Goal: Task Accomplishment & Management: Complete application form

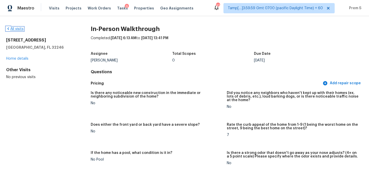
click at [17, 28] on link "All visits" at bounding box center [14, 29] width 17 height 4
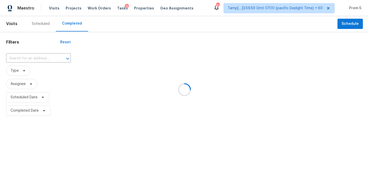
click at [29, 60] on div at bounding box center [184, 89] width 369 height 179
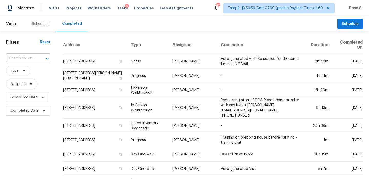
click at [28, 59] on input "text" at bounding box center [21, 59] width 30 height 8
paste input "4007 Forestville Rd District Heights, MD, 20747"
type input "4007 Forestville Rd District Heights, MD, 20747"
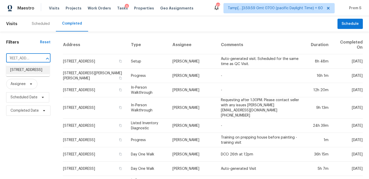
click at [27, 71] on li "4007 Forestville Rd, District Heights, MD 20747" at bounding box center [28, 70] width 44 height 8
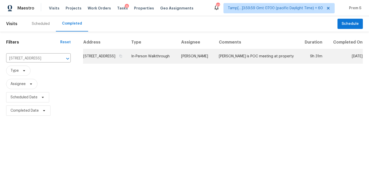
click at [96, 64] on td "4007 Forestville Rd, District Heights, MD 20747" at bounding box center [105, 56] width 44 height 14
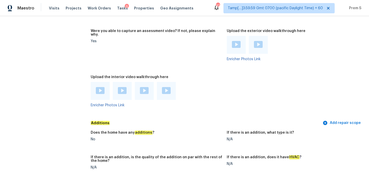
scroll to position [1171, 0]
click at [103, 87] on img at bounding box center [100, 90] width 9 height 7
click at [126, 87] on img at bounding box center [122, 90] width 9 height 7
click at [143, 87] on img at bounding box center [144, 90] width 9 height 7
click at [166, 87] on img at bounding box center [166, 90] width 9 height 7
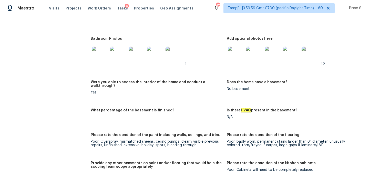
scroll to position [905, 0]
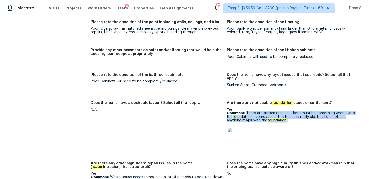
drag, startPoint x: 247, startPoint y: 95, endPoint x: 303, endPoint y: 106, distance: 57.0
click at [303, 108] on div "Yes Comment: There are sunken areas so there must be something wrong with the f…" at bounding box center [293, 128] width 132 height 40
copy p "There are sunken areas so there must be something wrong with the foundation in …"
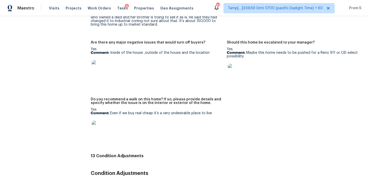
scroll to position [1308, 0]
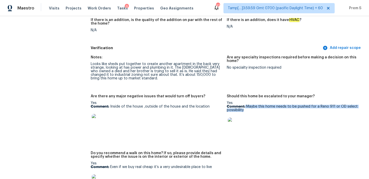
drag, startPoint x: 246, startPoint y: 89, endPoint x: 248, endPoint y: 91, distance: 3.3
click at [248, 105] on p "Comment: Maybe this home needs to be pushed for a Reno 911 or OD select possibi…" at bounding box center [293, 108] width 132 height 7
copy p "Maybe this home needs to be pushed for a Reno 911 or OD select possibility"
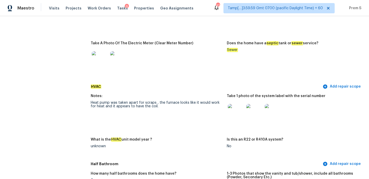
scroll to position [505, 0]
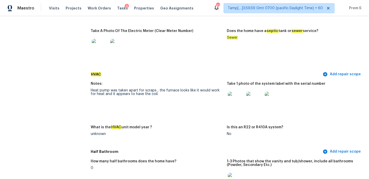
click at [233, 92] on img at bounding box center [236, 100] width 16 height 16
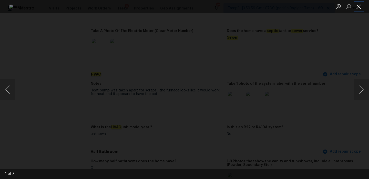
click at [361, 8] on button "Close lightbox" at bounding box center [359, 6] width 10 height 9
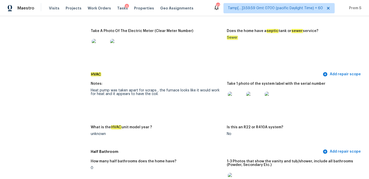
scroll to position [0, 0]
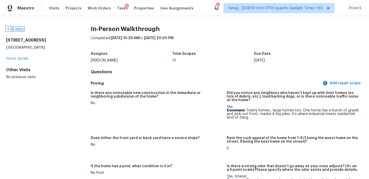
click at [16, 27] on link "All visits" at bounding box center [14, 29] width 17 height 4
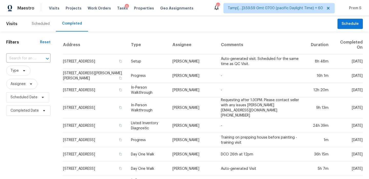
click at [31, 58] on input "text" at bounding box center [21, 59] width 30 height 8
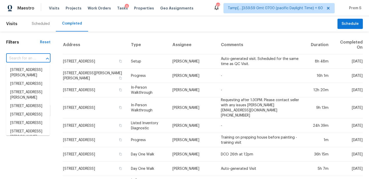
paste input "4335 Abbotts Pointe Ct Duluth, GA, 30097"
type input "4335 Abbotts Pointe Ct Duluth, GA, 30097"
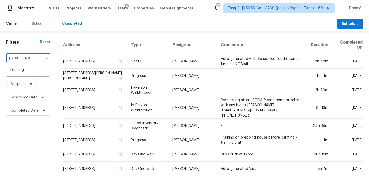
scroll to position [0, 45]
click at [30, 74] on li "4335 Abbotts Pointe Ct, Duluth, GA 30097" at bounding box center [28, 70] width 44 height 8
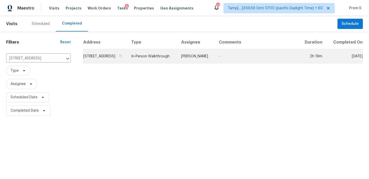
click at [101, 64] on td "4335 Abbotts Pointe Ct, Duluth, GA 30097" at bounding box center [105, 56] width 44 height 14
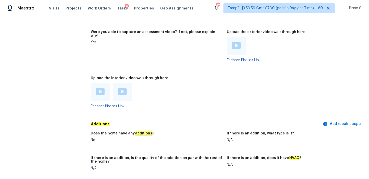
scroll to position [1104, 0]
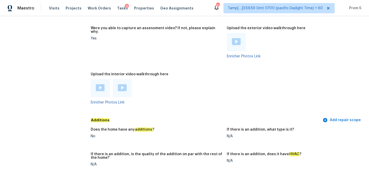
click at [101, 84] on img at bounding box center [100, 87] width 9 height 7
click at [124, 84] on img at bounding box center [122, 87] width 9 height 7
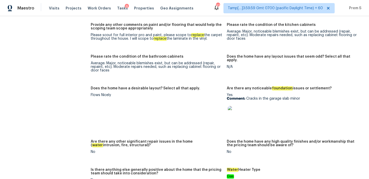
scroll to position [929, 0]
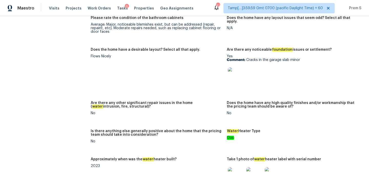
click at [239, 73] on img at bounding box center [236, 75] width 16 height 16
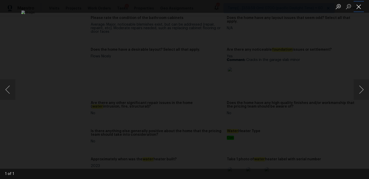
click at [358, 8] on button "Close lightbox" at bounding box center [359, 6] width 10 height 9
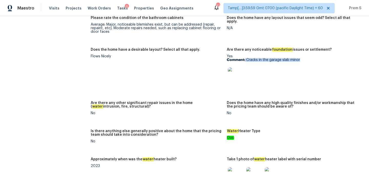
drag, startPoint x: 246, startPoint y: 53, endPoint x: 310, endPoint y: 53, distance: 64.7
click at [310, 58] on p "Comment: Cracks in the garage slab minor" at bounding box center [293, 60] width 132 height 4
copy p "Cracks in the garage slab minor"
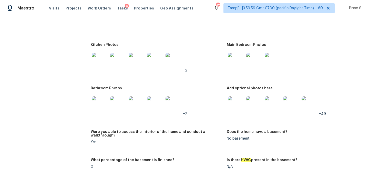
scroll to position [697, 0]
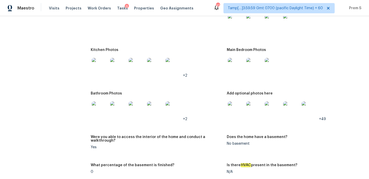
click at [239, 66] on img at bounding box center [236, 66] width 16 height 16
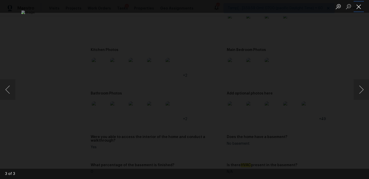
click at [359, 5] on button "Close lightbox" at bounding box center [359, 6] width 10 height 9
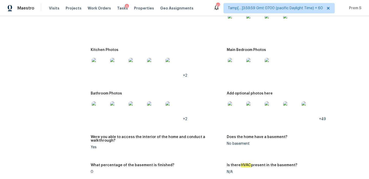
click at [239, 108] on img at bounding box center [236, 110] width 16 height 16
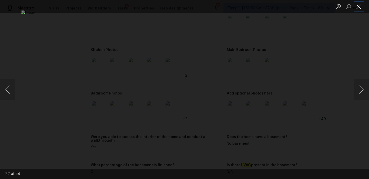
click at [360, 5] on button "Close lightbox" at bounding box center [359, 6] width 10 height 9
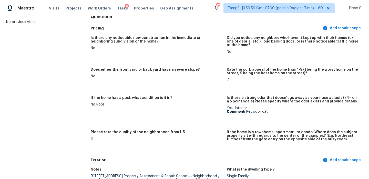
scroll to position [2171, 0]
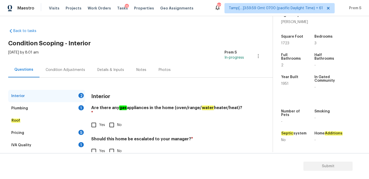
scroll to position [13, 0]
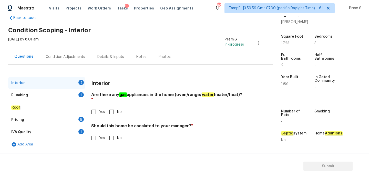
click at [110, 108] on input "No" at bounding box center [111, 112] width 11 height 11
checkbox input "true"
click at [98, 133] on div "Should this home be escalated to your manager? * Yes No" at bounding box center [167, 134] width 153 height 20
click at [95, 139] on div "Interior Are there any gas appliances in the home (oven/range/ water heater/hea…" at bounding box center [167, 113] width 153 height 73
click at [103, 136] on span "Yes" at bounding box center [102, 138] width 6 height 5
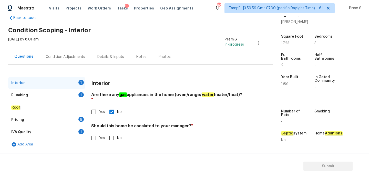
click at [99, 134] on input "Yes" at bounding box center [94, 138] width 11 height 11
checkbox input "true"
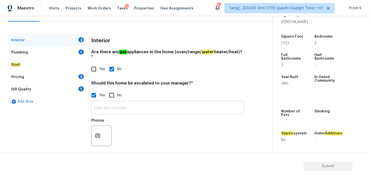
scroll to position [55, 0]
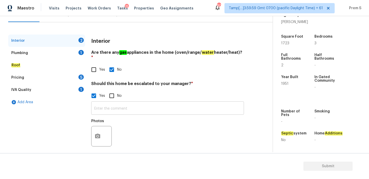
click at [148, 108] on input "text" at bounding box center [167, 109] width 153 height 12
paste input "There are sunken areas so there must be something wrong with the foundation in …"
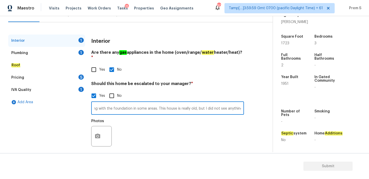
scroll to position [0, 141]
drag, startPoint x: 233, startPoint y: 105, endPoint x: 285, endPoint y: 105, distance: 51.3
click at [285, 105] on div "Back to tasks Condition Scoping - Interior Fri, Aug 29 2025 by 8:01 am Prem S I…" at bounding box center [184, 84] width 369 height 136
paste input "Maybe this home needs to be pushed for a Reno 911 or OD select possibility"
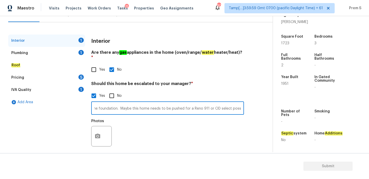
type input "There are sunken areas so there must be something wrong with the foundation in …"
click at [99, 133] on icon "button" at bounding box center [98, 136] width 6 height 6
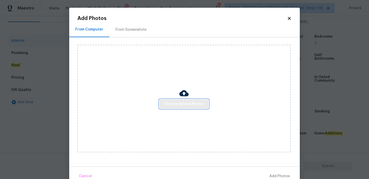
click at [190, 101] on span "Click to Upload Photos" at bounding box center [184, 104] width 41 height 6
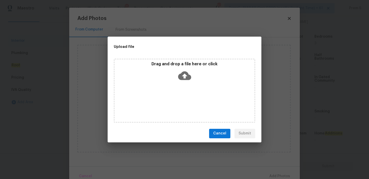
click at [182, 82] on icon at bounding box center [184, 75] width 13 height 13
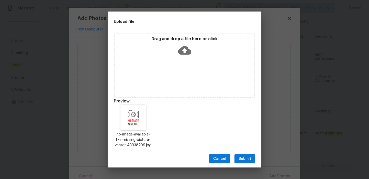
click at [251, 157] on span "Submit" at bounding box center [245, 159] width 13 height 6
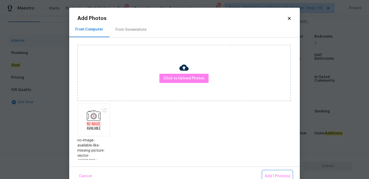
click at [268, 172] on button "Add 1 Photo(s)" at bounding box center [278, 176] width 30 height 11
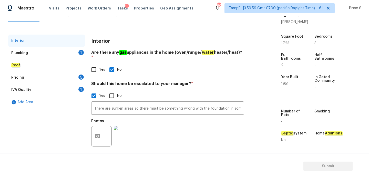
click at [80, 55] on div "Plumbing 1" at bounding box center [46, 53] width 77 height 12
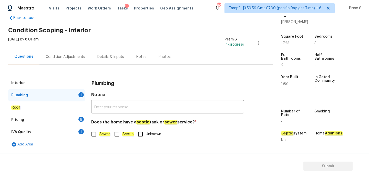
scroll to position [13, 0]
click at [94, 135] on input "Sewer" at bounding box center [94, 134] width 11 height 11
checkbox input "true"
click at [83, 124] on div "Pricing 5" at bounding box center [46, 120] width 77 height 12
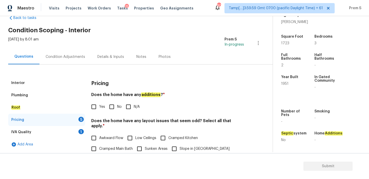
click at [116, 104] on input "No" at bounding box center [111, 107] width 11 height 11
checkbox input "true"
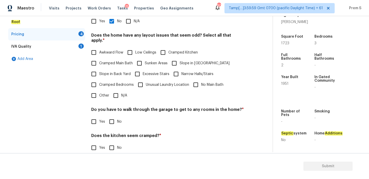
click at [120, 90] on input "N/A" at bounding box center [116, 95] width 11 height 11
checkbox input "true"
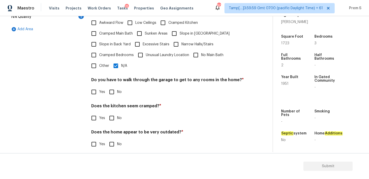
click at [112, 81] on div "Do you have to walk through the garage to get to any rooms in the home? * Yes No" at bounding box center [167, 87] width 153 height 20
click at [112, 88] on input "No" at bounding box center [111, 92] width 11 height 11
checkbox input "true"
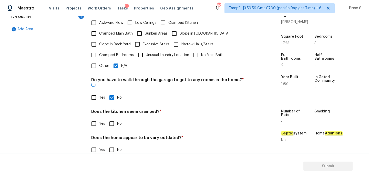
click at [114, 119] on input "No" at bounding box center [111, 124] width 11 height 11
checkbox input "true"
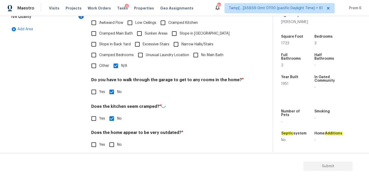
click at [114, 144] on input "No" at bounding box center [111, 145] width 11 height 11
checkbox input "true"
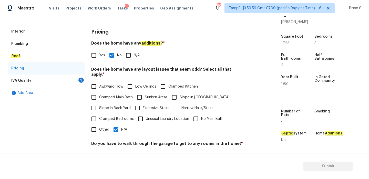
click at [75, 80] on div "IVA Quality 1" at bounding box center [46, 81] width 77 height 12
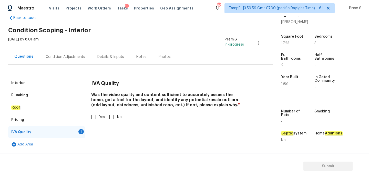
click at [95, 112] on input "Yes" at bounding box center [94, 117] width 11 height 11
checkbox input "true"
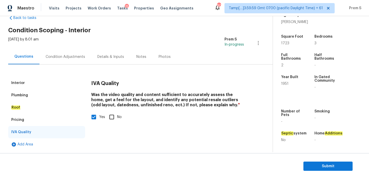
click at [82, 54] on div "Condition Adjustments" at bounding box center [66, 56] width 40 height 5
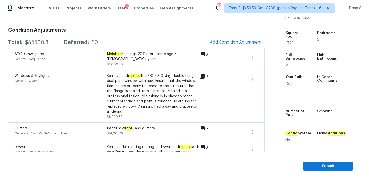
scroll to position [64, 0]
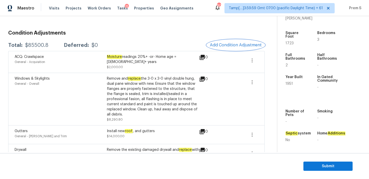
click at [244, 48] on button "Add Condition Adjustment" at bounding box center [236, 45] width 58 height 11
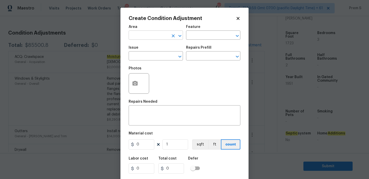
click at [162, 34] on input "text" at bounding box center [149, 36] width 40 height 8
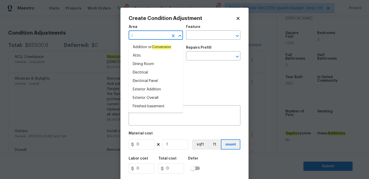
type input "in"
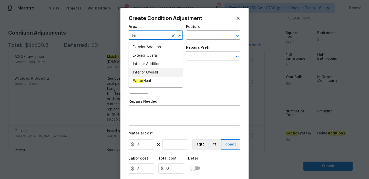
click at [159, 72] on li "Interior Overall" at bounding box center [156, 73] width 54 height 8
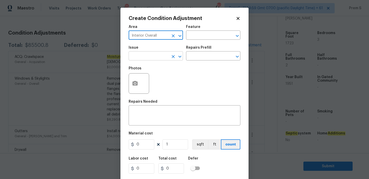
type input "Interior Overall"
click at [151, 54] on input "text" at bounding box center [149, 57] width 40 height 8
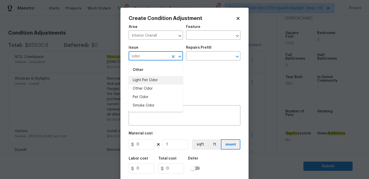
click at [154, 80] on li "Light Pet Odor" at bounding box center [156, 80] width 54 height 8
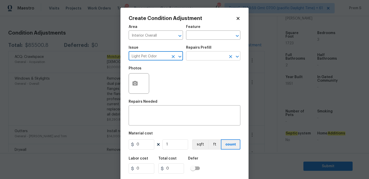
type input "Light Pet Odor"
click at [210, 59] on input "text" at bounding box center [206, 57] width 40 height 8
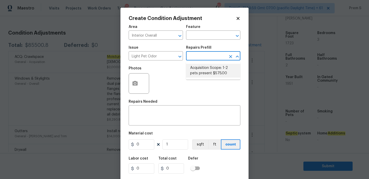
click at [209, 74] on li "Acquisition Scope: 1-2 pets present $575.00" at bounding box center [213, 71] width 54 height 14
type textarea "Acquisition Scope: 1-2 pets present"
type input "575"
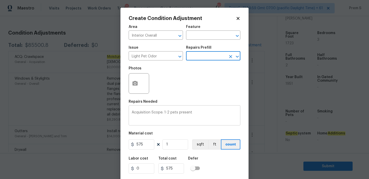
click at [184, 113] on textarea "Acquisition Scope: 1-2 pets present" at bounding box center [185, 116] width 106 height 11
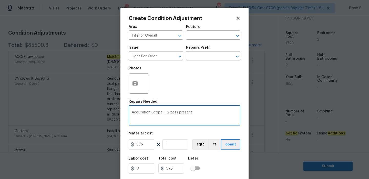
click at [184, 113] on textarea "Acquisition Scope: 1-2 pets present" at bounding box center [185, 116] width 106 height 11
type textarea "Odor remediation"
click at [223, 172] on div "Labor cost 0 Total cost 575 Defer" at bounding box center [185, 165] width 112 height 23
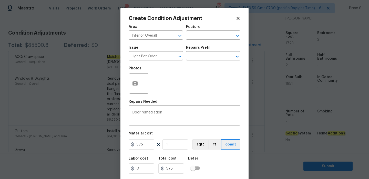
scroll to position [12, 0]
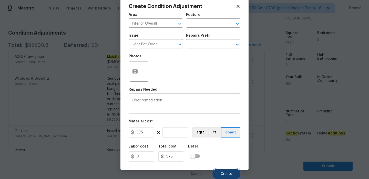
click at [226, 173] on span "Create" at bounding box center [227, 174] width 12 height 4
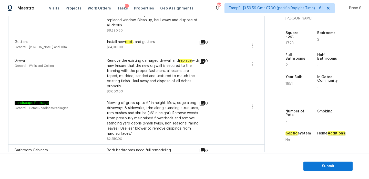
scroll to position [13, 0]
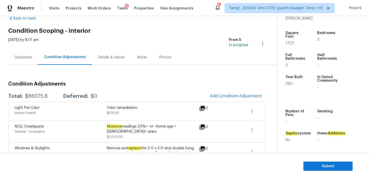
click at [18, 58] on div "Questions" at bounding box center [22, 57] width 17 height 5
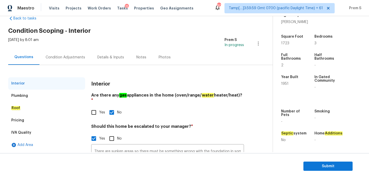
scroll to position [55, 0]
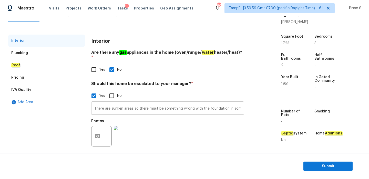
click at [135, 107] on input "There are sunken areas so there must be something wrong with the foundation in …" at bounding box center [167, 109] width 153 height 12
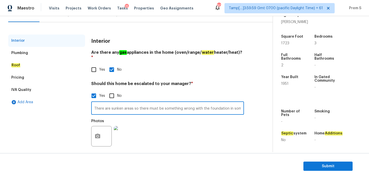
click at [135, 107] on input "There are sunken areas so there must be something wrong with the foundation in …" at bounding box center [167, 109] width 153 height 12
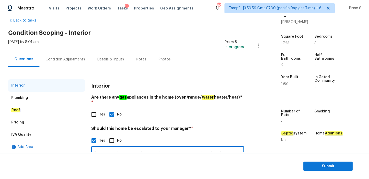
click at [63, 62] on div "Condition Adjustments" at bounding box center [66, 59] width 40 height 5
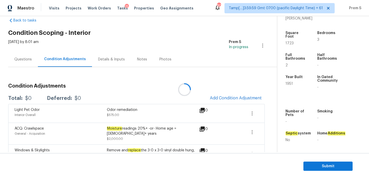
click at [227, 97] on div at bounding box center [184, 89] width 369 height 179
click at [227, 97] on span "Add Condition Adjustment" at bounding box center [236, 98] width 52 height 5
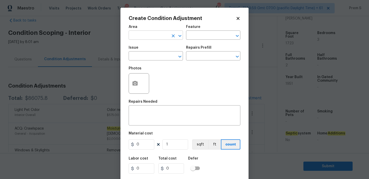
click at [152, 35] on input "text" at bounding box center [149, 36] width 40 height 8
type input "j"
click at [160, 46] on li "HVAC" at bounding box center [156, 47] width 54 height 8
type input "HVAC"
click at [149, 57] on input "text" at bounding box center [149, 57] width 40 height 8
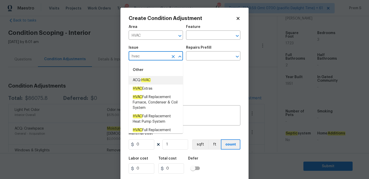
click at [154, 77] on li "ACQ: HVAC" at bounding box center [156, 80] width 54 height 8
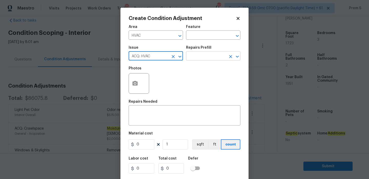
type input "ACQ: HVAC"
click at [198, 59] on input "text" at bounding box center [206, 57] width 40 height 8
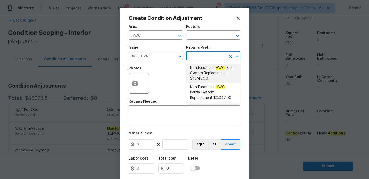
click at [211, 73] on span "Non-Functional HVAC . Full System Replacement $4,743.00" at bounding box center [213, 73] width 46 height 16
type input "Acquisition"
type textarea "Acquisition Scope: Full System Replacement"
type input "4743"
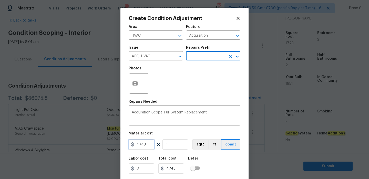
click at [140, 145] on input "4743" at bounding box center [142, 145] width 26 height 10
type input "5750"
click at [213, 160] on div "Labor cost 0 Total cost 4743 Defer" at bounding box center [185, 165] width 112 height 23
type input "5750"
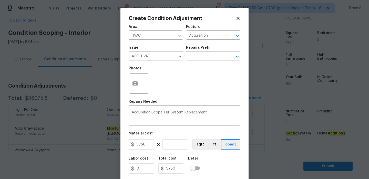
scroll to position [12, 0]
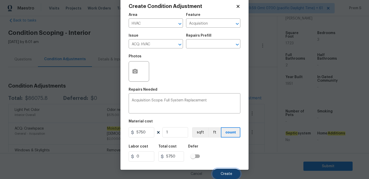
click at [231, 173] on span "Create" at bounding box center [227, 174] width 12 height 4
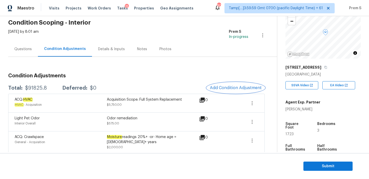
scroll to position [74, 0]
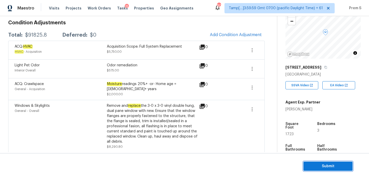
click at [328, 167] on span "Submit" at bounding box center [328, 166] width 41 height 6
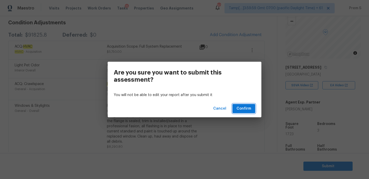
click at [250, 109] on span "Confirm" at bounding box center [244, 109] width 15 height 6
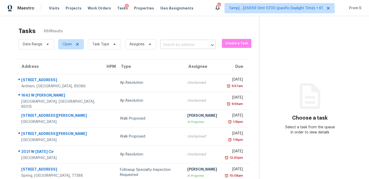
click at [192, 42] on input "text" at bounding box center [180, 45] width 41 height 8
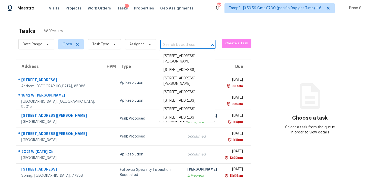
paste input "4335 Abbotts Pointe Ct Duluth, GA, 30097"
type input "4335 Abbotts Pointe Ct Duluth, GA, 30097"
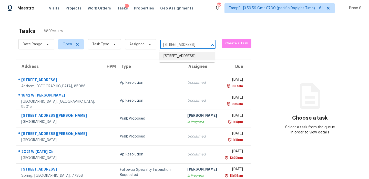
click at [187, 55] on li "4335 Abbotts Pointe Ct, Duluth, GA 30097" at bounding box center [187, 56] width 55 height 8
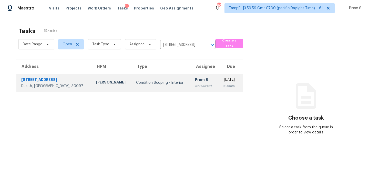
click at [195, 84] on div "Not Started" at bounding box center [204, 86] width 18 height 5
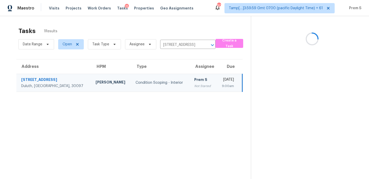
scroll to position [16, 0]
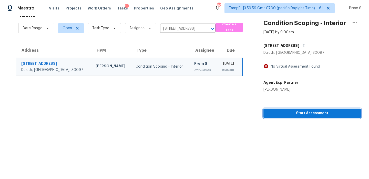
click at [320, 114] on span "Start Assessment" at bounding box center [312, 113] width 89 height 6
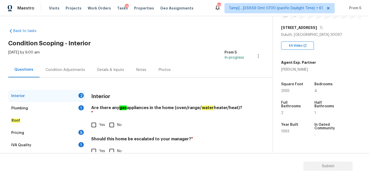
scroll to position [13, 0]
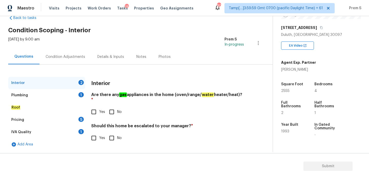
click at [90, 107] on input "Yes" at bounding box center [94, 112] width 11 height 11
checkbox input "true"
click at [94, 135] on input "Yes" at bounding box center [94, 138] width 11 height 11
checkbox input "true"
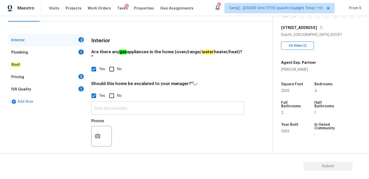
click at [125, 103] on input "text" at bounding box center [167, 109] width 153 height 12
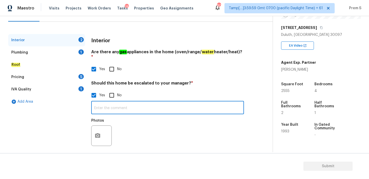
scroll to position [55, 0]
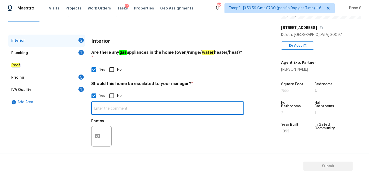
paste input "Cracks in the garage slab minor"
type input "Cracks in the garage slab minor"
click at [95, 133] on icon "button" at bounding box center [98, 136] width 6 height 6
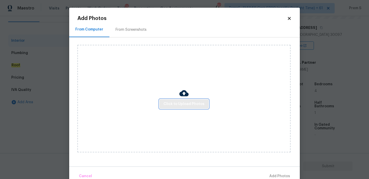
click at [183, 103] on span "Click to Upload Photos" at bounding box center [184, 104] width 41 height 6
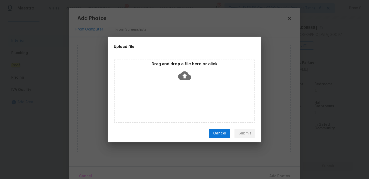
click at [184, 72] on icon at bounding box center [184, 75] width 13 height 9
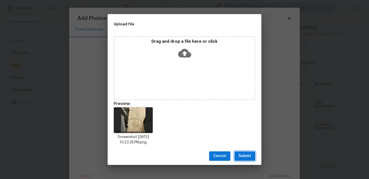
click at [241, 155] on span "Submit" at bounding box center [245, 156] width 13 height 6
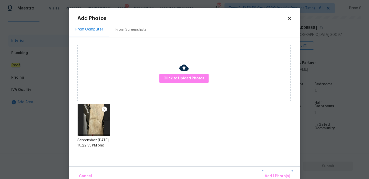
click at [273, 173] on button "Add 1 Photo(s)" at bounding box center [278, 176] width 30 height 11
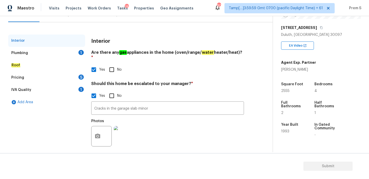
click at [80, 54] on div "1" at bounding box center [81, 52] width 5 height 5
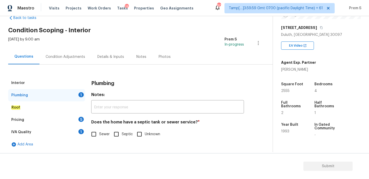
scroll to position [13, 0]
click at [104, 134] on em "Sewer" at bounding box center [104, 134] width 11 height 4
click at [99, 134] on input "Sewer" at bounding box center [94, 134] width 11 height 11
checkbox input "true"
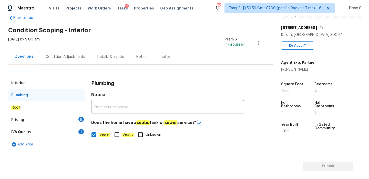
click at [82, 114] on div "Pricing 5" at bounding box center [46, 120] width 77 height 12
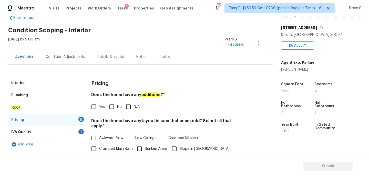
click at [108, 107] on input "No" at bounding box center [111, 107] width 11 height 11
checkbox input "true"
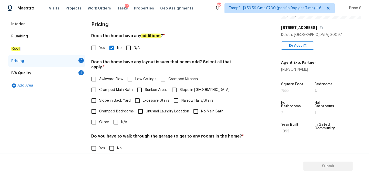
click at [118, 123] on div "Pricing Does the home have any additions ? * Yes No N/A Does the home have any …" at bounding box center [167, 115] width 153 height 194
click at [118, 120] on input "N/A" at bounding box center [116, 122] width 11 height 11
checkbox input "true"
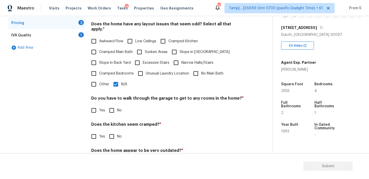
click at [114, 106] on input "No" at bounding box center [111, 110] width 11 height 11
checkbox input "true"
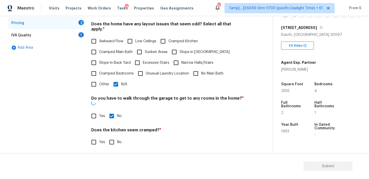
click at [112, 137] on input "No" at bounding box center [111, 142] width 11 height 11
checkbox input "true"
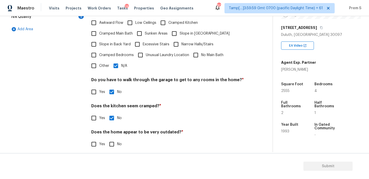
click at [110, 139] on input "No" at bounding box center [111, 144] width 11 height 11
checkbox input "true"
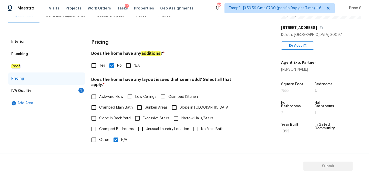
click at [79, 89] on div "1" at bounding box center [81, 90] width 5 height 5
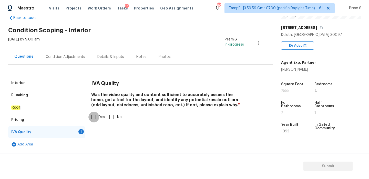
click at [98, 118] on input "Yes" at bounding box center [94, 117] width 11 height 11
checkbox input "true"
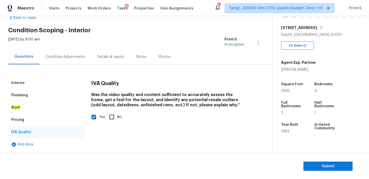
click at [62, 56] on div "Condition Adjustments" at bounding box center [66, 56] width 40 height 5
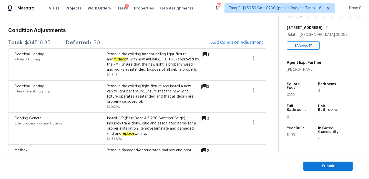
scroll to position [66, 0]
click at [224, 44] on span "Add Condition Adjustment" at bounding box center [237, 42] width 52 height 5
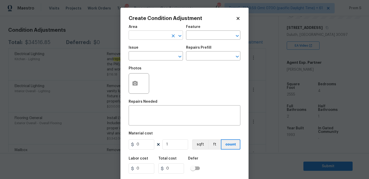
click at [150, 38] on input "text" at bounding box center [149, 36] width 40 height 8
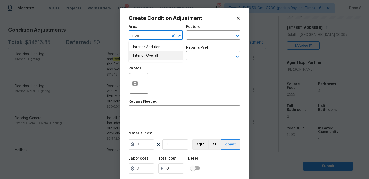
click at [147, 55] on li "Interior Overall" at bounding box center [156, 56] width 54 height 8
type input "Interior Overall"
click at [147, 55] on input "text" at bounding box center [149, 57] width 40 height 8
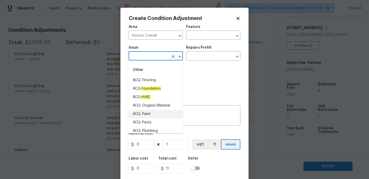
click at [152, 115] on li "ACQ: Paint" at bounding box center [156, 114] width 54 height 8
type input "ACQ: Paint"
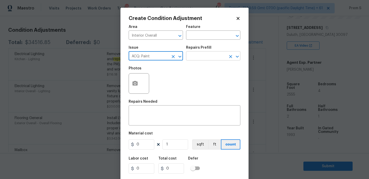
click at [198, 56] on input "text" at bounding box center [206, 57] width 40 height 8
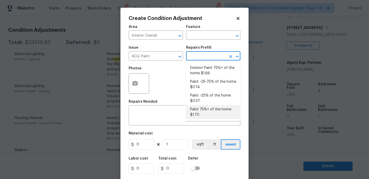
click at [202, 119] on li "Paint 75%+ of the home $1.70" at bounding box center [213, 112] width 54 height 14
type input "Acquisition"
type textarea "Acquisition Scope: 75%+ of the home will likely require interior paint"
type input "1.7"
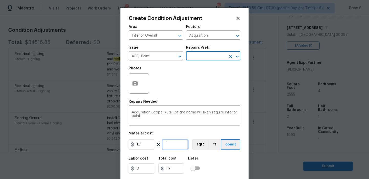
click at [174, 147] on input "1" at bounding box center [176, 145] width 26 height 10
type input "2"
type input "3.4"
type input "25"
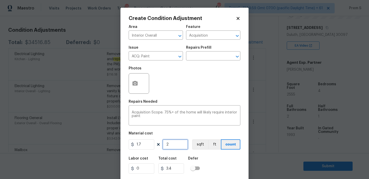
type input "42.5"
type input "255"
type input "433.5"
type input "2555"
type input "4343.5"
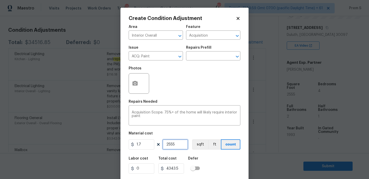
type input "2555"
click at [136, 85] on icon "button" at bounding box center [135, 83] width 5 height 5
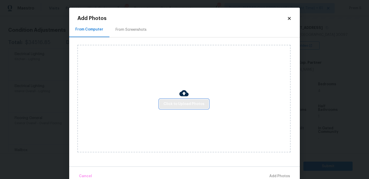
click at [174, 102] on span "Click to Upload Photos" at bounding box center [184, 104] width 41 height 6
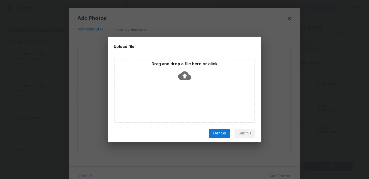
click at [178, 74] on icon at bounding box center [184, 75] width 13 height 13
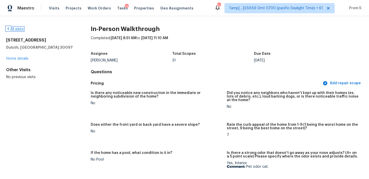
click at [16, 29] on link "All visits" at bounding box center [14, 29] width 17 height 4
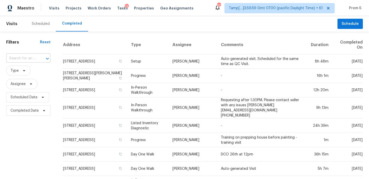
click at [33, 60] on input "text" at bounding box center [21, 59] width 30 height 8
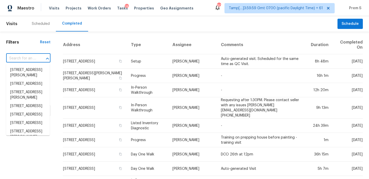
paste input "5430 Wilhelm Dr Colorado Springs, CO, 80911"
type input "5430 Wilhelm Dr Colorado Springs, CO, 80911"
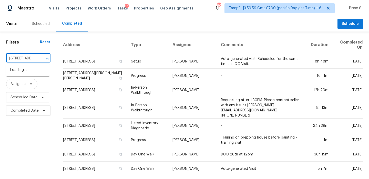
scroll to position [0, 51]
click at [34, 74] on li "5430 Wilhelm Dr, Colorado Springs, CO 80911" at bounding box center [28, 75] width 44 height 19
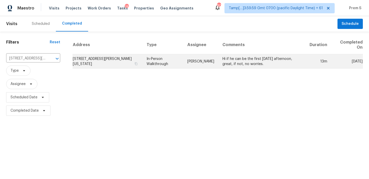
click at [100, 64] on td "5430 Wilhelm Dr, Colorado Springs, CO 80911" at bounding box center [108, 61] width 70 height 14
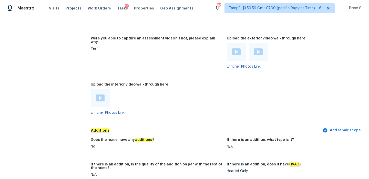
scroll to position [952, 0]
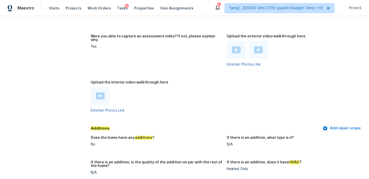
click at [102, 93] on img at bounding box center [100, 96] width 9 height 7
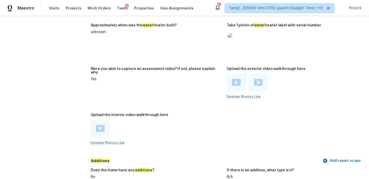
scroll to position [924, 0]
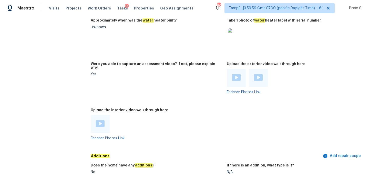
click at [99, 120] on img at bounding box center [100, 123] width 9 height 7
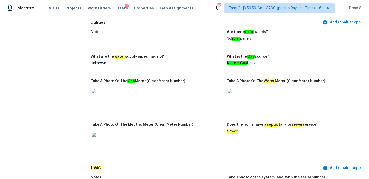
scroll to position [0, 0]
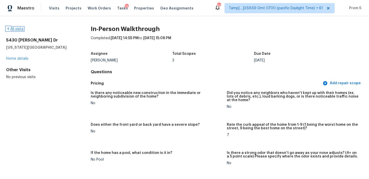
click at [17, 30] on link "All visits" at bounding box center [14, 29] width 17 height 4
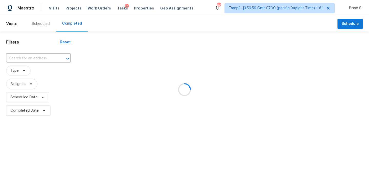
click at [53, 59] on div at bounding box center [184, 89] width 369 height 179
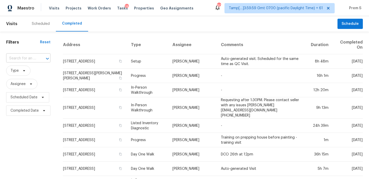
click at [33, 60] on input "text" at bounding box center [21, 59] width 30 height 8
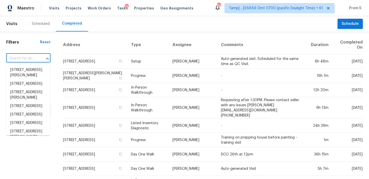
paste input "8763 Autumn Oaks Dr Rockford, MN, 55373"
type input "8763 Autumn Oaks Dr Rockford, MN, 55373"
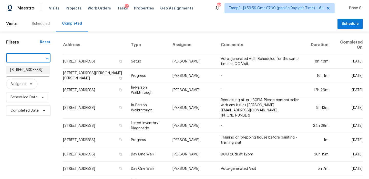
click at [37, 74] on li "8763 Autumn Oaks Dr, Rockford, MN 55373" at bounding box center [28, 70] width 44 height 8
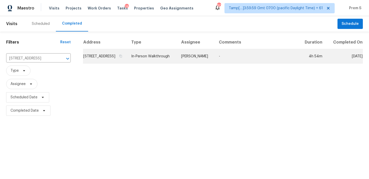
click at [92, 58] on td "8763 Autumn Oaks Dr, Rockford, MN 55373" at bounding box center [105, 56] width 44 height 14
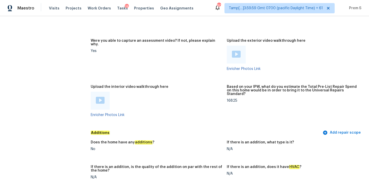
scroll to position [1217, 0]
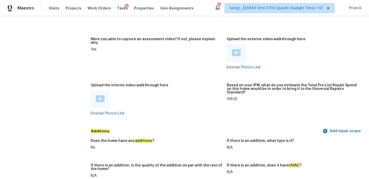
click at [101, 96] on img at bounding box center [100, 98] width 9 height 7
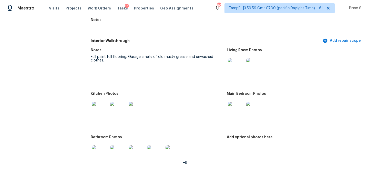
scroll to position [780, 0]
click at [237, 67] on img at bounding box center [236, 67] width 16 height 16
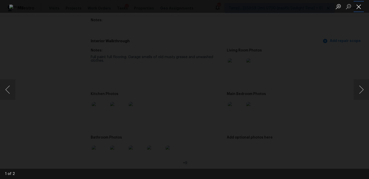
click at [357, 6] on button "Close lightbox" at bounding box center [359, 6] width 10 height 9
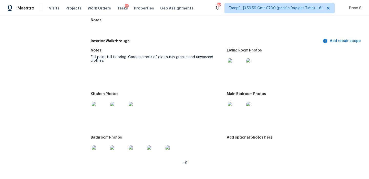
click at [239, 110] on img at bounding box center [236, 110] width 16 height 16
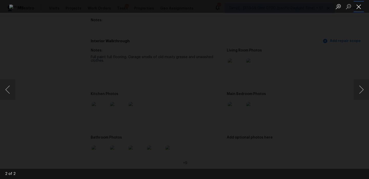
click at [357, 8] on button "Close lightbox" at bounding box center [359, 6] width 10 height 9
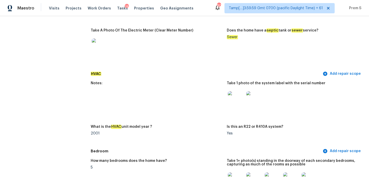
scroll to position [0, 0]
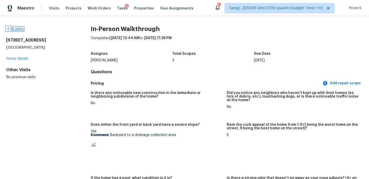
click at [15, 29] on link "All visits" at bounding box center [14, 29] width 17 height 4
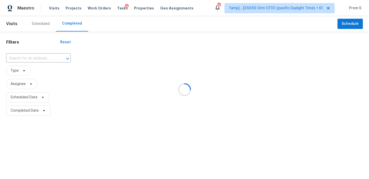
click at [40, 58] on div at bounding box center [184, 89] width 369 height 179
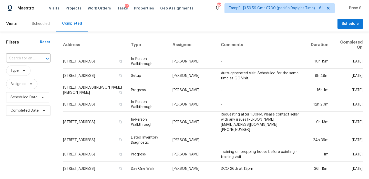
click at [40, 58] on div at bounding box center [43, 58] width 13 height 7
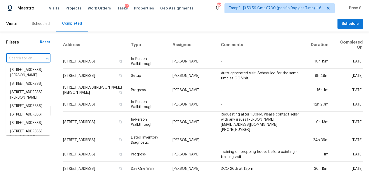
paste input "329 Squirrel Ln Clover, SC, 29710"
type input "329 Squirrel Ln Clover, SC, 29710"
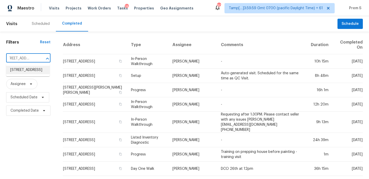
click at [31, 73] on li "329 Squirrel Ln, Clover, SC 29710" at bounding box center [28, 70] width 44 height 8
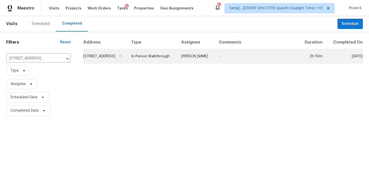
click at [95, 63] on td "329 Squirrel Ln, Clover, SC 29710" at bounding box center [105, 56] width 44 height 14
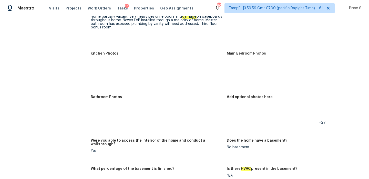
scroll to position [756, 0]
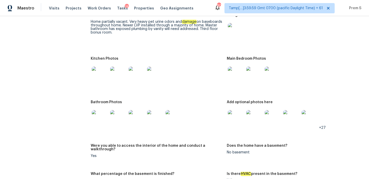
click at [235, 76] on img at bounding box center [236, 75] width 16 height 16
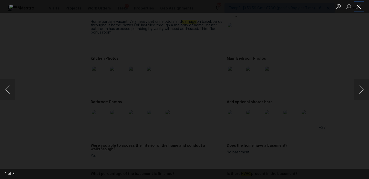
click at [359, 6] on button "Close lightbox" at bounding box center [359, 6] width 10 height 9
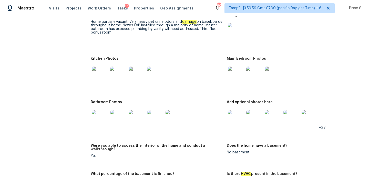
click at [233, 118] on img at bounding box center [236, 118] width 16 height 16
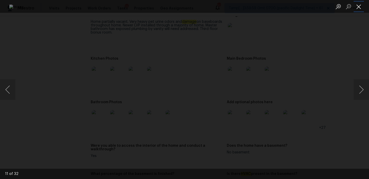
click at [359, 7] on button "Close lightbox" at bounding box center [359, 6] width 10 height 9
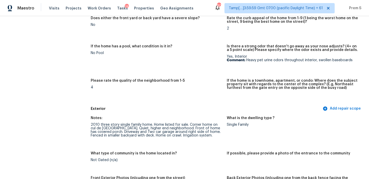
scroll to position [0, 0]
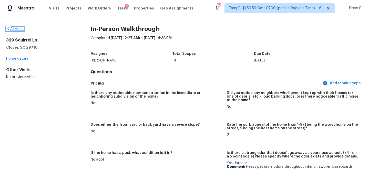
click at [22, 29] on link "All visits" at bounding box center [14, 29] width 17 height 4
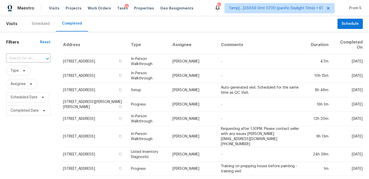
click at [47, 58] on icon "Open" at bounding box center [47, 59] width 6 height 6
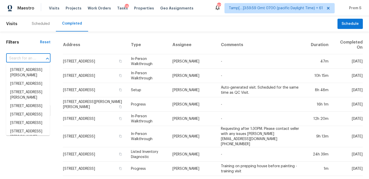
click at [37, 59] on div at bounding box center [43, 58] width 13 height 7
paste input "[STREET_ADDRESS][PERSON_NAME]"
type input "[STREET_ADDRESS][PERSON_NAME]"
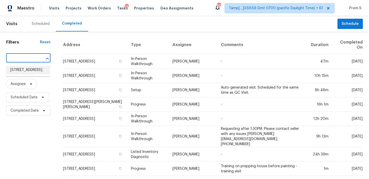
click at [30, 71] on li "[STREET_ADDRESS]" at bounding box center [28, 70] width 44 height 8
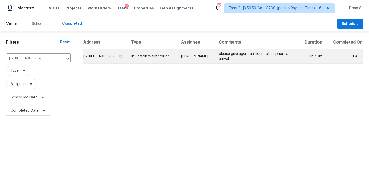
click at [102, 64] on td "[STREET_ADDRESS]" at bounding box center [105, 56] width 44 height 14
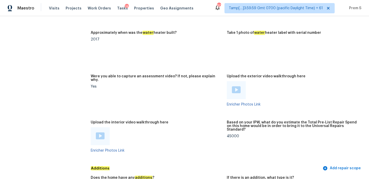
scroll to position [1187, 0]
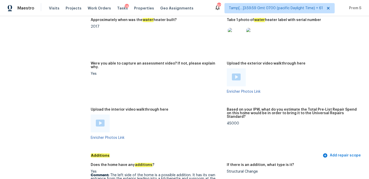
click at [101, 115] on div at bounding box center [100, 124] width 19 height 18
click at [100, 120] on img at bounding box center [100, 123] width 9 height 7
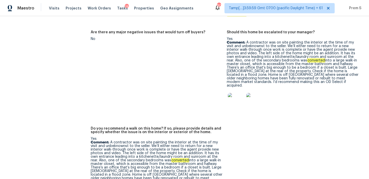
scroll to position [1484, 0]
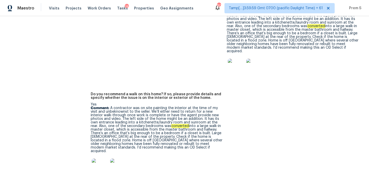
click at [237, 60] on img at bounding box center [236, 67] width 16 height 16
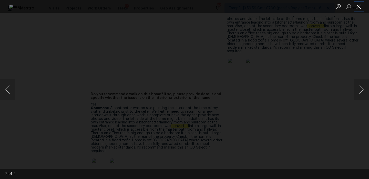
click at [358, 7] on button "Close lightbox" at bounding box center [359, 6] width 10 height 9
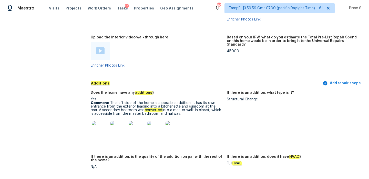
scroll to position [1293, 0]
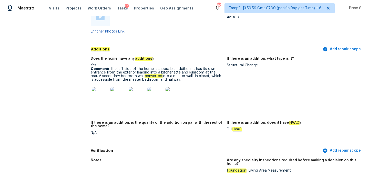
drag, startPoint x: 111, startPoint y: 61, endPoint x: 178, endPoint y: 73, distance: 68.0
click at [178, 72] on p "Comment: The left side of the home is a possible addition. It has its own entra…" at bounding box center [157, 74] width 132 height 14
copy p "The left side of the home is a possible addition. It has its own entrance from …"
click at [102, 89] on img at bounding box center [100, 95] width 16 height 16
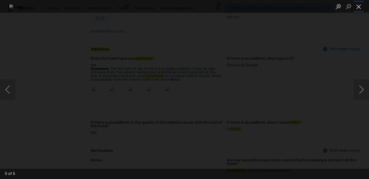
click at [360, 7] on button "Close lightbox" at bounding box center [359, 6] width 10 height 9
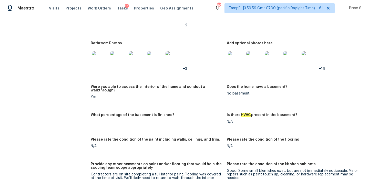
scroll to position [822, 0]
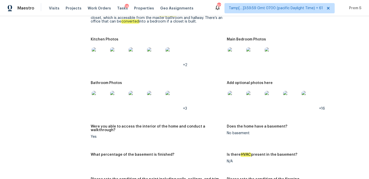
click at [238, 54] on img at bounding box center [236, 55] width 16 height 16
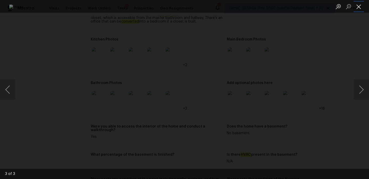
click at [357, 10] on button "Close lightbox" at bounding box center [359, 6] width 10 height 9
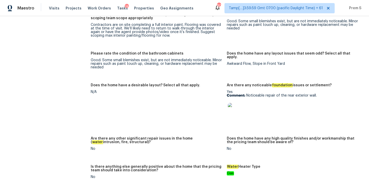
scroll to position [1027, 0]
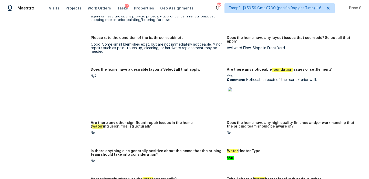
click at [235, 92] on img at bounding box center [236, 95] width 16 height 16
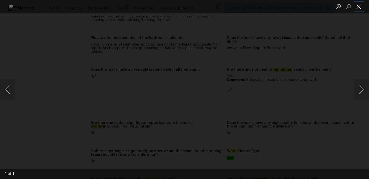
click at [358, 4] on button "Close lightbox" at bounding box center [359, 6] width 10 height 9
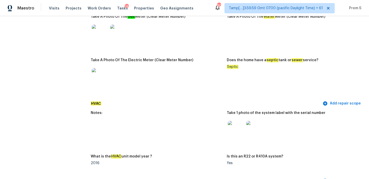
scroll to position [0, 0]
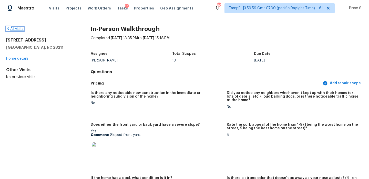
click at [21, 27] on link "All visits" at bounding box center [14, 29] width 17 height 4
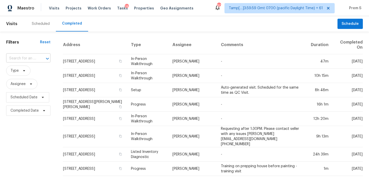
click at [18, 57] on input "text" at bounding box center [21, 59] width 30 height 8
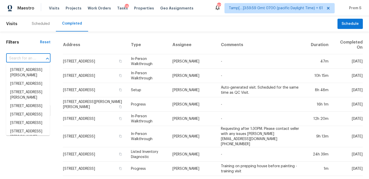
paste input "1520 W Redding St Hernando, FL, 34442"
type input "1520 W Redding St Hernando, FL, 34442"
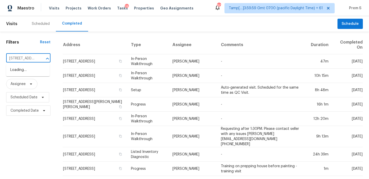
scroll to position [0, 42]
click at [34, 72] on li "1520 W Redding St, Hernando, FL 34442" at bounding box center [28, 73] width 44 height 14
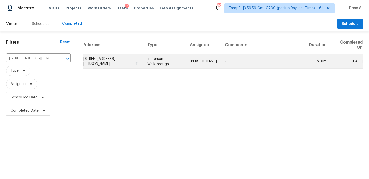
click at [140, 63] on td "1520 W Redding St, Hernando, FL 34442" at bounding box center [113, 61] width 60 height 14
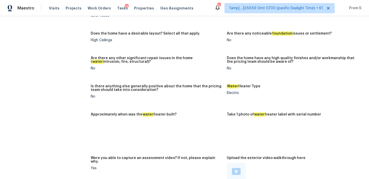
scroll to position [1038, 0]
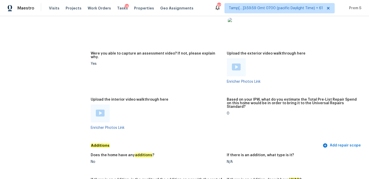
click at [101, 110] on img at bounding box center [100, 113] width 9 height 7
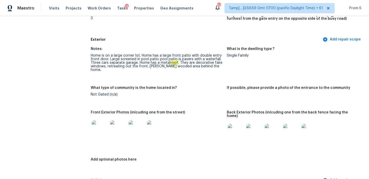
scroll to position [202, 0]
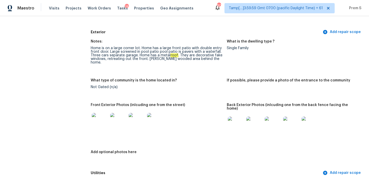
click at [96, 116] on img at bounding box center [100, 121] width 16 height 16
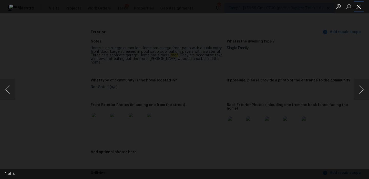
click at [359, 9] on button "Close lightbox" at bounding box center [359, 6] width 10 height 9
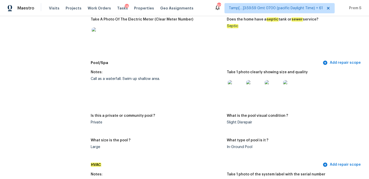
scroll to position [0, 0]
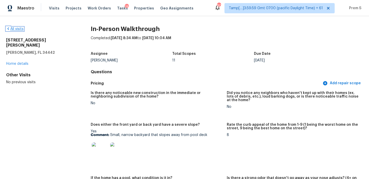
click at [18, 30] on link "All visits" at bounding box center [14, 29] width 17 height 4
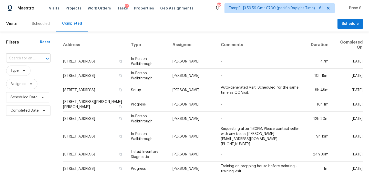
click at [31, 57] on input "text" at bounding box center [21, 59] width 30 height 8
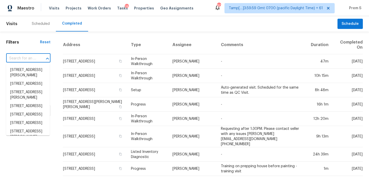
paste input "[STREET_ADDRESS][PERSON_NAME]"
type input "[STREET_ADDRESS][PERSON_NAME]"
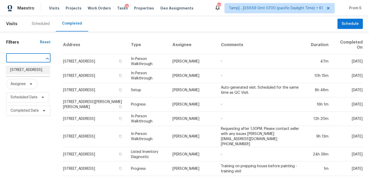
click at [30, 71] on li "[STREET_ADDRESS]" at bounding box center [28, 70] width 44 height 8
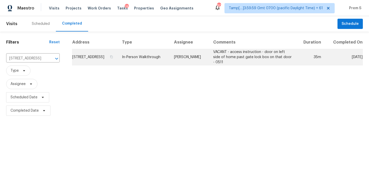
click at [97, 65] on td "[STREET_ADDRESS]" at bounding box center [95, 57] width 46 height 16
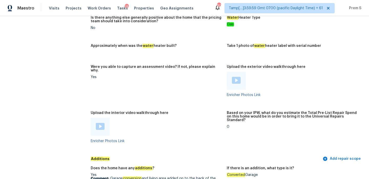
scroll to position [1036, 0]
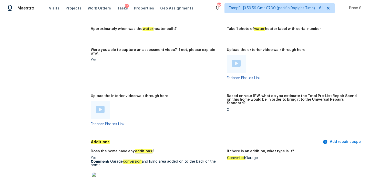
click at [100, 106] on img at bounding box center [100, 109] width 9 height 7
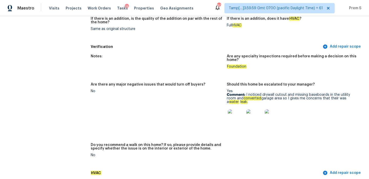
scroll to position [1226, 0]
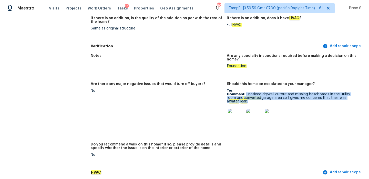
drag, startPoint x: 247, startPoint y: 88, endPoint x: 364, endPoint y: 91, distance: 117.6
click at [364, 91] on div "All visits 12107 Pompton Dr Houston, TX 77089 Home details Other Visits No prev…" at bounding box center [184, 97] width 369 height 163
click at [235, 109] on img at bounding box center [236, 117] width 16 height 16
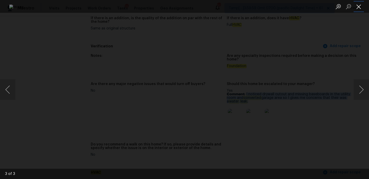
click at [359, 8] on button "Close lightbox" at bounding box center [359, 6] width 10 height 9
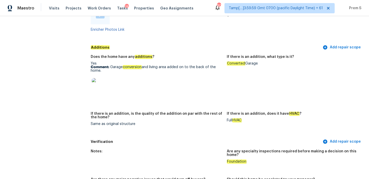
scroll to position [1130, 0]
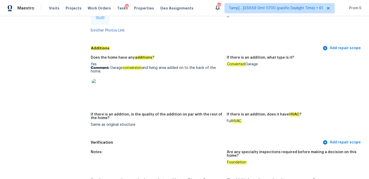
click at [102, 82] on img at bounding box center [100, 87] width 16 height 16
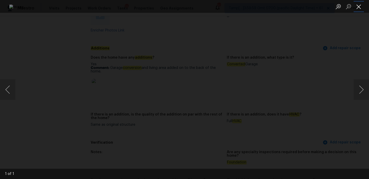
click at [360, 6] on button "Close lightbox" at bounding box center [359, 6] width 10 height 9
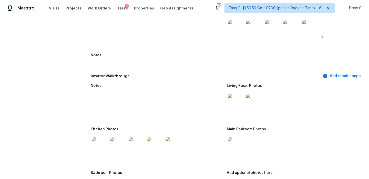
scroll to position [660, 0]
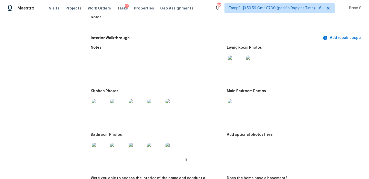
click at [235, 58] on img at bounding box center [236, 64] width 16 height 16
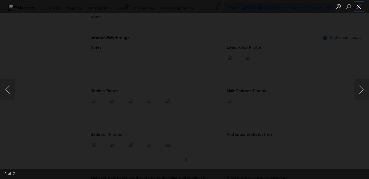
click at [359, 8] on button "Close lightbox" at bounding box center [359, 6] width 10 height 9
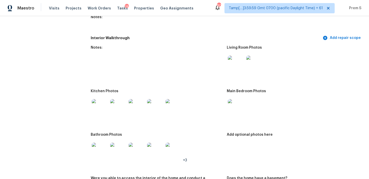
click at [232, 106] on img at bounding box center [236, 107] width 16 height 16
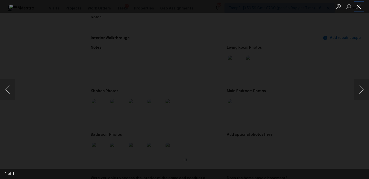
click at [359, 7] on button "Close lightbox" at bounding box center [359, 6] width 10 height 9
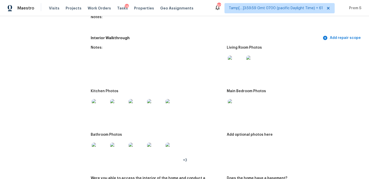
click at [100, 104] on img at bounding box center [100, 107] width 16 height 16
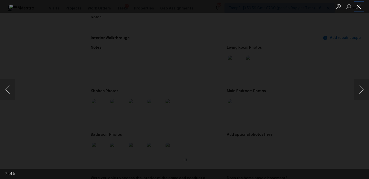
click at [359, 8] on button "Close lightbox" at bounding box center [359, 6] width 10 height 9
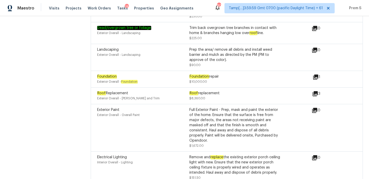
scroll to position [1630, 0]
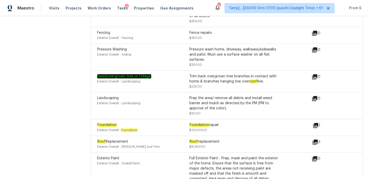
click at [319, 123] on icon at bounding box center [316, 126] width 6 height 6
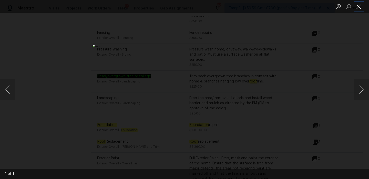
click at [360, 5] on button "Close lightbox" at bounding box center [359, 6] width 10 height 9
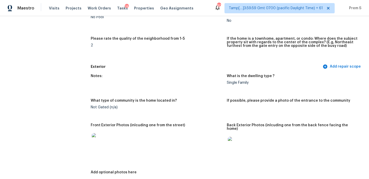
scroll to position [0, 0]
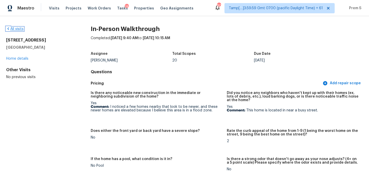
click at [18, 29] on link "All visits" at bounding box center [14, 29] width 17 height 4
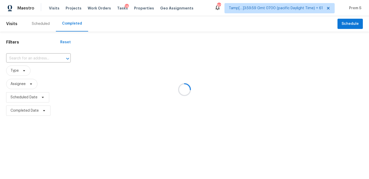
click at [39, 59] on div at bounding box center [184, 89] width 369 height 179
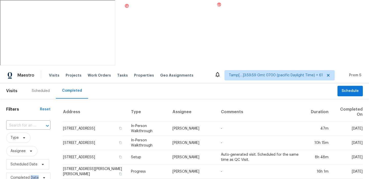
click at [34, 122] on input "text" at bounding box center [21, 126] width 30 height 8
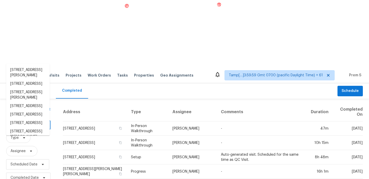
paste input "3531 Dr Martin Luther King Jr St N Saint Petersburg, FL, 33704"
type input "3531 Dr Martin Luther King Jr St N Saint Petersburg, FL, 33704"
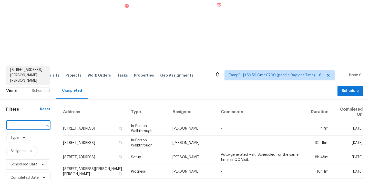
click at [35, 73] on li "3531 Dr Martin Luther King Jr St N, Saint Petersburg, FL 33704" at bounding box center [28, 75] width 44 height 19
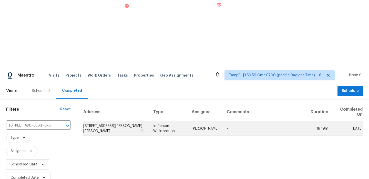
click at [113, 122] on td "3531 Dr Martin Luther King Jr St N, Saint Petersburg, FL 33704" at bounding box center [116, 129] width 66 height 14
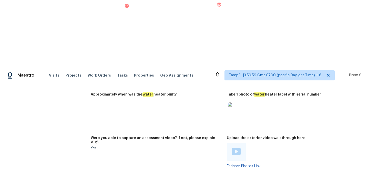
scroll to position [969, 0]
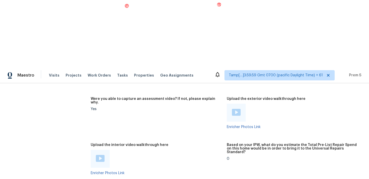
click at [100, 155] on img at bounding box center [100, 158] width 9 height 7
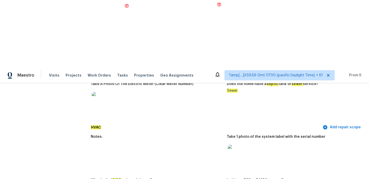
scroll to position [447, 0]
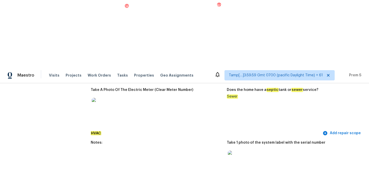
click at [240, 151] on img at bounding box center [236, 159] width 16 height 16
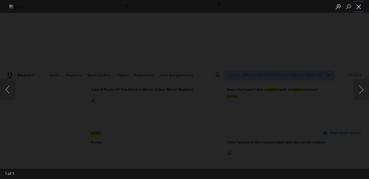
click at [361, 7] on button "Close lightbox" at bounding box center [359, 6] width 10 height 9
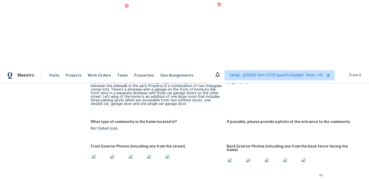
scroll to position [225, 0]
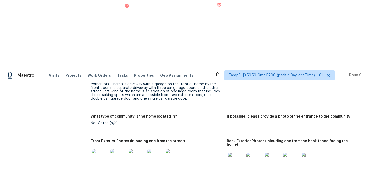
click at [104, 149] on img at bounding box center [100, 157] width 16 height 16
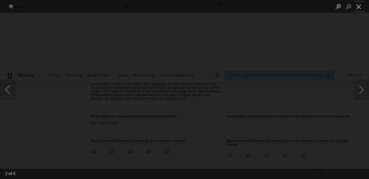
click at [359, 8] on button "Close lightbox" at bounding box center [359, 6] width 10 height 9
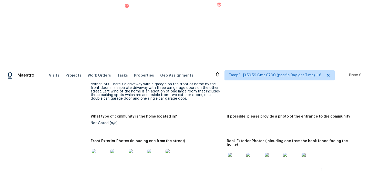
scroll to position [237, 0]
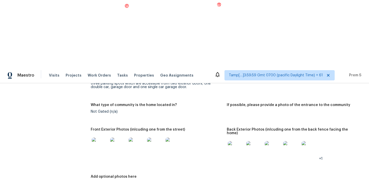
click at [237, 141] on img at bounding box center [236, 149] width 16 height 16
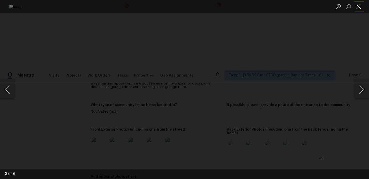
click at [359, 7] on button "Close lightbox" at bounding box center [359, 6] width 10 height 9
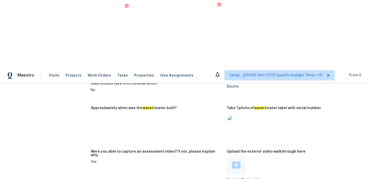
scroll to position [925, 0]
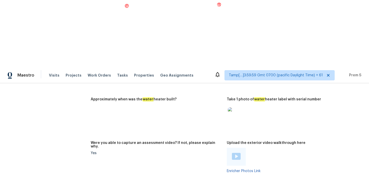
click at [236, 153] on img at bounding box center [236, 156] width 9 height 7
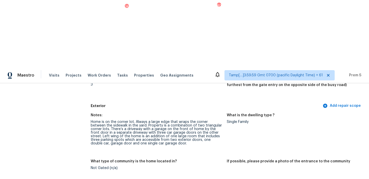
scroll to position [0, 0]
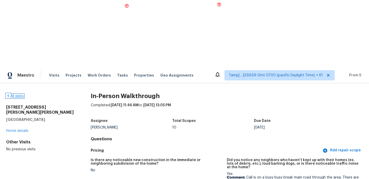
click at [19, 94] on link "All visits" at bounding box center [14, 96] width 17 height 4
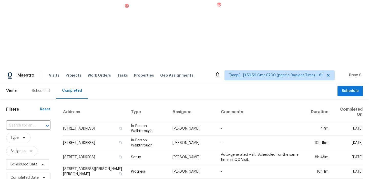
click at [31, 122] on input "text" at bounding box center [21, 126] width 30 height 8
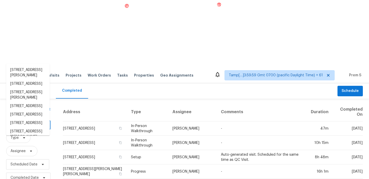
paste input "1025 Lakeside Cir Covington, GA, 30016"
type input "1025 Lakeside Cir Covington, GA, 30016"
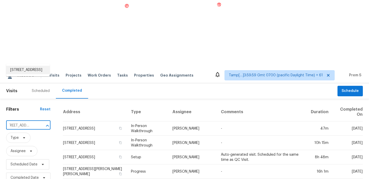
click at [31, 73] on li "1025 Lakeside Cir, Covington, GA 30016" at bounding box center [28, 70] width 44 height 8
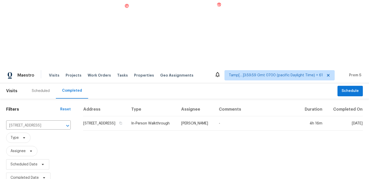
click at [98, 116] on td "1025 Lakeside Cir, Covington, GA 30016" at bounding box center [105, 123] width 44 height 14
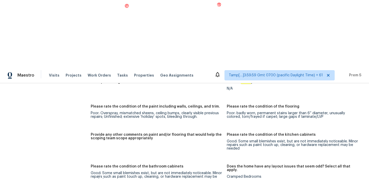
scroll to position [1026, 0]
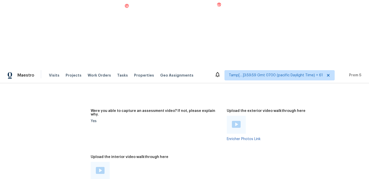
click at [102, 167] on img at bounding box center [100, 170] width 9 height 7
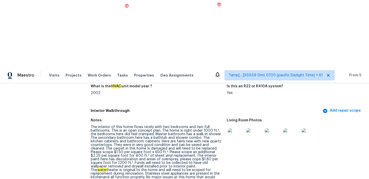
scroll to position [581, 0]
click at [239, 129] on img at bounding box center [236, 137] width 16 height 16
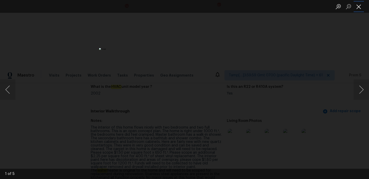
click at [361, 5] on button "Close lightbox" at bounding box center [359, 6] width 10 height 9
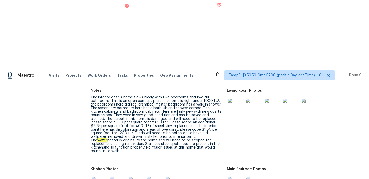
scroll to position [606, 0]
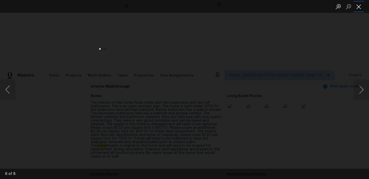
click at [360, 7] on button "Close lightbox" at bounding box center [359, 6] width 10 height 9
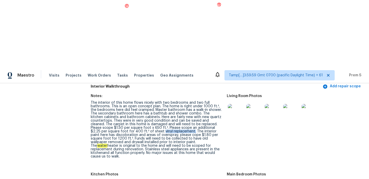
drag, startPoint x: 144, startPoint y: 57, endPoint x: 175, endPoint y: 55, distance: 30.6
click at [175, 101] on div "The interior of this home flows nicely with two bedrooms and two full bathrooms…" at bounding box center [157, 129] width 132 height 57
copy div "vinyl replacement."
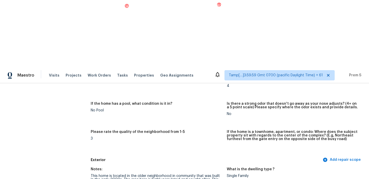
scroll to position [0, 0]
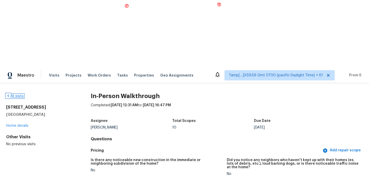
click at [22, 94] on link "All visits" at bounding box center [14, 96] width 17 height 4
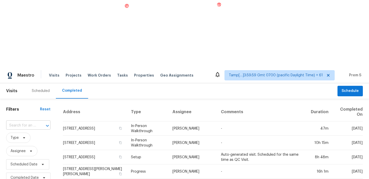
click at [27, 122] on input "text" at bounding box center [21, 126] width 30 height 8
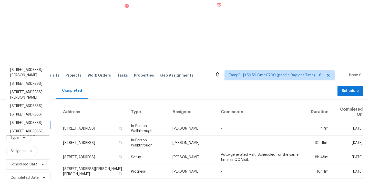
paste input "320 Waterford Trl SW Atlanta, GA, 30331"
type input "320 Waterford Trl SW Atlanta, GA, 30331"
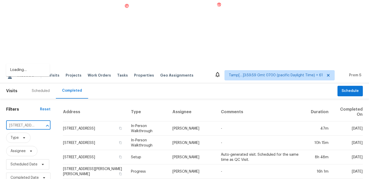
scroll to position [0, 42]
click at [30, 72] on li "320 Waterford Trl SW, Atlanta, GA 30331" at bounding box center [28, 70] width 44 height 8
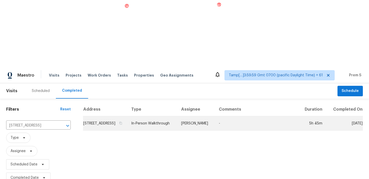
click at [111, 116] on td "320 Waterford Trl SW, Atlanta, GA 30331" at bounding box center [105, 123] width 44 height 14
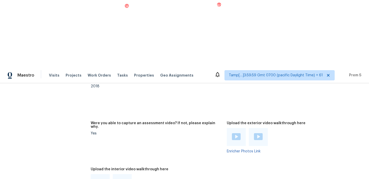
scroll to position [1080, 0]
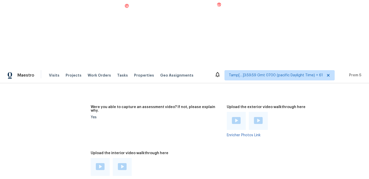
click at [100, 163] on img at bounding box center [100, 166] width 9 height 7
click at [124, 163] on img at bounding box center [122, 166] width 9 height 7
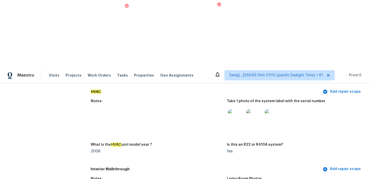
scroll to position [0, 0]
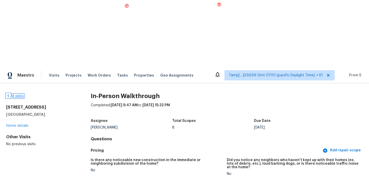
click at [18, 94] on link "All visits" at bounding box center [14, 96] width 17 height 4
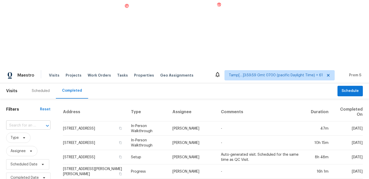
click at [23, 122] on input "text" at bounding box center [21, 126] width 30 height 8
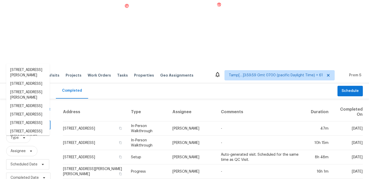
paste input "16923 Langham Crossing Ln Houston, TX, 77084"
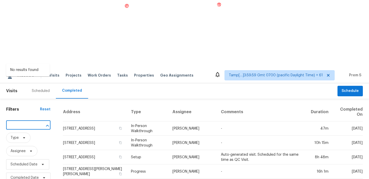
drag, startPoint x: 11, startPoint y: 57, endPoint x: 42, endPoint y: 57, distance: 30.8
click at [42, 122] on div "16923 Langham Crossing Ln Houston, TX, 77084 ​" at bounding box center [28, 126] width 44 height 8
type input "16923 Langha"
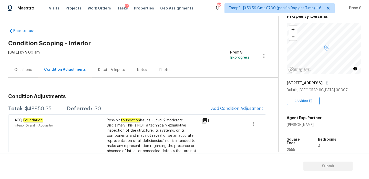
scroll to position [24, 0]
click at [23, 67] on div "Questions" at bounding box center [22, 69] width 17 height 5
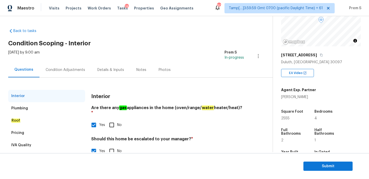
scroll to position [78, 0]
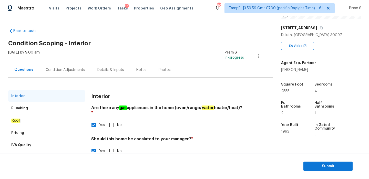
click at [53, 69] on div "Condition Adjustments" at bounding box center [66, 69] width 40 height 5
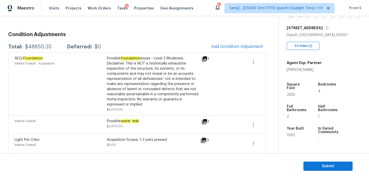
scroll to position [148, 0]
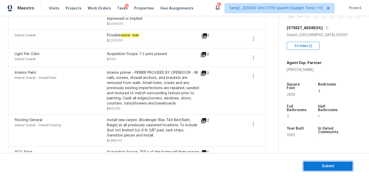
click at [326, 164] on span "Submit" at bounding box center [328, 166] width 41 height 6
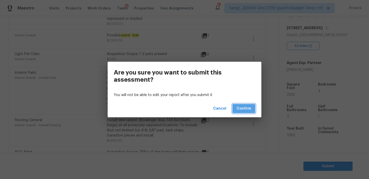
click at [242, 105] on button "Confirm" at bounding box center [244, 108] width 23 height 9
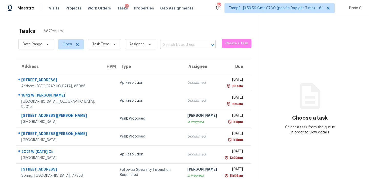
click at [192, 43] on input "text" at bounding box center [180, 45] width 41 height 8
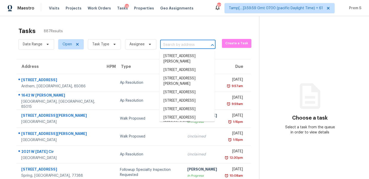
paste input "5430 Wilhelm Dr Colorado Springs, CO, 80911"
type input "5430 Wilhelm Dr Colorado Springs, CO, 80911"
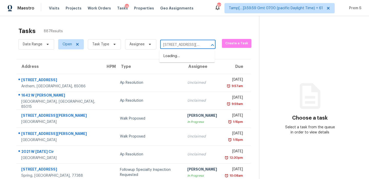
scroll to position [0, 40]
click at [187, 61] on li "5430 Wilhelm Dr, Colorado Springs, CO 80911" at bounding box center [187, 59] width 55 height 14
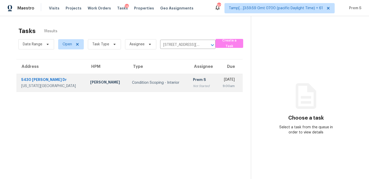
click at [193, 84] on div "Not Started" at bounding box center [202, 86] width 19 height 5
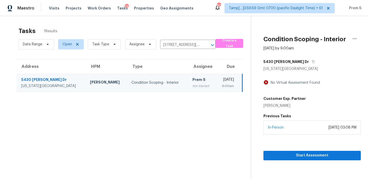
scroll to position [16, 0]
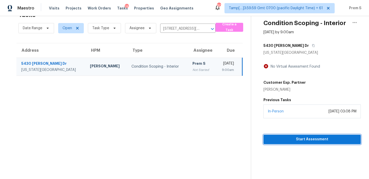
click at [300, 140] on span "Start Assessment" at bounding box center [312, 140] width 89 height 6
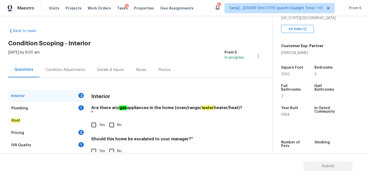
scroll to position [95, 0]
click at [96, 120] on input "Yes" at bounding box center [94, 125] width 11 height 11
checkbox input "true"
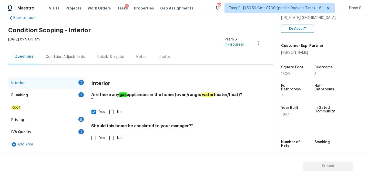
click at [112, 133] on input "No" at bounding box center [111, 138] width 11 height 11
checkbox input "true"
click at [81, 97] on div "1" at bounding box center [81, 94] width 5 height 5
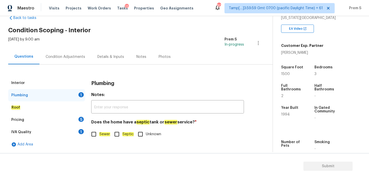
click at [101, 136] on em "Sewer" at bounding box center [104, 134] width 11 height 4
click at [99, 136] on input "Sewer" at bounding box center [94, 134] width 11 height 11
checkbox input "true"
click at [81, 118] on div "5" at bounding box center [81, 119] width 5 height 5
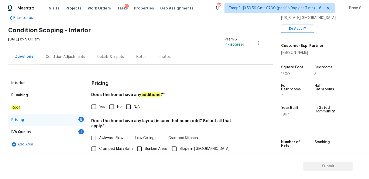
click at [112, 108] on input "No" at bounding box center [111, 107] width 11 height 11
checkbox input "true"
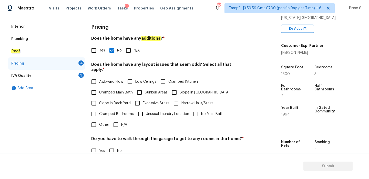
scroll to position [74, 0]
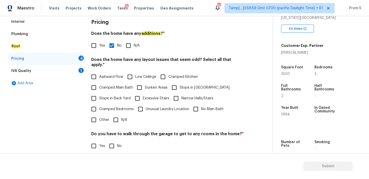
click at [120, 117] on input "N/A" at bounding box center [116, 120] width 11 height 11
checkbox input "true"
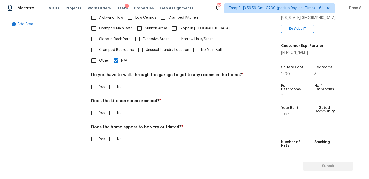
scroll to position [129, 0]
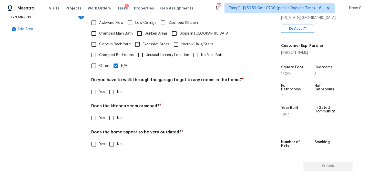
click at [116, 91] on input "No" at bounding box center [111, 92] width 11 height 11
checkbox input "true"
click at [112, 117] on input "No" at bounding box center [111, 118] width 11 height 11
checkbox input "true"
click at [112, 140] on input "No" at bounding box center [111, 145] width 11 height 11
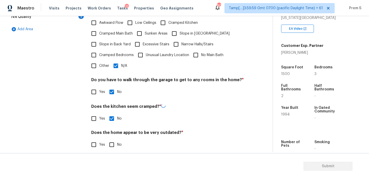
checkbox input "true"
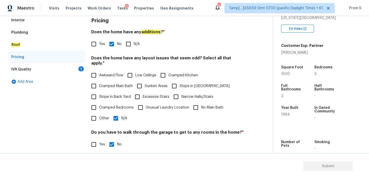
click at [79, 72] on div "IVA Quality 1" at bounding box center [46, 69] width 77 height 12
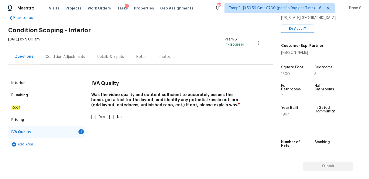
scroll to position [13, 0]
click at [97, 117] on input "Yes" at bounding box center [94, 117] width 11 height 11
checkbox input "true"
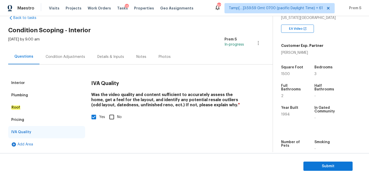
click at [70, 55] on div "Condition Adjustments" at bounding box center [66, 56] width 40 height 5
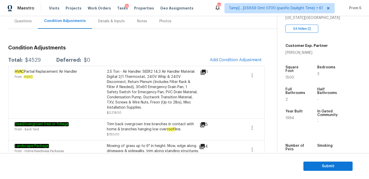
scroll to position [49, 0]
click at [226, 62] on span "Add Condition Adjustment" at bounding box center [236, 59] width 52 height 5
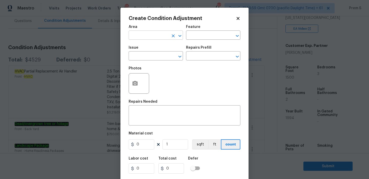
click at [159, 35] on input "text" at bounding box center [149, 36] width 40 height 8
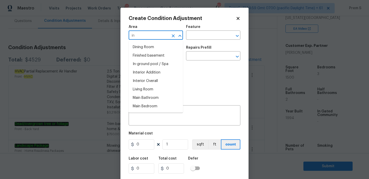
type input "int"
type input "e"
type input "r"
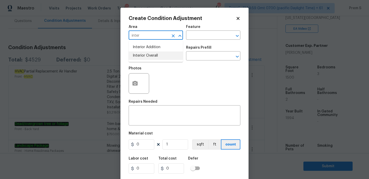
click at [147, 57] on li "Interior Overall" at bounding box center [156, 56] width 54 height 8
type input "Interior Overall"
click at [147, 57] on input "text" at bounding box center [149, 57] width 40 height 8
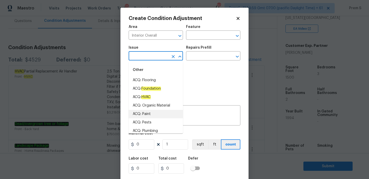
click at [168, 115] on li "ACQ: Paint" at bounding box center [156, 114] width 54 height 8
type input "ACQ: Paint"
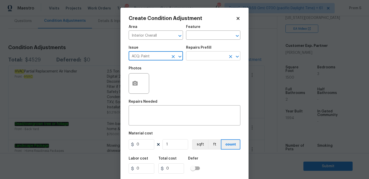
click at [209, 59] on input "text" at bounding box center [206, 57] width 40 height 8
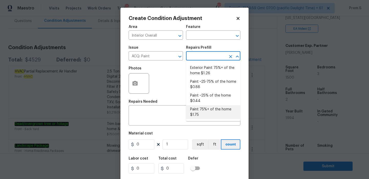
click at [212, 113] on li "Paint 75%+ of the home $1.75" at bounding box center [213, 112] width 54 height 14
type input "Acquisition"
type textarea "Acquisition Scope: 75%+ of the home will likely require interior paint"
type input "1.75"
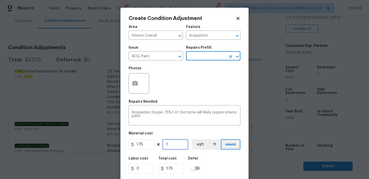
click at [177, 144] on input "1" at bounding box center [176, 145] width 26 height 10
type input "15"
type input "26.25"
type input "150"
type input "262.5"
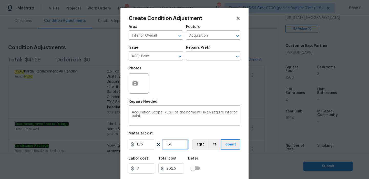
type input "1500"
type input "2625"
type input "1500"
click at [138, 89] on button "button" at bounding box center [135, 84] width 12 height 20
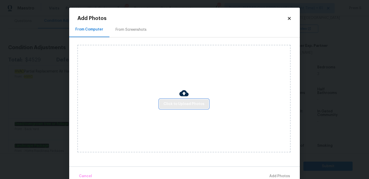
click at [183, 105] on span "Click to Upload Photos" at bounding box center [184, 104] width 41 height 6
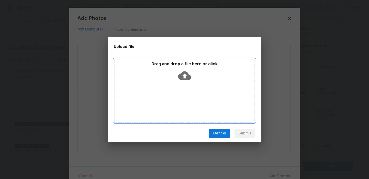
click at [187, 73] on icon at bounding box center [184, 75] width 13 height 9
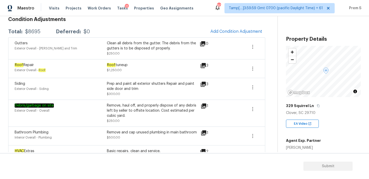
scroll to position [35, 0]
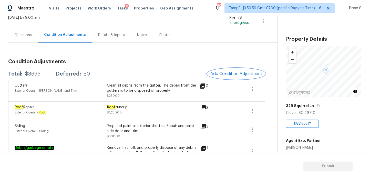
click at [228, 76] on button "Add Condition Adjustment" at bounding box center [237, 74] width 58 height 11
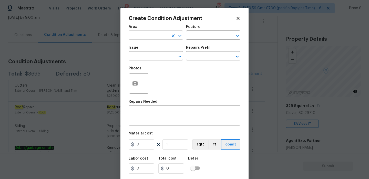
click at [156, 37] on input "text" at bounding box center [149, 36] width 40 height 8
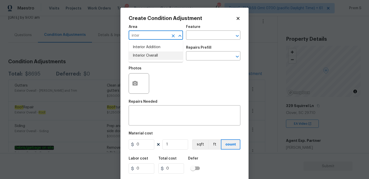
click at [156, 56] on li "Interior Overall" at bounding box center [156, 56] width 54 height 8
type input "Interior Overall"
click at [156, 56] on input "text" at bounding box center [149, 57] width 40 height 8
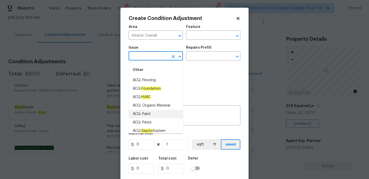
click at [160, 113] on li "ACQ: Paint" at bounding box center [156, 114] width 54 height 8
type input "ACQ: Paint"
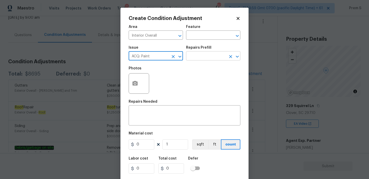
click at [216, 54] on input "text" at bounding box center [206, 57] width 40 height 8
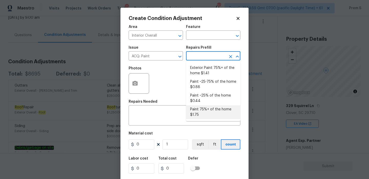
click at [279, 114] on body "Maestro Visits Projects Work Orders Tasks 11 Properties Geo Assignments 806 Tam…" at bounding box center [184, 89] width 369 height 179
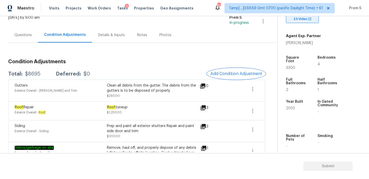
scroll to position [105, 0]
click at [243, 74] on span "Add Condition Adjustment" at bounding box center [237, 74] width 52 height 5
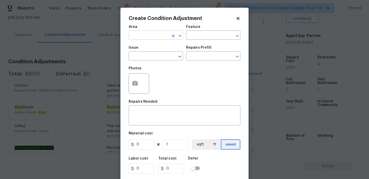
click at [138, 33] on input "text" at bounding box center [149, 36] width 40 height 8
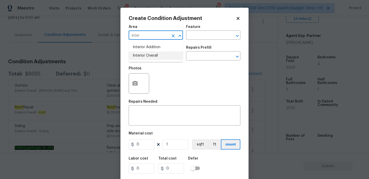
click at [142, 54] on li "Interior Overall" at bounding box center [156, 56] width 54 height 8
type input "Interior Overall"
click at [142, 54] on input "text" at bounding box center [149, 57] width 40 height 8
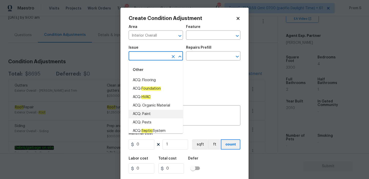
click at [163, 116] on li "ACQ: Paint" at bounding box center [156, 114] width 54 height 8
type input "ACQ: Paint"
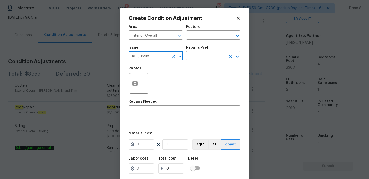
click at [209, 58] on input "text" at bounding box center [206, 57] width 40 height 8
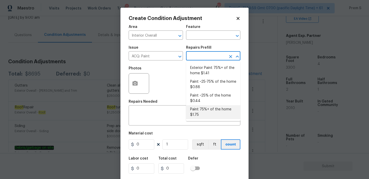
click at [221, 113] on li "Paint 75%+ of the home $1.75" at bounding box center [213, 112] width 54 height 14
type input "Acquisition"
type textarea "Acquisition Scope: 75%+ of the home will likely require interior paint"
type input "1.75"
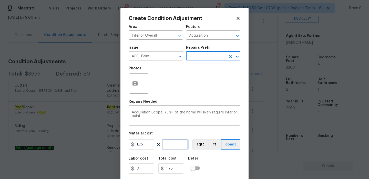
click at [178, 149] on input "1" at bounding box center [176, 145] width 26 height 10
type input "3"
type input "5.25"
type input "33"
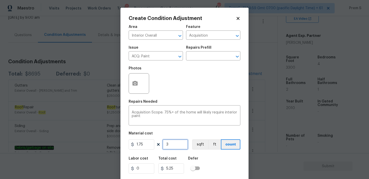
type input "57.75"
type input "330"
type input "577.5"
type input "3300"
type input "5775"
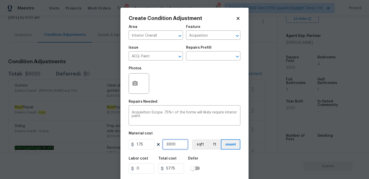
type input "3300"
click at [138, 85] on button "button" at bounding box center [135, 84] width 12 height 20
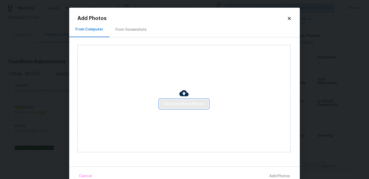
click at [178, 106] on span "Click to Upload Photos" at bounding box center [184, 104] width 41 height 6
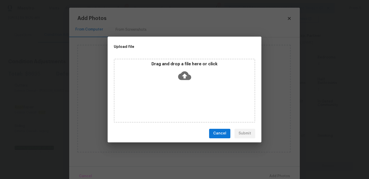
click at [185, 75] on icon at bounding box center [184, 75] width 13 height 13
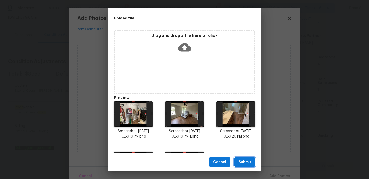
click at [246, 165] on button "Submit" at bounding box center [245, 162] width 21 height 9
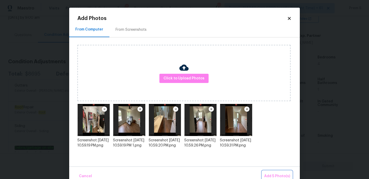
click at [283, 176] on span "Add 5 Photo(s)" at bounding box center [278, 176] width 26 height 6
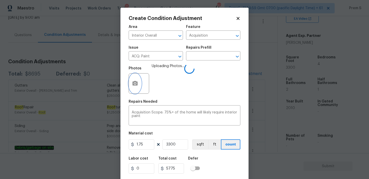
scroll to position [12, 0]
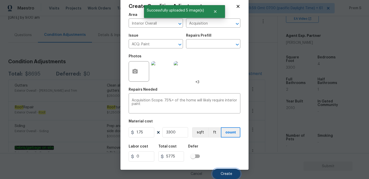
click at [228, 174] on span "Create" at bounding box center [227, 174] width 12 height 4
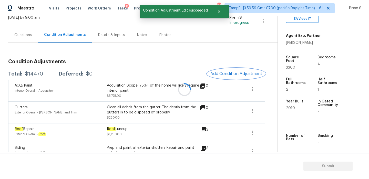
scroll to position [0, 0]
click at [227, 74] on div at bounding box center [184, 89] width 369 height 179
click at [238, 71] on button "Add Condition Adjustment" at bounding box center [237, 74] width 58 height 11
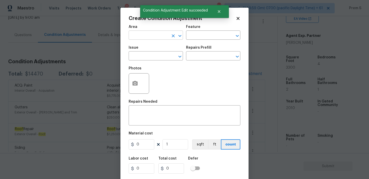
click at [154, 37] on input "text" at bounding box center [149, 36] width 40 height 8
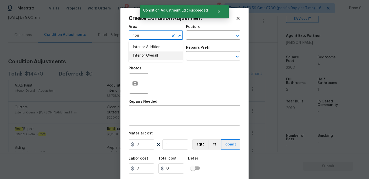
click at [151, 55] on li "Interior Overall" at bounding box center [156, 56] width 54 height 8
type input "Interior Overall"
click at [151, 55] on input "text" at bounding box center [149, 57] width 40 height 8
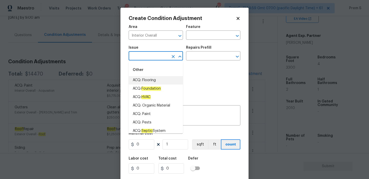
click at [160, 82] on li "ACQ: Flooring" at bounding box center [156, 80] width 54 height 8
type input "ACQ: Flooring"
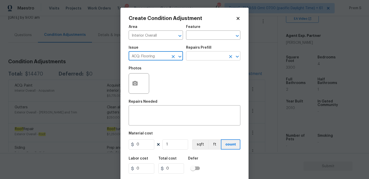
click at [207, 57] on input "text" at bounding box center [206, 57] width 40 height 8
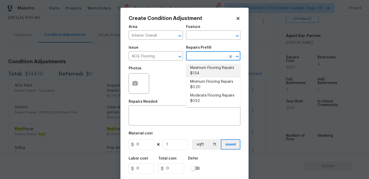
click at [216, 72] on li "Maximum Flooring Repairs $1.54" at bounding box center [213, 71] width 54 height 14
type input "Acquisition"
type textarea "Acquisition Scope: Maximum flooring repairs"
type input "1.54"
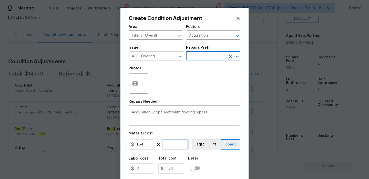
click at [175, 148] on input "1" at bounding box center [176, 145] width 26 height 10
type input "3"
type input "4.62"
type input "33"
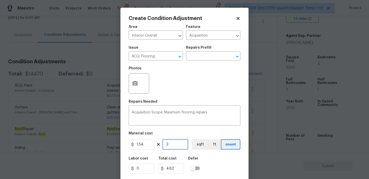
type input "50.82"
type input "330"
type input "508.2"
type input "3300"
type input "5082"
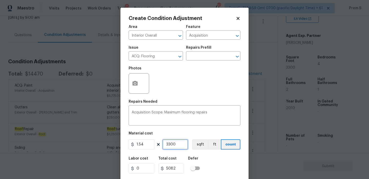
type input "3300"
click at [136, 81] on icon "button" at bounding box center [135, 83] width 5 height 5
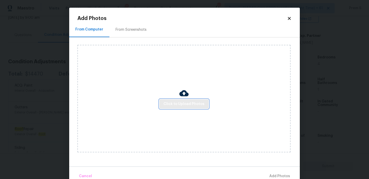
click at [190, 102] on span "Click to Upload Photos" at bounding box center [184, 104] width 41 height 6
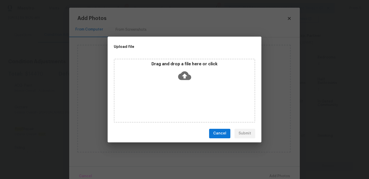
click at [186, 75] on icon at bounding box center [184, 75] width 13 height 13
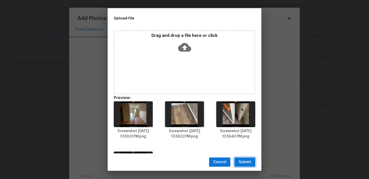
click at [243, 162] on span "Submit" at bounding box center [245, 162] width 13 height 6
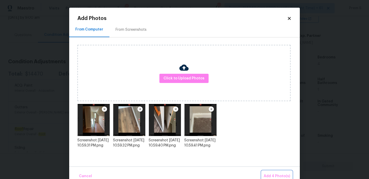
click at [270, 173] on button "Add 4 Photo(s)" at bounding box center [277, 176] width 31 height 11
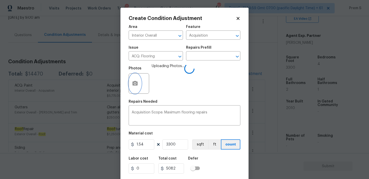
scroll to position [12, 0]
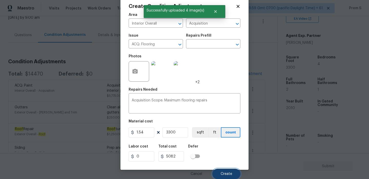
click at [229, 177] on button "Create" at bounding box center [227, 174] width 28 height 10
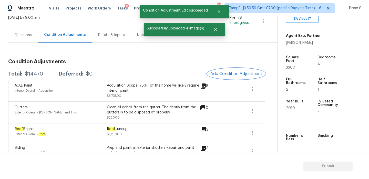
scroll to position [0, 0]
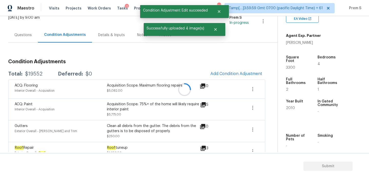
click at [241, 69] on div at bounding box center [184, 89] width 369 height 179
click at [232, 72] on span "Add Condition Adjustment" at bounding box center [237, 74] width 52 height 5
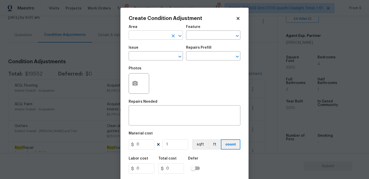
click at [159, 35] on input "text" at bounding box center [149, 36] width 40 height 8
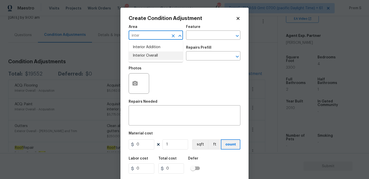
click at [159, 59] on li "Interior Overall" at bounding box center [156, 56] width 54 height 8
type input "Interior Overall"
click at [159, 59] on input "text" at bounding box center [149, 57] width 40 height 8
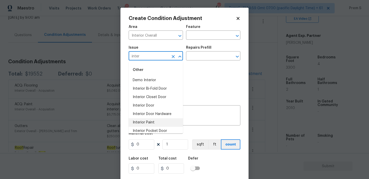
click at [162, 121] on li "Interior Paint" at bounding box center [156, 123] width 54 height 8
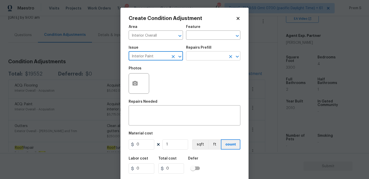
type input "Interior Paint"
click at [220, 57] on input "text" at bounding box center [206, 57] width 40 height 8
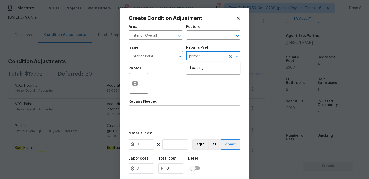
type input "primer"
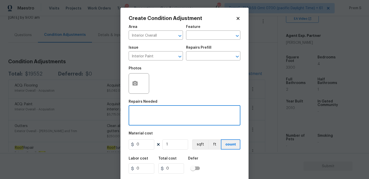
click at [181, 115] on textarea at bounding box center [185, 116] width 106 height 11
type textarea "Primer"
click at [149, 148] on input "0" at bounding box center [142, 145] width 26 height 10
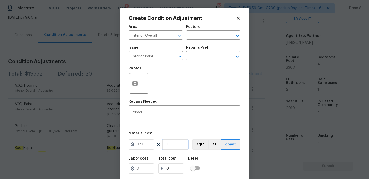
type input "0.4"
click at [176, 147] on input "1" at bounding box center [176, 145] width 26 height 10
type input "2"
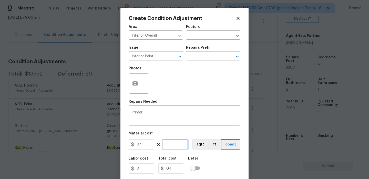
type input "0.8"
type input "20"
type input "8"
type input "200"
type input "80"
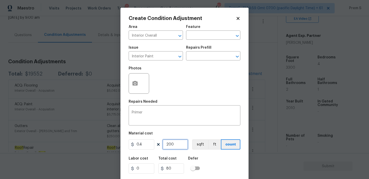
type input "2000"
type input "800"
type input "2000"
click at [232, 170] on div "Labor cost 0 Total cost 800 Defer" at bounding box center [185, 165] width 112 height 23
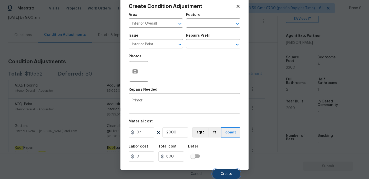
click at [231, 175] on span "Create" at bounding box center [227, 174] width 12 height 4
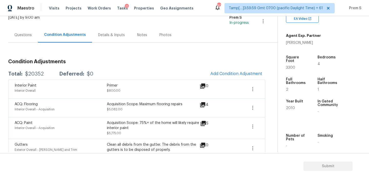
scroll to position [18, 0]
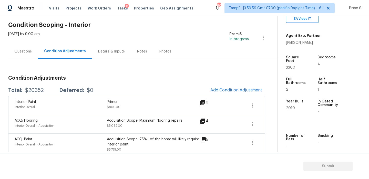
click at [30, 54] on div "Questions" at bounding box center [23, 51] width 30 height 15
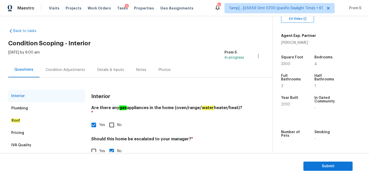
click at [76, 70] on div "Condition Adjustments" at bounding box center [66, 69] width 40 height 5
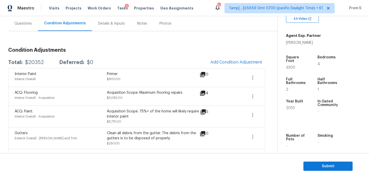
scroll to position [46, 0]
click at [27, 24] on div "Questions" at bounding box center [22, 23] width 17 height 5
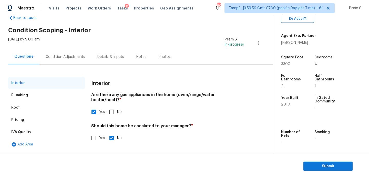
scroll to position [13, 0]
click at [62, 57] on div "Condition Adjustments" at bounding box center [66, 56] width 40 height 5
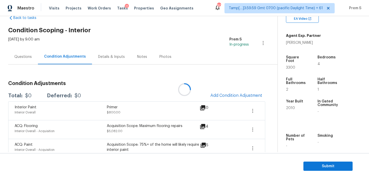
scroll to position [46, 0]
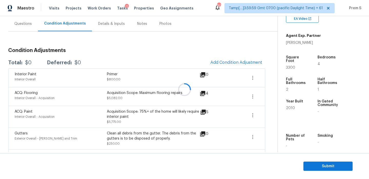
click at [191, 133] on div at bounding box center [184, 89] width 369 height 179
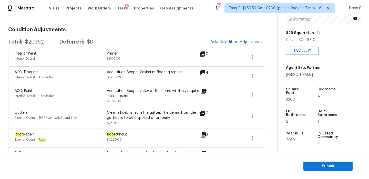
scroll to position [73, 0]
click at [317, 162] on button "Submit" at bounding box center [328, 166] width 49 height 9
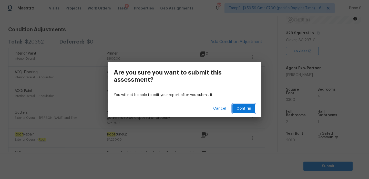
click at [249, 109] on span "Confirm" at bounding box center [244, 109] width 15 height 6
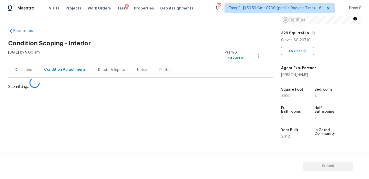
scroll to position [0, 0]
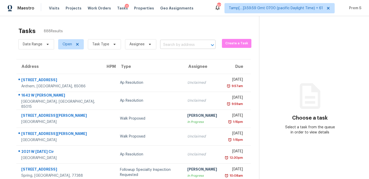
click at [191, 43] on input "text" at bounding box center [180, 45] width 41 height 8
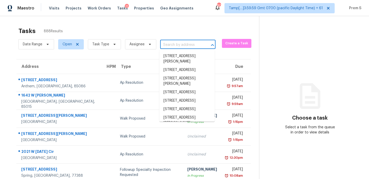
paste input "[STREET_ADDRESS][PERSON_NAME]"
type input "[STREET_ADDRESS][PERSON_NAME]"
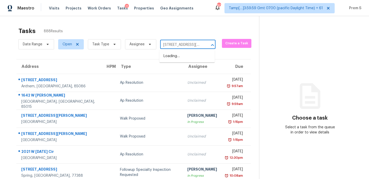
scroll to position [0, 27]
click at [193, 59] on li "[STREET_ADDRESS]" at bounding box center [187, 56] width 55 height 8
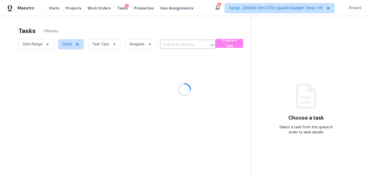
type input "[STREET_ADDRESS]"
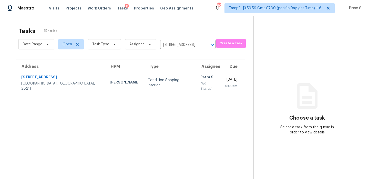
click at [197, 83] on td "Prem S Not Started" at bounding box center [209, 83] width 25 height 18
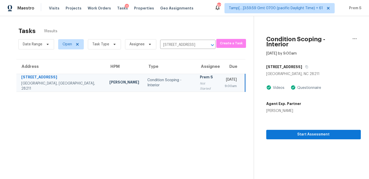
scroll to position [16, 0]
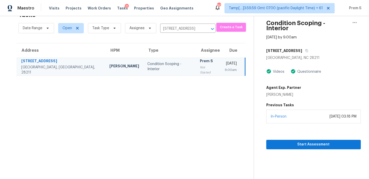
click at [325, 114] on div "In-Person [DATE] 03:18 PM" at bounding box center [314, 117] width 95 height 14
click at [310, 142] on span "Start Assessment" at bounding box center [314, 145] width 86 height 6
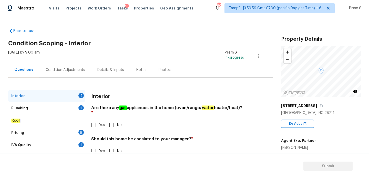
click at [95, 120] on input "Yes" at bounding box center [94, 125] width 11 height 11
checkbox input "true"
click at [97, 147] on input "Yes" at bounding box center [94, 151] width 11 height 11
checkbox input "true"
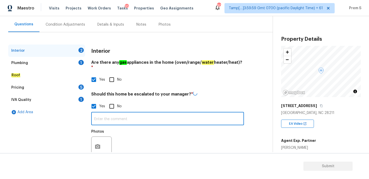
click at [125, 113] on input "text" at bounding box center [167, 119] width 153 height 12
type input "Foundation"
click at [102, 145] on button "button" at bounding box center [98, 147] width 12 height 20
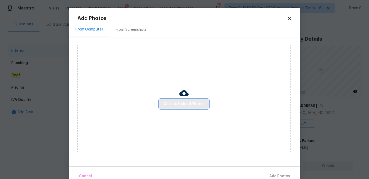
click at [189, 100] on button "Click to Upload Photos" at bounding box center [184, 104] width 49 height 9
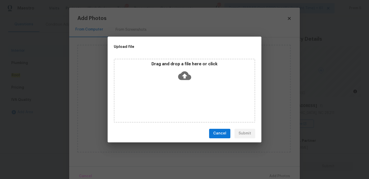
click at [184, 79] on icon at bounding box center [184, 75] width 13 height 9
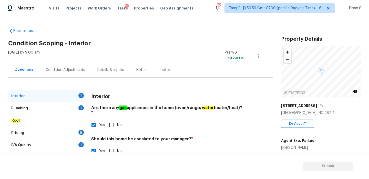
scroll to position [45, 0]
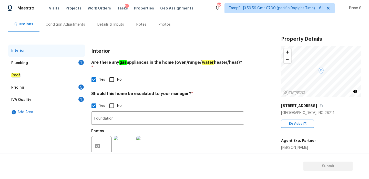
click at [72, 62] on div "Plumbing 1" at bounding box center [46, 63] width 77 height 12
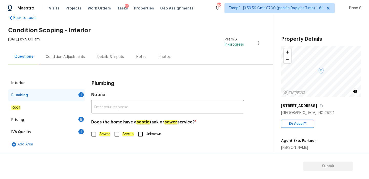
click at [100, 137] on span "Sewer" at bounding box center [104, 134] width 11 height 5
click at [99, 137] on input "Sewer" at bounding box center [94, 134] width 11 height 11
checkbox input "true"
click at [79, 121] on div "Pricing 5" at bounding box center [46, 120] width 77 height 12
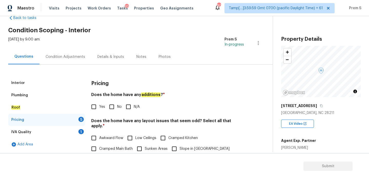
click at [116, 105] on input "No" at bounding box center [111, 107] width 11 height 11
checkbox input "true"
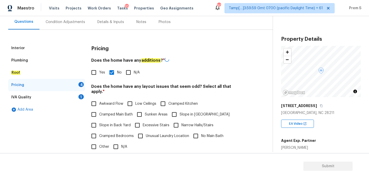
scroll to position [89, 0]
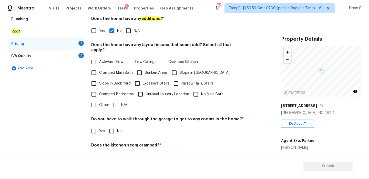
click at [114, 100] on input "N/A" at bounding box center [116, 105] width 11 height 11
checkbox input "true"
click at [115, 124] on div "Do you have to walk through the garage to get to any rooms in the home? * Yes No" at bounding box center [167, 127] width 153 height 20
click at [114, 130] on input "No" at bounding box center [111, 131] width 11 height 11
checkbox input "true"
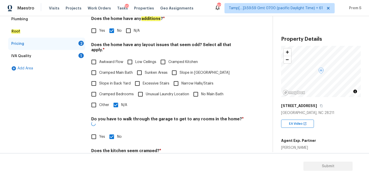
click at [114, 158] on input "No" at bounding box center [111, 163] width 11 height 11
checkbox input "true"
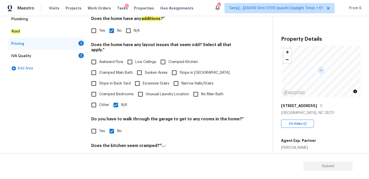
scroll to position [129, 0]
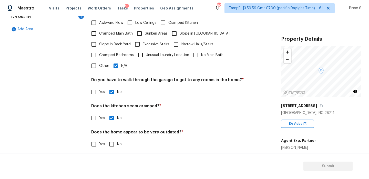
click at [111, 139] on input "No" at bounding box center [111, 144] width 11 height 11
checkbox input "true"
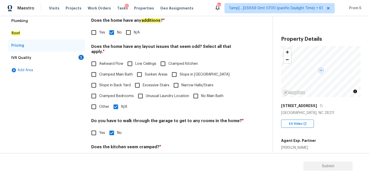
click at [79, 61] on div "IVA Quality 1" at bounding box center [46, 58] width 77 height 12
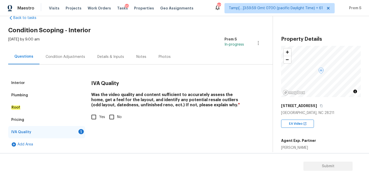
click at [95, 120] on input "Yes" at bounding box center [94, 117] width 11 height 11
checkbox input "true"
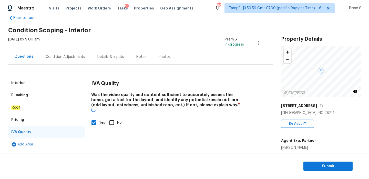
click at [75, 55] on div "Condition Adjustments" at bounding box center [66, 56] width 40 height 5
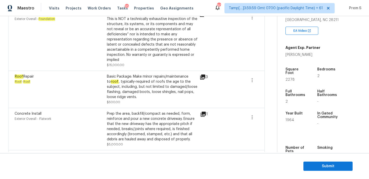
scroll to position [43, 0]
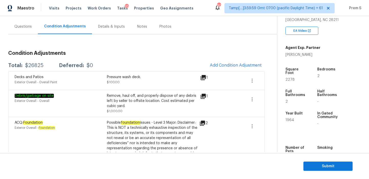
click at [28, 27] on div "Questions" at bounding box center [22, 26] width 17 height 5
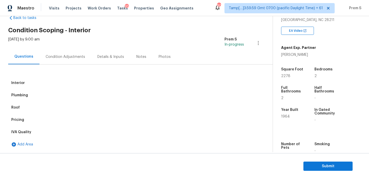
scroll to position [43, 0]
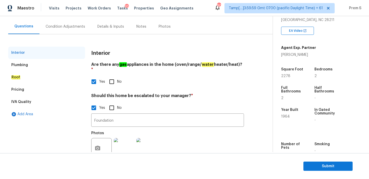
click at [44, 65] on div "Plumbing" at bounding box center [46, 65] width 77 height 12
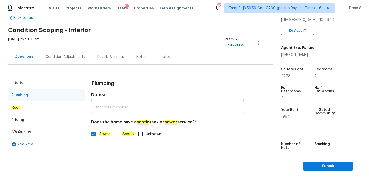
click at [119, 137] on input "Septic" at bounding box center [117, 134] width 11 height 11
checkbox input "true"
checkbox input "false"
click at [75, 57] on div "Condition Adjustments" at bounding box center [66, 56] width 40 height 5
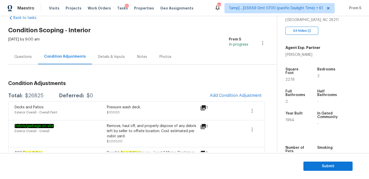
click at [30, 58] on div "Questions" at bounding box center [22, 56] width 17 height 5
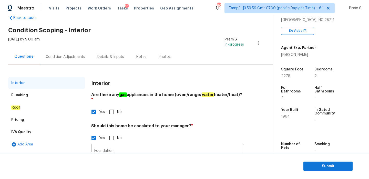
scroll to position [55, 0]
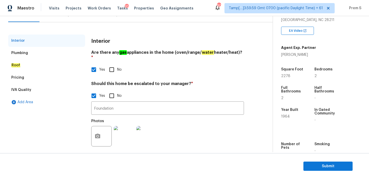
click at [37, 80] on div "Pricing" at bounding box center [46, 78] width 77 height 12
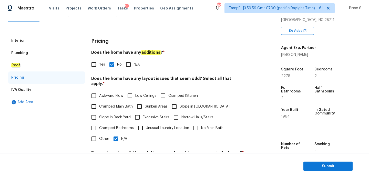
click at [95, 64] on input "Yes" at bounding box center [94, 64] width 11 height 11
checkbox input "true"
checkbox input "false"
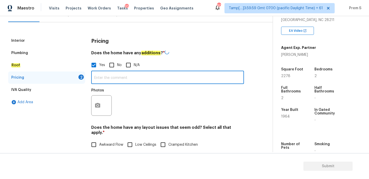
click at [109, 83] on input "text" at bounding box center [167, 78] width 153 height 12
paste input "The left side of the home is a possible addition. It has its own entrance from …"
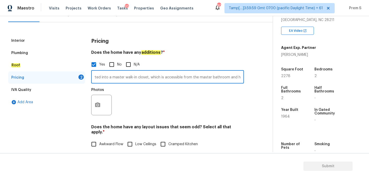
type input "The left side of the home is a possible addition. It has its own entrance from …"
click at [97, 110] on button "button" at bounding box center [98, 105] width 12 height 20
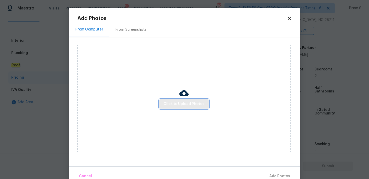
click at [178, 102] on span "Click to Upload Photos" at bounding box center [184, 104] width 41 height 6
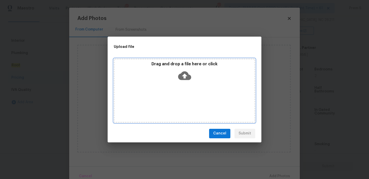
click at [185, 74] on icon at bounding box center [184, 75] width 13 height 13
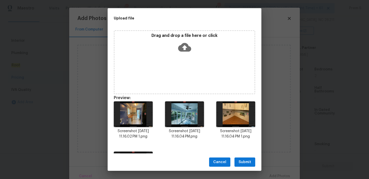
click at [245, 162] on span "Submit" at bounding box center [245, 162] width 13 height 6
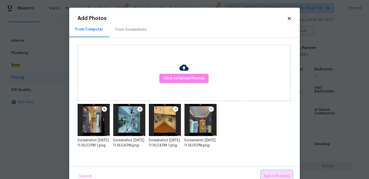
click at [271, 176] on span "Add 4 Photo(s)" at bounding box center [277, 176] width 26 height 6
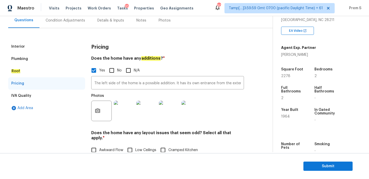
click at [77, 22] on div "Condition Adjustments" at bounding box center [66, 20] width 40 height 5
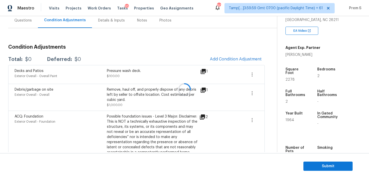
scroll to position [50, 0]
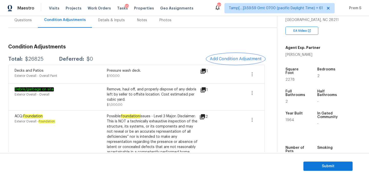
click at [236, 58] on span "Add Condition Adjustment" at bounding box center [236, 59] width 52 height 5
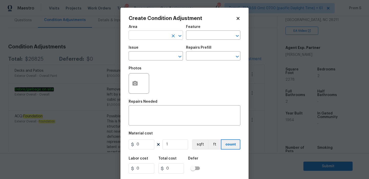
click at [143, 37] on input "text" at bounding box center [149, 36] width 40 height 8
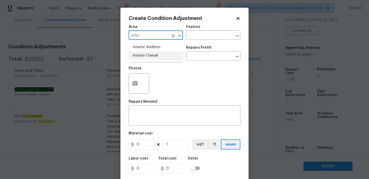
click at [140, 54] on li "Interior Overall" at bounding box center [156, 56] width 54 height 8
type input "Interior Overall"
click at [140, 54] on input "text" at bounding box center [149, 57] width 40 height 8
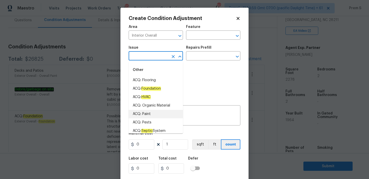
click at [149, 113] on li "ACQ: Paint" at bounding box center [156, 114] width 54 height 8
type input "ACQ: Paint"
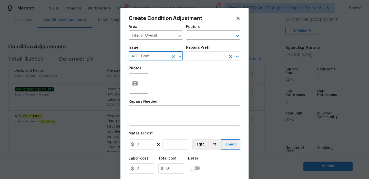
click at [214, 58] on input "text" at bounding box center [206, 57] width 40 height 8
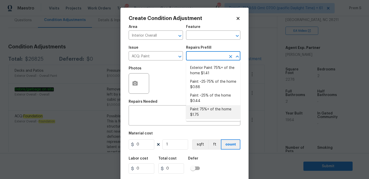
click at [198, 112] on li "Paint 75%+ of the home $1.75" at bounding box center [213, 112] width 54 height 14
type input "Acquisition"
type textarea "Acquisition Scope: 75%+ of the home will likely require interior paint"
type input "1.75"
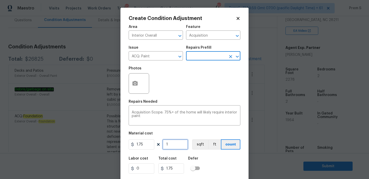
click at [176, 148] on input "1" at bounding box center [176, 145] width 26 height 10
type input "2"
type input "3.5"
type input "22"
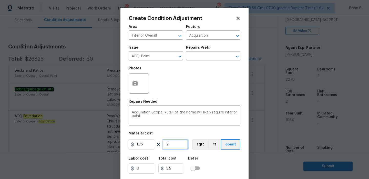
type input "38.5"
type input "227"
type input "397.25"
type input "2278"
type input "3986.5"
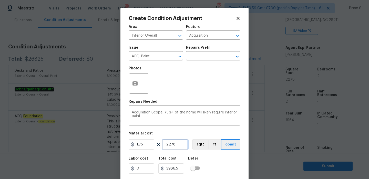
type input "2278"
click at [136, 86] on icon "button" at bounding box center [135, 84] width 6 height 6
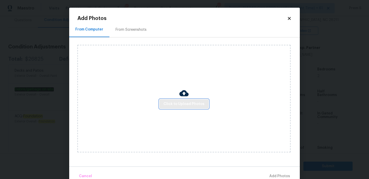
click at [183, 107] on span "Click to Upload Photos" at bounding box center [184, 104] width 41 height 6
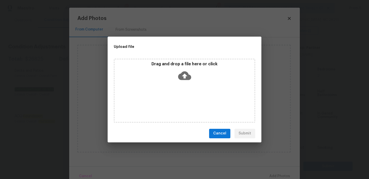
click at [183, 76] on icon at bounding box center [184, 75] width 13 height 13
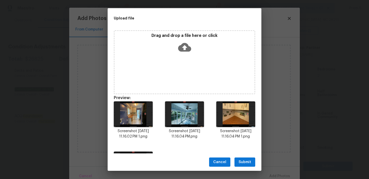
click at [243, 162] on span "Submit" at bounding box center [245, 162] width 13 height 6
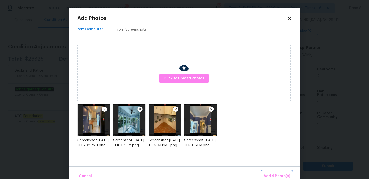
click at [272, 177] on span "Add 4 Photo(s)" at bounding box center [277, 176] width 26 height 6
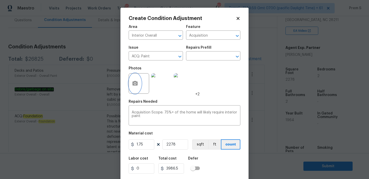
scroll to position [12, 0]
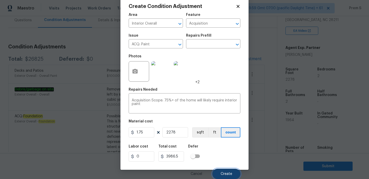
click at [227, 176] on span "Create" at bounding box center [227, 174] width 12 height 4
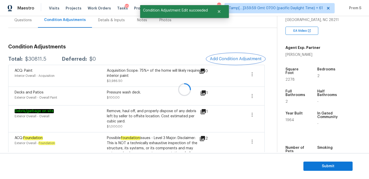
scroll to position [0, 0]
click at [231, 60] on span "Add Condition Adjustment" at bounding box center [236, 59] width 52 height 5
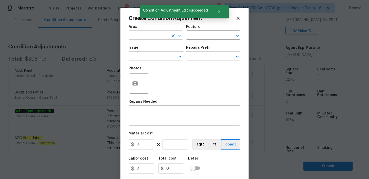
click at [137, 37] on input "text" at bounding box center [149, 36] width 40 height 8
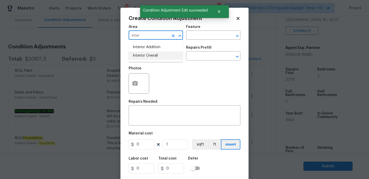
click at [151, 57] on li "Interior Overall" at bounding box center [156, 56] width 54 height 8
type input "Interior Overall"
click at [151, 57] on input "text" at bounding box center [149, 57] width 40 height 8
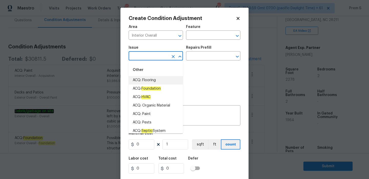
click at [174, 81] on li "ACQ: Flooring" at bounding box center [156, 80] width 54 height 8
type input "ACQ: Flooring"
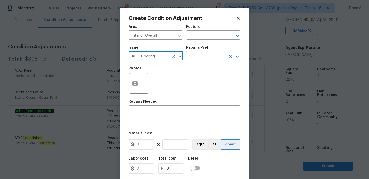
click at [212, 56] on input "text" at bounding box center [206, 57] width 40 height 8
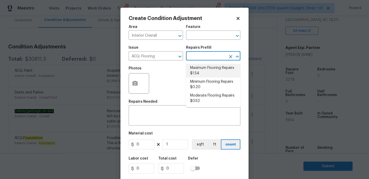
click at [209, 71] on li "Maximum Flooring Repairs $1.54" at bounding box center [213, 71] width 54 height 14
type input "Acquisition"
type textarea "Acquisition Scope: Maximum flooring repairs"
type input "1.54"
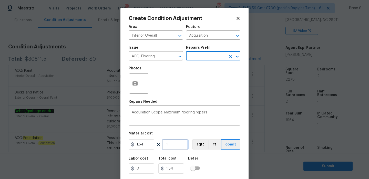
click at [176, 145] on input "1" at bounding box center [176, 145] width 26 height 10
type input "2"
type input "3.08"
type input "22"
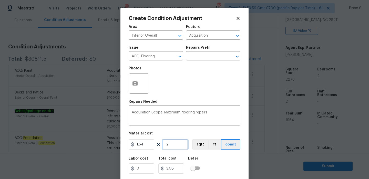
type input "33.88"
type input "227"
type input "349.58"
type input "2278"
type input "3508.12"
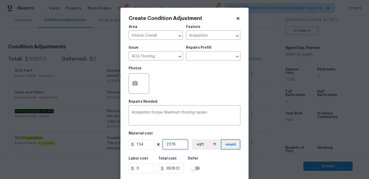
type input "2278"
click at [135, 83] on circle "button" at bounding box center [135, 84] width 2 height 2
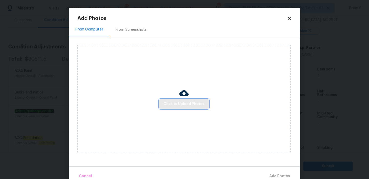
click at [183, 100] on button "Click to Upload Photos" at bounding box center [184, 104] width 49 height 9
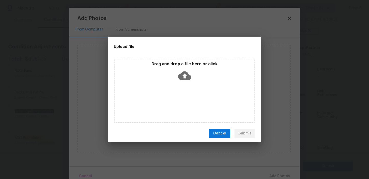
click at [185, 73] on icon at bounding box center [184, 75] width 13 height 9
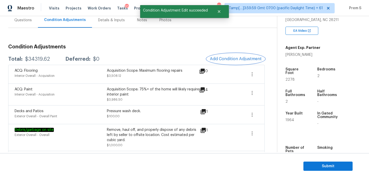
click at [232, 60] on span "Add Condition Adjustment" at bounding box center [236, 59] width 52 height 5
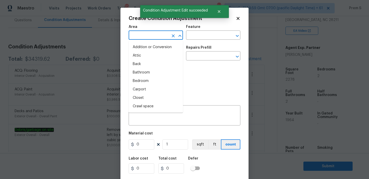
click at [144, 34] on input "text" at bounding box center [149, 36] width 40 height 8
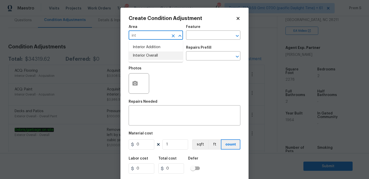
click at [152, 55] on li "Interior Overall" at bounding box center [156, 56] width 54 height 8
type input "Interior Overall"
click at [152, 55] on input "text" at bounding box center [149, 57] width 40 height 8
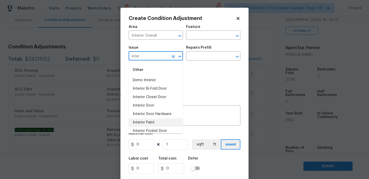
click at [149, 123] on li "Interior Paint" at bounding box center [156, 123] width 54 height 8
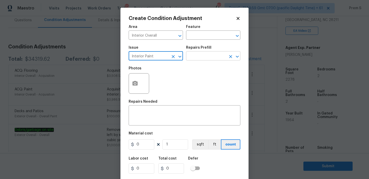
type input "Interior Paint"
click at [209, 60] on input "text" at bounding box center [206, 57] width 40 height 8
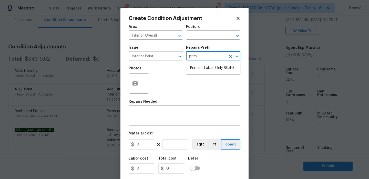
type input "prime"
click at [213, 70] on li "Primer - Labor Only $0.40" at bounding box center [213, 68] width 54 height 8
type input "Overall Paint"
type textarea "Interior primer - PRIMER PROVIDED BY OPENDOOR - All nails, screws, drywall anch…"
type input "0.4"
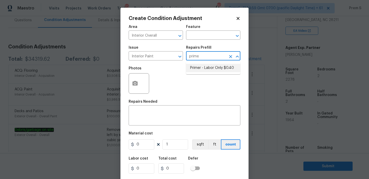
type input "0.4"
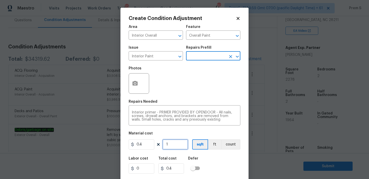
click at [176, 143] on input "1" at bounding box center [176, 145] width 26 height 10
type input "10"
type input "4"
type input "100"
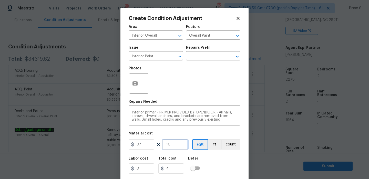
type input "40"
type input "1000"
type input "400"
type input "100"
type input "40"
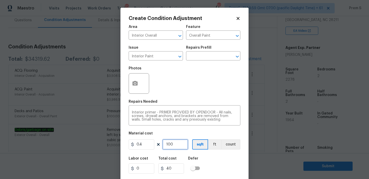
type input "10"
type input "4"
type input "1"
type input "0.4"
type input "0"
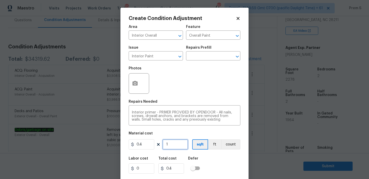
type input "0"
type input "2"
type input "0.8"
type input "20"
type input "8"
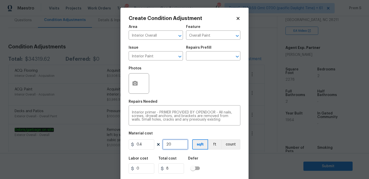
type input "200"
type input "80"
type input "2000"
type input "800"
type input "2000"
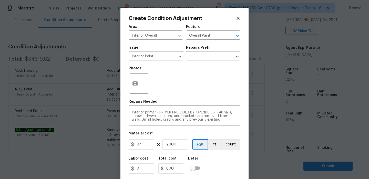
click at [219, 168] on div "Labor cost 0 Total cost 800 Defer" at bounding box center [185, 165] width 112 height 23
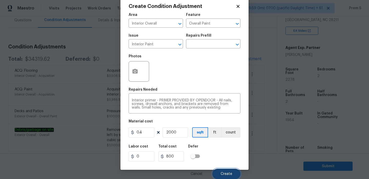
click at [222, 175] on span "Create" at bounding box center [227, 174] width 12 height 4
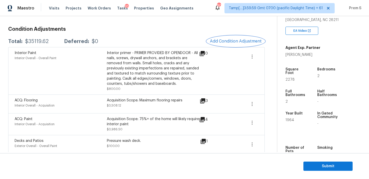
scroll to position [66, 0]
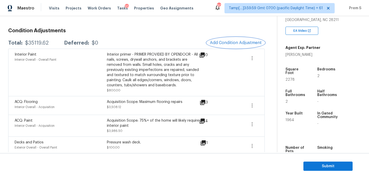
click at [225, 43] on span "Add Condition Adjustment" at bounding box center [236, 43] width 52 height 5
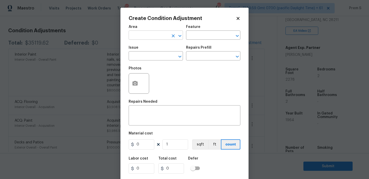
click at [152, 38] on input "text" at bounding box center [149, 36] width 40 height 8
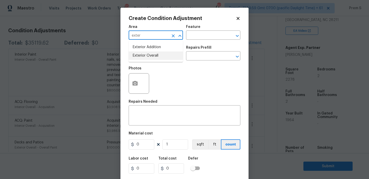
click at [155, 54] on li "Exterior Overall" at bounding box center [156, 56] width 54 height 8
type input "Exterior Overall"
click at [155, 56] on input "text" at bounding box center [149, 57] width 40 height 8
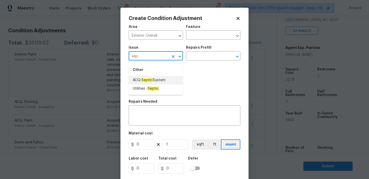
click at [173, 81] on li "ACQ: Septic System" at bounding box center [156, 80] width 54 height 8
type input "ACQ: Septic System"
click at [206, 54] on input "text" at bounding box center [206, 57] width 40 height 8
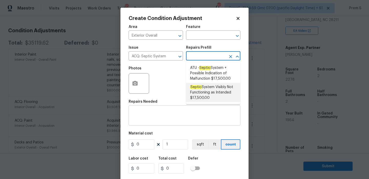
click at [176, 121] on textarea at bounding box center [185, 116] width 106 height 11
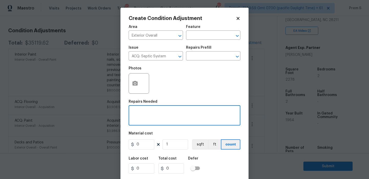
type textarea "E"
click at [238, 16] on icon at bounding box center [238, 18] width 5 height 5
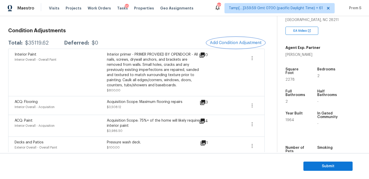
click at [241, 41] on span "Add Condition Adjustment" at bounding box center [236, 43] width 52 height 5
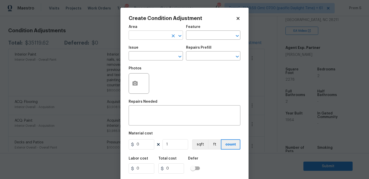
click at [153, 34] on input "text" at bounding box center [149, 36] width 40 height 8
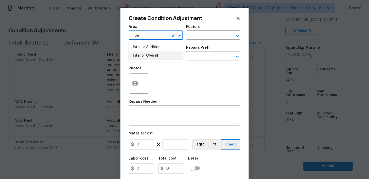
click at [155, 57] on li "Interior Overall" at bounding box center [156, 56] width 54 height 8
type input "Interior Overall"
click at [155, 57] on input "text" at bounding box center [149, 57] width 40 height 8
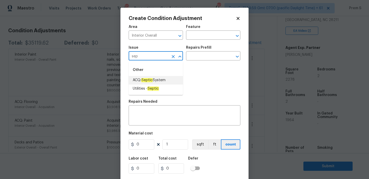
click at [165, 81] on span "ACQ: Septic System" at bounding box center [149, 80] width 33 height 5
type input "ACQ: Septic System"
click at [203, 60] on input "text" at bounding box center [206, 57] width 40 height 8
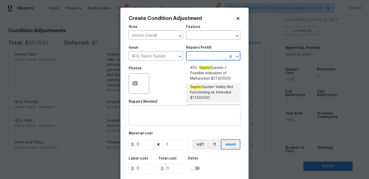
click at [168, 113] on textarea at bounding box center [185, 116] width 106 height 11
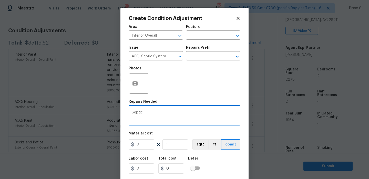
type textarea "Septic"
click at [144, 147] on input "0" at bounding box center [142, 145] width 26 height 10
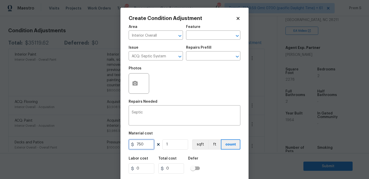
type input "750"
click at [223, 167] on div "Labor cost 0 Total cost 750 Defer" at bounding box center [185, 165] width 112 height 23
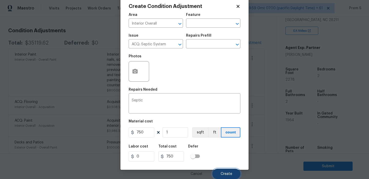
click at [232, 173] on button "Create" at bounding box center [227, 174] width 28 height 10
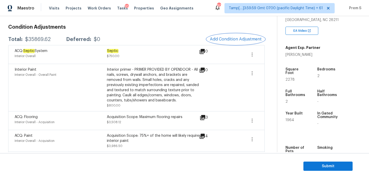
scroll to position [9, 0]
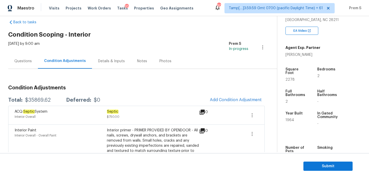
click at [21, 65] on div "Questions" at bounding box center [23, 61] width 30 height 15
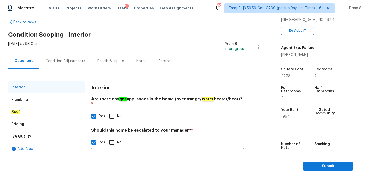
scroll to position [55, 0]
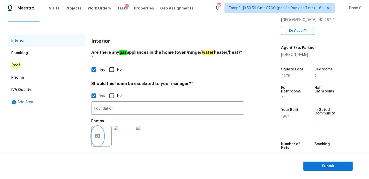
click at [97, 134] on icon "button" at bounding box center [97, 136] width 5 height 5
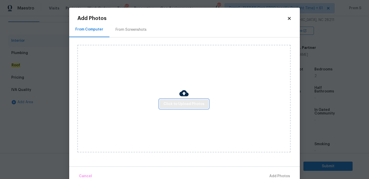
click at [190, 103] on span "Click to Upload Photos" at bounding box center [184, 104] width 41 height 6
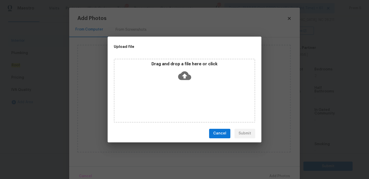
click at [184, 79] on icon at bounding box center [184, 75] width 13 height 9
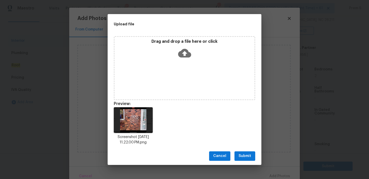
click at [252, 159] on button "Submit" at bounding box center [245, 156] width 21 height 9
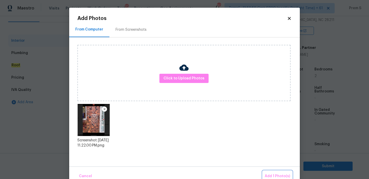
click at [271, 177] on span "Add 1 Photo(s)" at bounding box center [277, 176] width 25 height 6
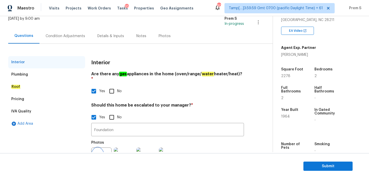
scroll to position [3, 0]
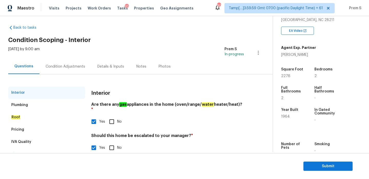
click at [75, 66] on div "Condition Adjustments" at bounding box center [66, 66] width 40 height 5
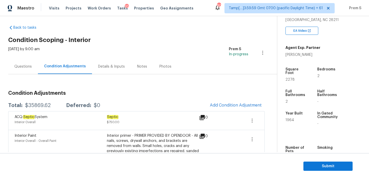
click at [29, 67] on div "Questions" at bounding box center [22, 66] width 17 height 5
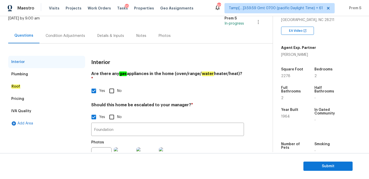
scroll to position [55, 0]
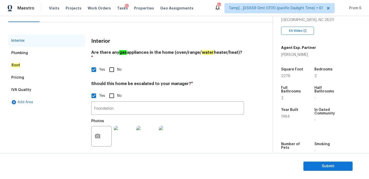
click at [40, 77] on div "Pricing" at bounding box center [46, 78] width 77 height 12
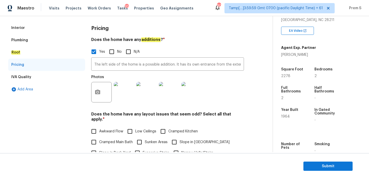
scroll to position [43, 0]
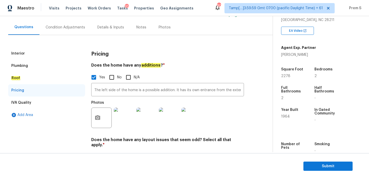
click at [73, 24] on div "Condition Adjustments" at bounding box center [66, 27] width 52 height 15
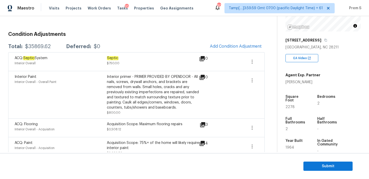
scroll to position [68, 0]
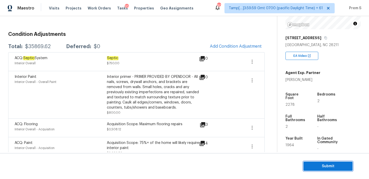
click at [333, 167] on span "Submit" at bounding box center [328, 166] width 41 height 6
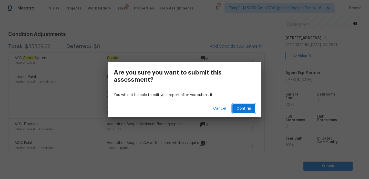
click at [251, 109] on span "Confirm" at bounding box center [244, 109] width 15 height 6
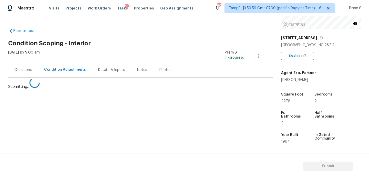
scroll to position [0, 0]
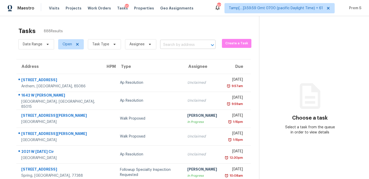
click at [195, 43] on input "text" at bounding box center [180, 45] width 41 height 8
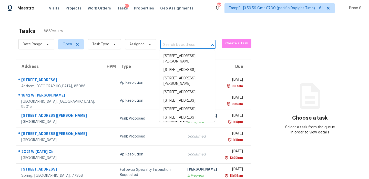
paste input "[STREET_ADDRESS][PERSON_NAME]"
type input "[STREET_ADDRESS][PERSON_NAME]"
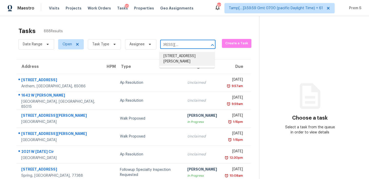
click at [179, 60] on li "[STREET_ADDRESS][PERSON_NAME]" at bounding box center [187, 59] width 55 height 14
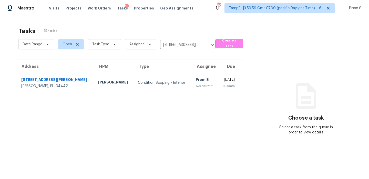
click at [196, 83] on div "Prem S" at bounding box center [205, 80] width 18 height 6
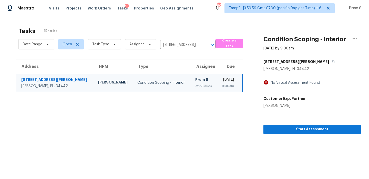
scroll to position [16, 0]
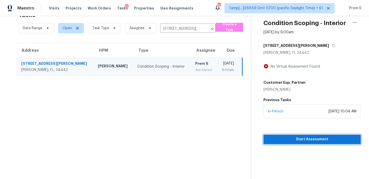
click at [309, 140] on span "Start Assessment" at bounding box center [312, 140] width 89 height 6
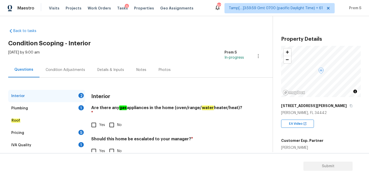
click at [111, 120] on input "No" at bounding box center [111, 125] width 11 height 11
checkbox input "true"
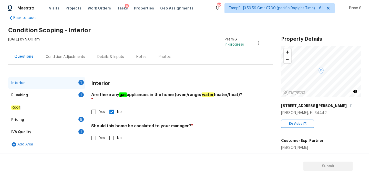
click at [112, 133] on input "No" at bounding box center [111, 138] width 11 height 11
checkbox input "true"
click at [74, 96] on div "Plumbing 1" at bounding box center [46, 95] width 77 height 12
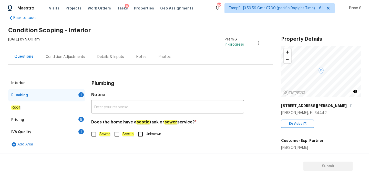
click at [103, 137] on em "Sewer" at bounding box center [104, 134] width 11 height 4
click at [99, 137] on input "Sewer" at bounding box center [94, 134] width 11 height 11
checkbox input "true"
click at [77, 120] on div "Pricing 5" at bounding box center [46, 120] width 77 height 12
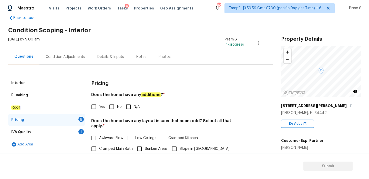
click at [116, 107] on input "No" at bounding box center [111, 107] width 11 height 11
checkbox input "true"
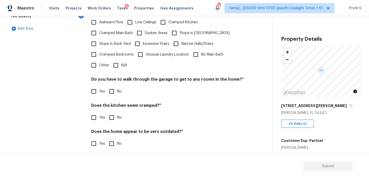
scroll to position [129, 0]
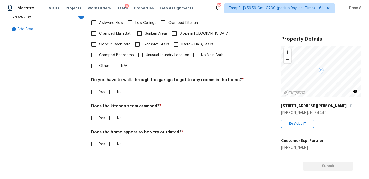
click at [117, 63] on input "N/A" at bounding box center [116, 66] width 11 height 11
checkbox input "true"
click at [114, 88] on input "No" at bounding box center [111, 92] width 11 height 11
checkbox input "true"
click at [111, 113] on input "No" at bounding box center [111, 118] width 11 height 11
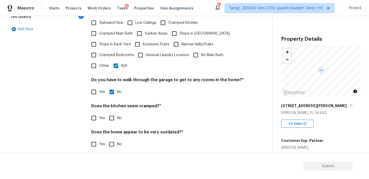
checkbox input "true"
click at [113, 139] on input "No" at bounding box center [111, 144] width 11 height 11
checkbox input "true"
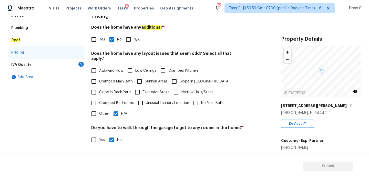
click at [80, 66] on div "IVA Quality 1" at bounding box center [46, 65] width 77 height 12
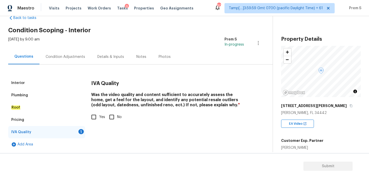
scroll to position [13, 0]
click at [115, 119] on input "No" at bounding box center [111, 117] width 11 height 11
checkbox input "true"
click at [92, 118] on input "Yes" at bounding box center [94, 123] width 11 height 11
checkbox input "true"
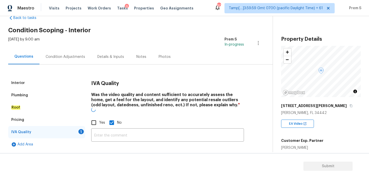
checkbox input "false"
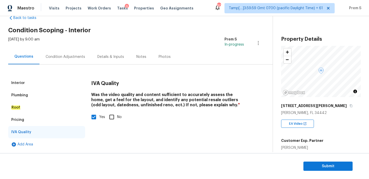
click at [75, 55] on div "Condition Adjustments" at bounding box center [66, 56] width 40 height 5
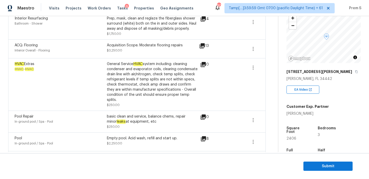
scroll to position [83, 0]
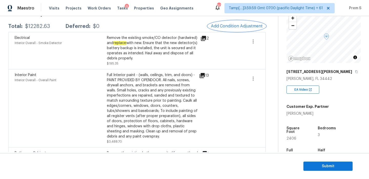
click at [234, 26] on span "Add Condition Adjustment" at bounding box center [237, 26] width 52 height 5
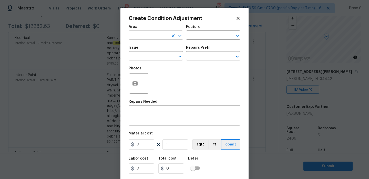
click at [161, 35] on input "text" at bounding box center [149, 36] width 40 height 8
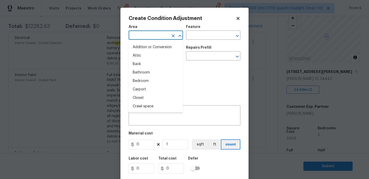
type input "i"
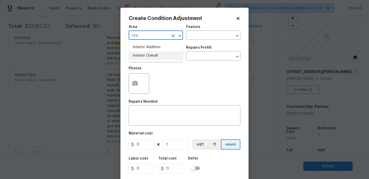
click at [167, 57] on li "Interior Overall" at bounding box center [156, 56] width 54 height 8
click at [167, 57] on input "text" at bounding box center [149, 57] width 40 height 8
type input "Interior Overall"
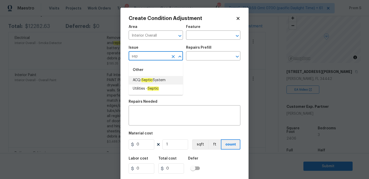
click at [169, 83] on li "ACQ: Septic System" at bounding box center [156, 80] width 54 height 8
type input "ACQ: Septic System"
click at [215, 58] on input "text" at bounding box center [206, 57] width 40 height 8
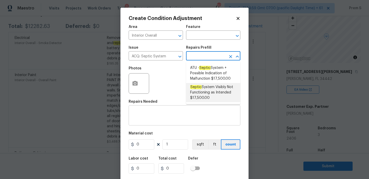
click at [164, 123] on div "x ​" at bounding box center [185, 116] width 112 height 19
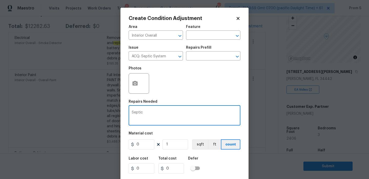
type textarea "Septic"
click at [149, 147] on input "0" at bounding box center [142, 145] width 26 height 10
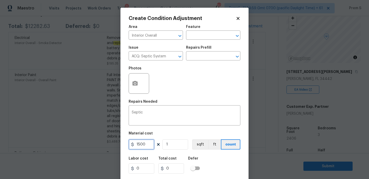
type input "1500"
click at [225, 171] on div "Labor cost 0 Total cost 1500 Defer" at bounding box center [185, 165] width 112 height 23
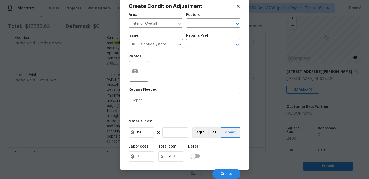
click at [227, 164] on div "Labor cost 0 Total cost 1500 Defer" at bounding box center [185, 153] width 112 height 23
click at [227, 174] on span "Create" at bounding box center [227, 174] width 12 height 4
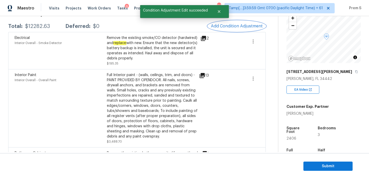
scroll to position [0, 0]
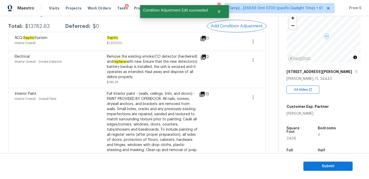
click at [240, 27] on span "Add Condition Adjustment" at bounding box center [237, 26] width 52 height 5
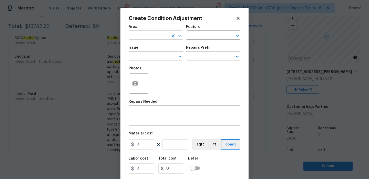
click at [166, 40] on input "text" at bounding box center [149, 36] width 40 height 8
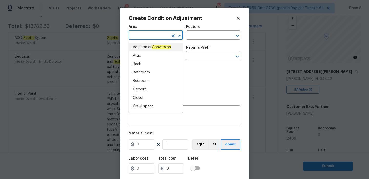
click at [147, 34] on input "text" at bounding box center [149, 36] width 40 height 8
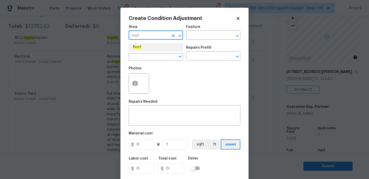
click at [141, 50] on span "Roof" at bounding box center [137, 47] width 9 height 5
type input "Roof"
click at [137, 57] on input "text" at bounding box center [149, 57] width 40 height 8
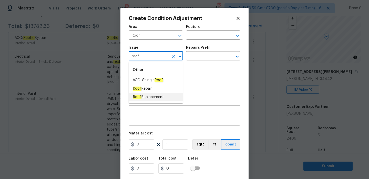
click at [163, 97] on span "Roof Replacement" at bounding box center [148, 97] width 31 height 5
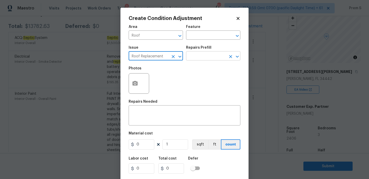
type input "Roof Replacement"
click at [212, 57] on input "text" at bounding box center [206, 57] width 40 height 8
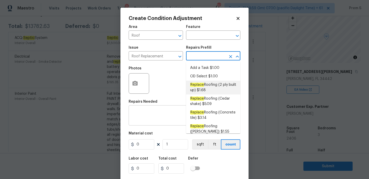
click at [159, 114] on textarea at bounding box center [185, 116] width 106 height 11
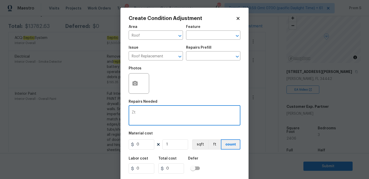
type textarea "Z"
type textarea "Metal roof replacement"
click at [144, 145] on input "0" at bounding box center [142, 145] width 26 height 10
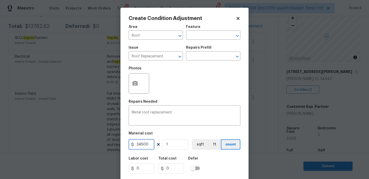
type input "34500"
click at [230, 170] on div "Labor cost 0 Total cost 34500 Defer" at bounding box center [185, 165] width 112 height 23
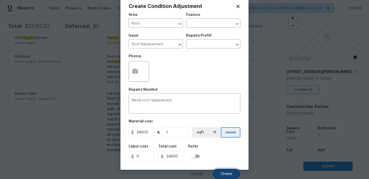
click at [234, 175] on button "Create" at bounding box center [227, 174] width 28 height 10
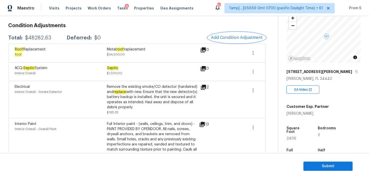
scroll to position [71, 0]
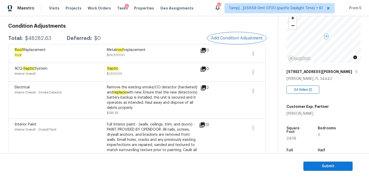
click at [235, 37] on span "Add Condition Adjustment" at bounding box center [237, 38] width 52 height 5
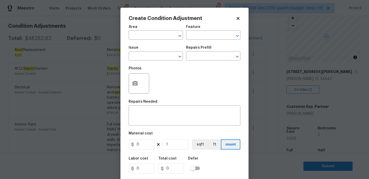
click at [100, 81] on body "Maestro Visits Projects Work Orders Tasks 9 Properties Geo Assignments 806 Tamp…" at bounding box center [184, 89] width 369 height 179
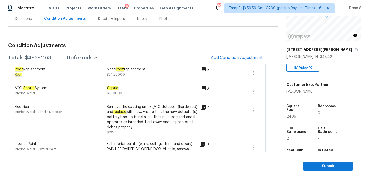
scroll to position [61, 0]
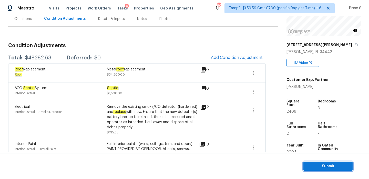
click at [331, 167] on span "Submit" at bounding box center [328, 166] width 41 height 6
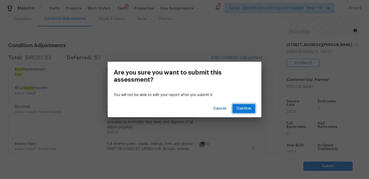
click at [246, 108] on span "Confirm" at bounding box center [244, 109] width 15 height 6
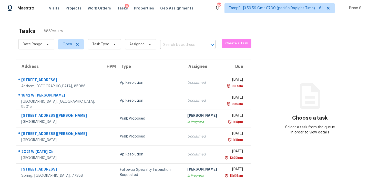
click at [197, 45] on input "text" at bounding box center [180, 45] width 41 height 8
paste input "[STREET_ADDRESS][PERSON_NAME]"
type input "[STREET_ADDRESS][PERSON_NAME]"
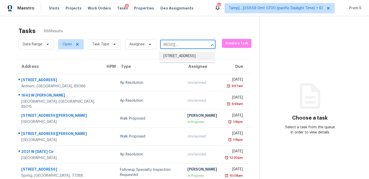
click at [180, 57] on li "[STREET_ADDRESS]" at bounding box center [187, 56] width 55 height 8
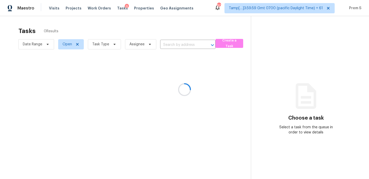
type input "[STREET_ADDRESS]"
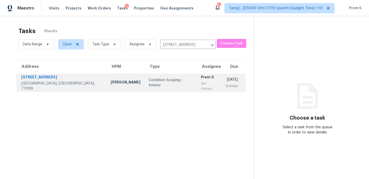
click at [222, 89] on td "[DATE] 9:00am" at bounding box center [234, 83] width 24 height 18
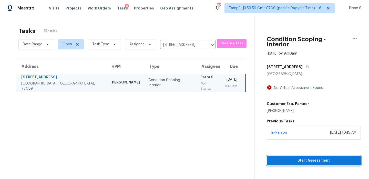
click at [289, 159] on span "Start Assessment" at bounding box center [314, 161] width 86 height 6
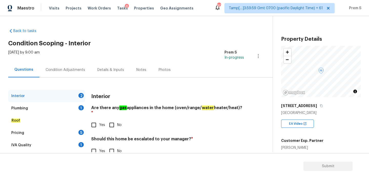
click at [97, 124] on input "Yes" at bounding box center [94, 125] width 11 height 11
checkbox input "true"
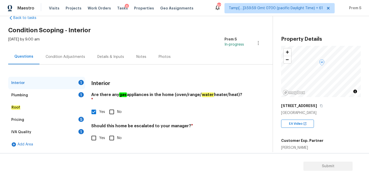
scroll to position [92, 0]
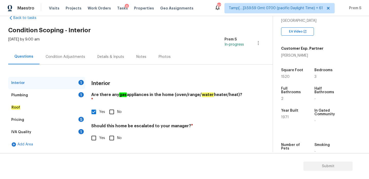
click at [115, 134] on input "No" at bounding box center [111, 138] width 11 height 11
checkbox input "true"
click at [80, 92] on div "1" at bounding box center [81, 94] width 5 height 5
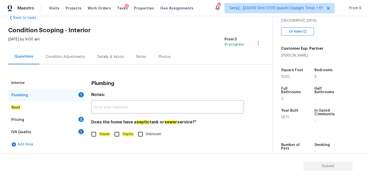
click at [95, 134] on input "Sewer" at bounding box center [94, 134] width 11 height 11
checkbox input "true"
click at [77, 121] on div "Pricing 5" at bounding box center [46, 120] width 77 height 12
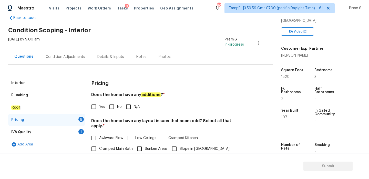
click at [94, 105] on input "Yes" at bounding box center [94, 107] width 11 height 11
checkbox input "true"
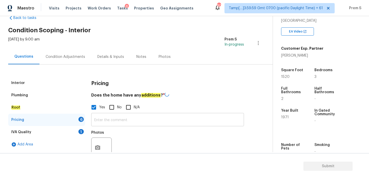
click at [109, 122] on input "text" at bounding box center [167, 120] width 153 height 12
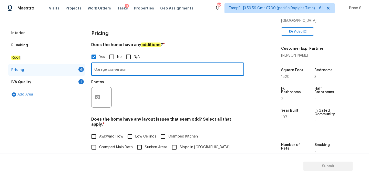
scroll to position [79, 0]
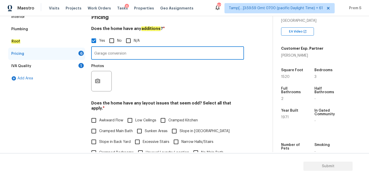
type input "Garage conversion"
click at [102, 81] on button "button" at bounding box center [98, 81] width 12 height 20
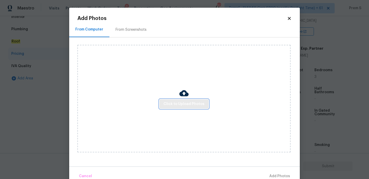
click at [195, 104] on span "Click to Upload Photos" at bounding box center [184, 104] width 41 height 6
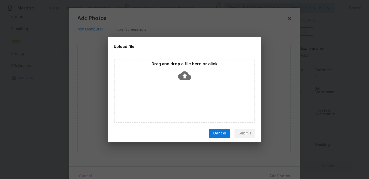
click at [185, 78] on icon at bounding box center [184, 75] width 13 height 9
click at [291, 19] on div "Upload file Drag and drop a file here or click Cancel Submit" at bounding box center [184, 89] width 369 height 179
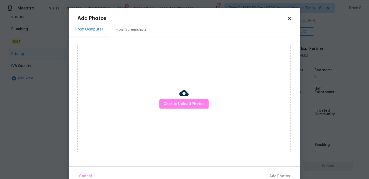
click at [289, 20] on icon at bounding box center [289, 18] width 3 height 3
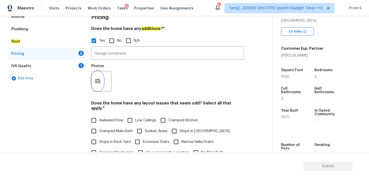
click at [99, 81] on icon "button" at bounding box center [97, 81] width 5 height 5
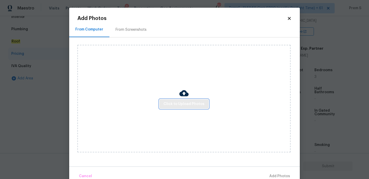
click at [170, 107] on span "Click to Upload Photos" at bounding box center [184, 104] width 41 height 6
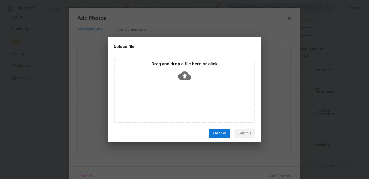
click at [180, 82] on div "Drag and drop a file here or click" at bounding box center [185, 73] width 140 height 22
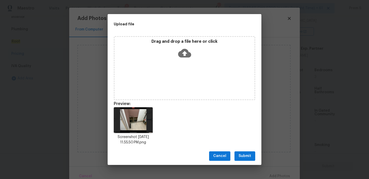
click at [246, 157] on span "Submit" at bounding box center [245, 156] width 13 height 6
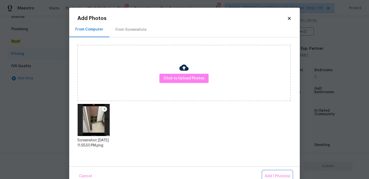
click at [285, 174] on span "Add 1 Photo(s)" at bounding box center [277, 176] width 25 height 6
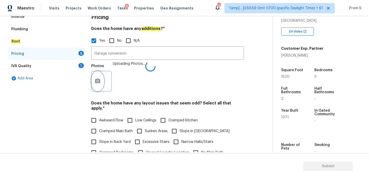
scroll to position [157, 0]
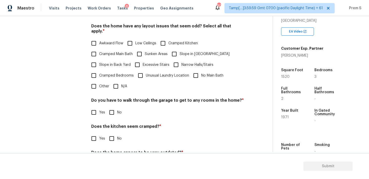
click at [119, 41] on span "Awkward Flow" at bounding box center [111, 43] width 24 height 5
click at [99, 39] on input "Awkward Flow" at bounding box center [94, 43] width 11 height 11
checkbox input "true"
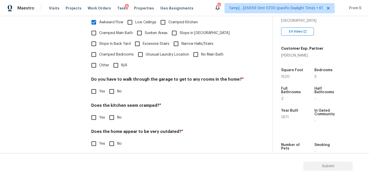
scroll to position [177, 0]
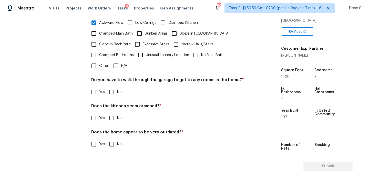
click at [113, 88] on input "No" at bounding box center [111, 92] width 11 height 11
checkbox input "true"
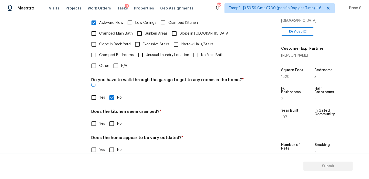
click at [110, 119] on input "No" at bounding box center [111, 124] width 11 height 11
checkbox input "true"
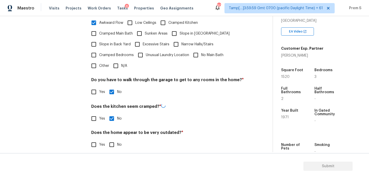
click at [110, 140] on input "No" at bounding box center [111, 145] width 11 height 11
checkbox input "true"
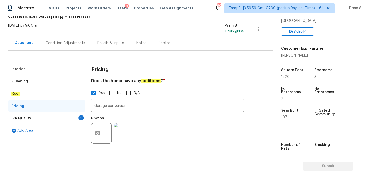
click at [81, 118] on div "1" at bounding box center [81, 117] width 5 height 5
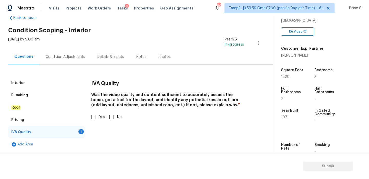
click at [101, 119] on span "Yes" at bounding box center [102, 117] width 6 height 5
click at [99, 119] on input "Yes" at bounding box center [94, 117] width 11 height 11
checkbox input "true"
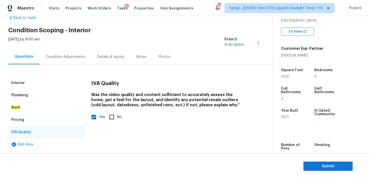
click at [70, 58] on div "Condition Adjustments" at bounding box center [66, 56] width 40 height 5
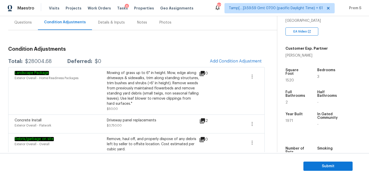
scroll to position [84, 0]
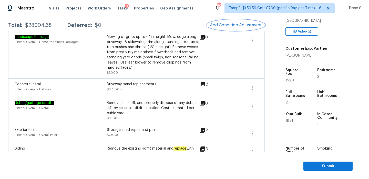
click at [245, 27] on button "Add Condition Adjustment" at bounding box center [236, 25] width 58 height 11
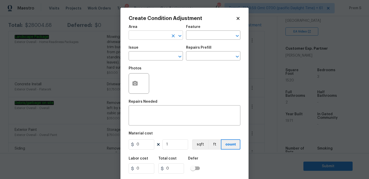
click at [142, 38] on input "text" at bounding box center [149, 36] width 40 height 8
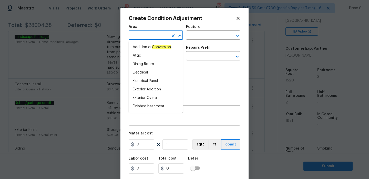
type input "in"
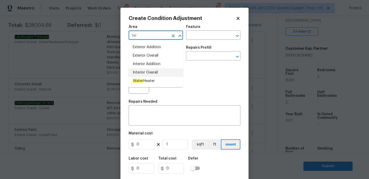
click at [149, 72] on li "Interior Overall" at bounding box center [156, 73] width 54 height 8
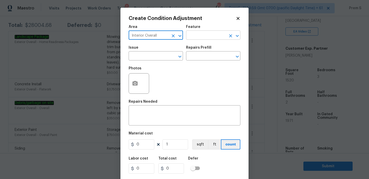
type input "Interior Overall"
click at [204, 37] on input "text" at bounding box center [206, 36] width 40 height 8
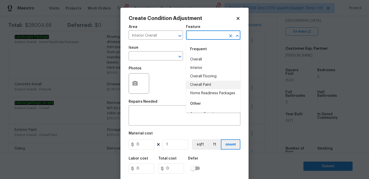
click at [203, 86] on li "Overall Paint" at bounding box center [213, 85] width 54 height 8
type input "Overall Paint"
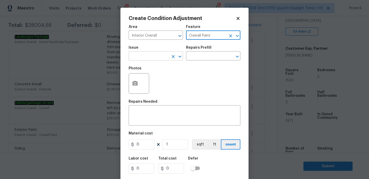
click at [163, 60] on input "text" at bounding box center [149, 57] width 40 height 8
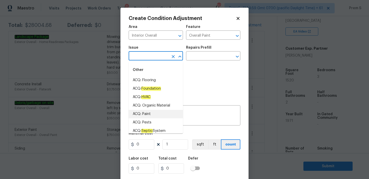
click at [142, 113] on li "ACQ: Paint" at bounding box center [156, 114] width 54 height 8
type input "ACQ: Paint"
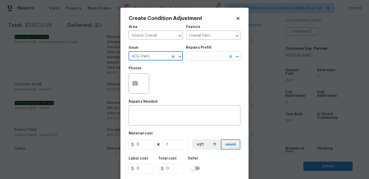
click at [217, 57] on input "text" at bounding box center [206, 57] width 40 height 8
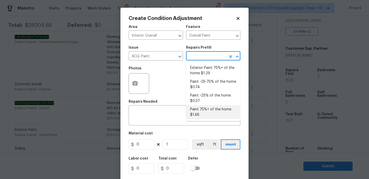
click at [203, 111] on li "Paint 75%+ of the home $1.48" at bounding box center [213, 112] width 54 height 14
type input "Acquisition"
type textarea "Acquisition Scope: 75%+ of the home will likely require interior paint"
type input "1.48"
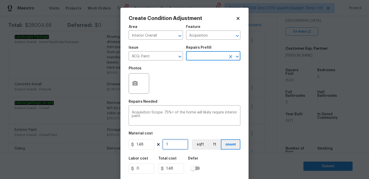
click at [176, 147] on input "1" at bounding box center [176, 145] width 26 height 10
type input "15"
type input "22.2"
type input "152"
type input "224.96"
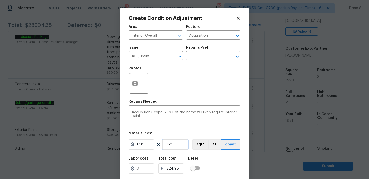
type input "1520"
type input "2249.6"
type input "1520"
click at [136, 83] on icon "button" at bounding box center [135, 83] width 5 height 5
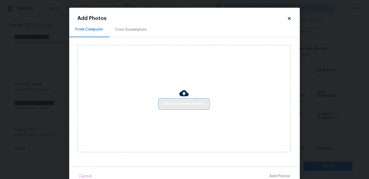
click at [198, 106] on span "Click to Upload Photos" at bounding box center [184, 104] width 41 height 6
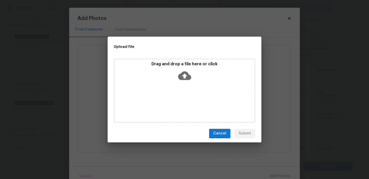
click at [185, 80] on icon at bounding box center [184, 75] width 13 height 9
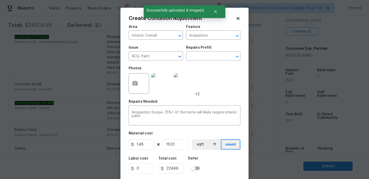
scroll to position [12, 0]
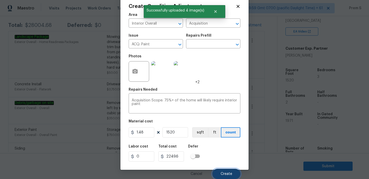
click at [228, 175] on span "Create" at bounding box center [227, 174] width 12 height 4
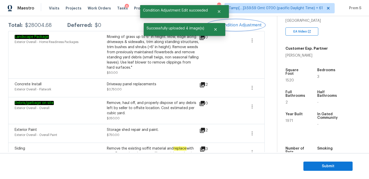
scroll to position [0, 0]
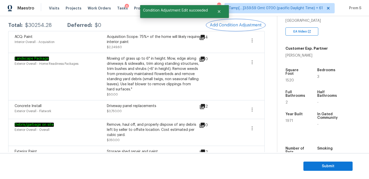
click at [241, 25] on span "Add Condition Adjustment" at bounding box center [236, 25] width 52 height 5
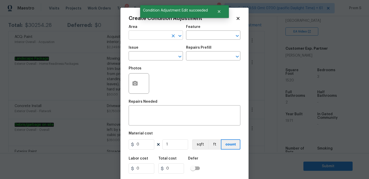
click at [148, 34] on input "text" at bounding box center [149, 36] width 40 height 8
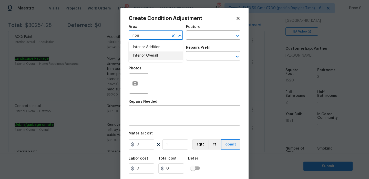
click at [163, 56] on li "Interior Overall" at bounding box center [156, 56] width 54 height 8
type input "Interior Overall"
click at [163, 56] on input "text" at bounding box center [149, 57] width 40 height 8
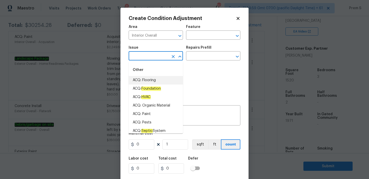
click at [167, 79] on li "ACQ: Flooring" at bounding box center [156, 80] width 54 height 8
type input "ACQ: Flooring"
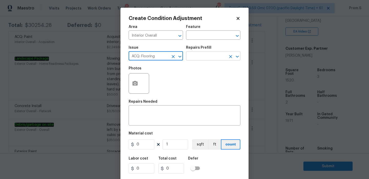
click at [216, 56] on input "text" at bounding box center [206, 57] width 40 height 8
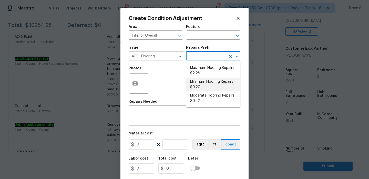
click at [206, 85] on li "Minimum Flooring Repairs $0.20" at bounding box center [213, 85] width 54 height 14
type input "Acquisition"
type textarea "Acquisition Scope: Minimum flooring repairs"
type input "0.2"
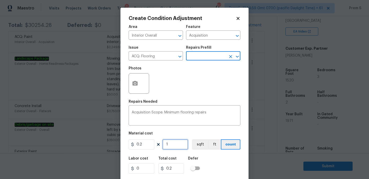
click at [173, 145] on input "1" at bounding box center [176, 145] width 26 height 10
type input "15"
type input "3"
type input "152"
type input "30.4"
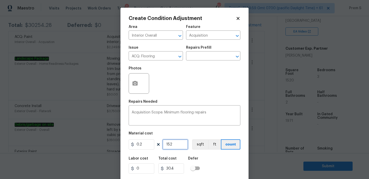
type input "1520"
type input "304"
type input "1520"
click at [229, 163] on div "Labor cost 0 Total cost 304 Defer" at bounding box center [185, 165] width 112 height 23
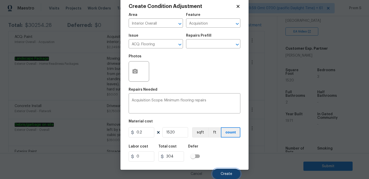
click at [229, 172] on span "Create" at bounding box center [227, 174] width 12 height 4
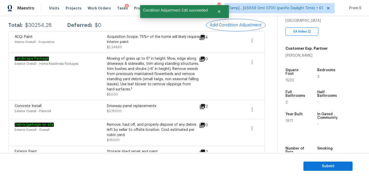
scroll to position [0, 0]
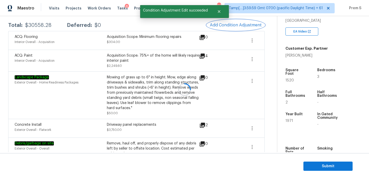
click at [235, 25] on span "Add Condition Adjustment" at bounding box center [236, 25] width 52 height 5
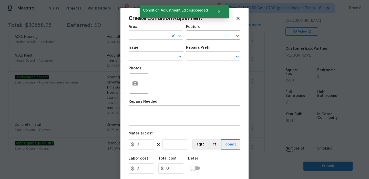
click at [140, 38] on input "text" at bounding box center [149, 36] width 40 height 8
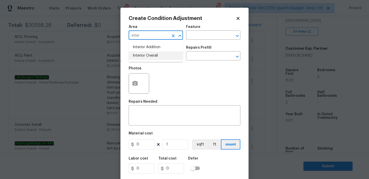
click at [148, 57] on li "Interior Overall" at bounding box center [156, 56] width 54 height 8
type input "Interior Overall"
click at [148, 57] on input "text" at bounding box center [149, 57] width 40 height 8
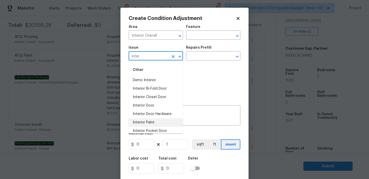
click at [153, 120] on li "Interior Paint" at bounding box center [156, 123] width 54 height 8
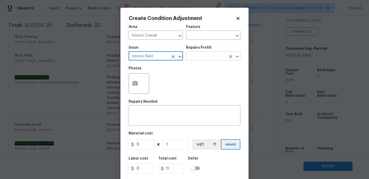
type input "Interior Paint"
click at [200, 59] on input "text" at bounding box center [206, 57] width 40 height 8
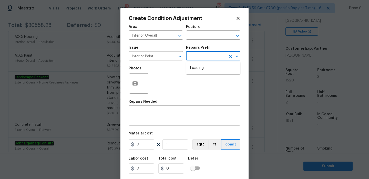
type input "p"
type input "rimer"
click at [210, 67] on li "Primer - Labor Only $0.40" at bounding box center [213, 68] width 54 height 8
type input "Overall Paint"
type textarea "Interior primer - PRIMER PROVIDED BY OPENDOOR - All nails, screws, drywall anch…"
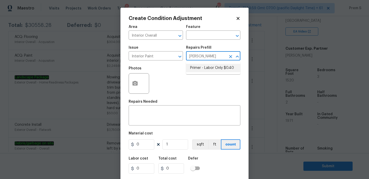
type input "0.4"
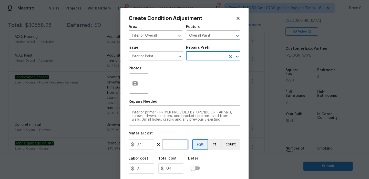
click at [179, 146] on input "1" at bounding box center [176, 145] width 26 height 10
type input "10"
type input "4"
type input "100"
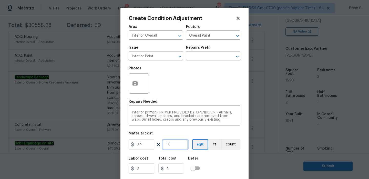
type input "40"
type input "1000"
type input "400"
type input "1000"
click at [230, 161] on div "Labor cost 0 Total cost 400 Defer" at bounding box center [185, 165] width 112 height 23
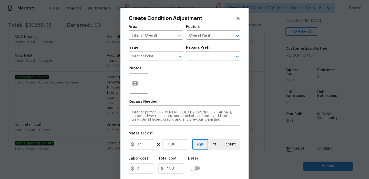
scroll to position [12, 0]
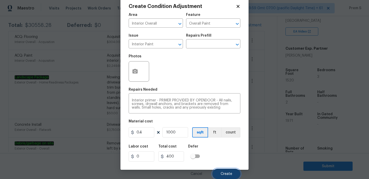
click at [230, 173] on span "Create" at bounding box center [227, 174] width 12 height 4
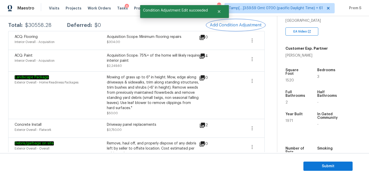
scroll to position [0, 0]
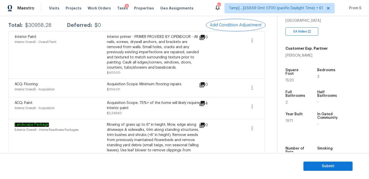
click at [242, 22] on button "Add Condition Adjustment" at bounding box center [236, 25] width 58 height 11
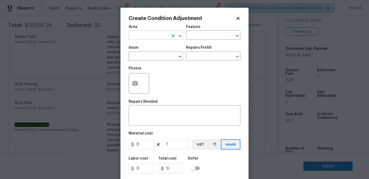
click at [145, 36] on input "text" at bounding box center [149, 36] width 40 height 8
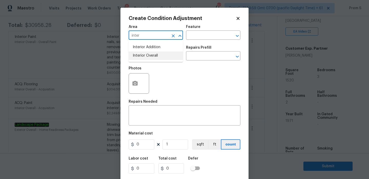
click at [144, 59] on li "Interior Overall" at bounding box center [156, 56] width 54 height 8
type input "Interior Overall"
click at [144, 59] on input "text" at bounding box center [149, 57] width 40 height 8
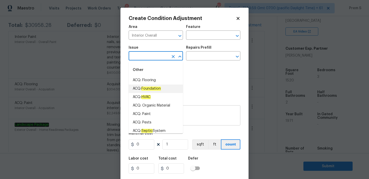
click at [199, 117] on textarea at bounding box center [185, 116] width 106 height 11
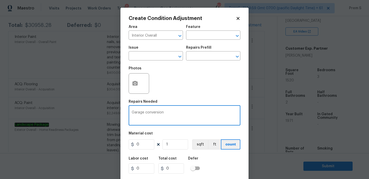
type textarea "Garage conversion"
click at [144, 149] on input "0" at bounding box center [142, 145] width 26 height 10
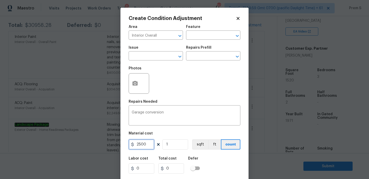
type input "2500"
click at [226, 165] on div "Labor cost 0 Total cost 0 Defer" at bounding box center [185, 165] width 112 height 23
type input "2500"
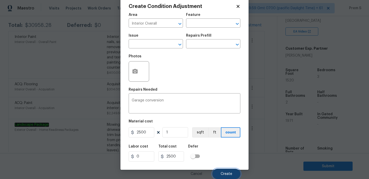
click at [229, 174] on span "Create" at bounding box center [227, 174] width 12 height 4
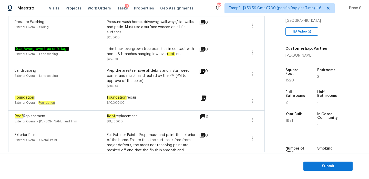
scroll to position [84, 0]
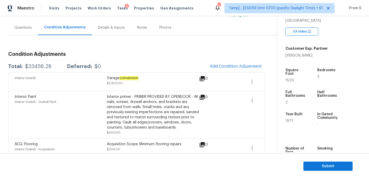
click at [28, 26] on div "Questions" at bounding box center [22, 27] width 17 height 5
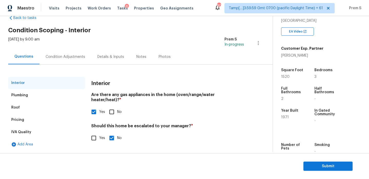
scroll to position [13, 0]
click at [100, 136] on span "Yes" at bounding box center [102, 138] width 6 height 5
click at [99, 135] on input "Yes" at bounding box center [94, 138] width 11 height 11
checkbox input "true"
checkbox input "false"
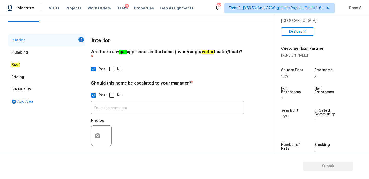
scroll to position [55, 0]
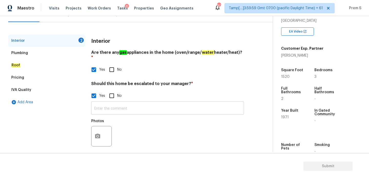
click at [155, 108] on input "text" at bounding box center [167, 109] width 153 height 12
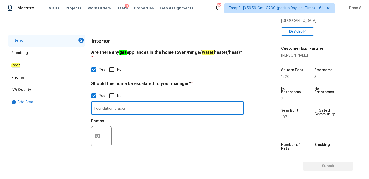
type input "Foundation cracks"
click at [99, 133] on icon "button" at bounding box center [98, 136] width 6 height 6
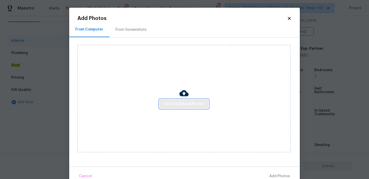
click at [189, 104] on span "Click to Upload Photos" at bounding box center [184, 104] width 41 height 6
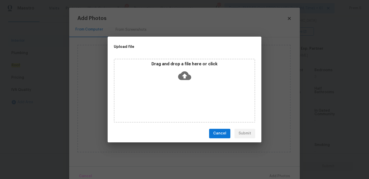
click at [184, 73] on icon at bounding box center [184, 75] width 13 height 9
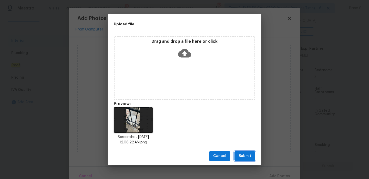
click at [249, 158] on span "Submit" at bounding box center [245, 156] width 13 height 6
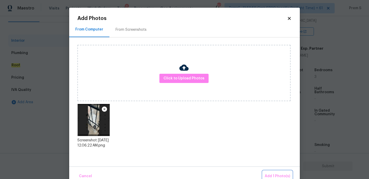
click at [284, 175] on span "Add 1 Photo(s)" at bounding box center [277, 176] width 25 height 6
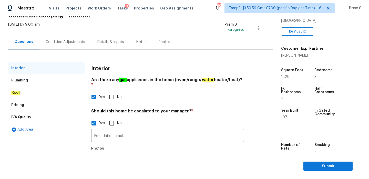
scroll to position [0, 0]
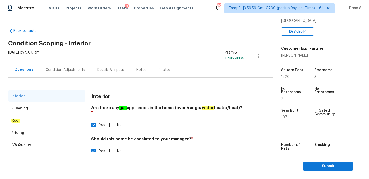
click at [75, 66] on div "Condition Adjustments" at bounding box center [66, 69] width 52 height 15
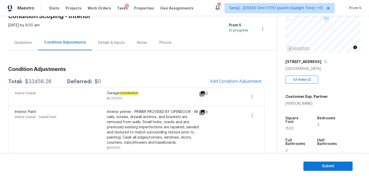
scroll to position [91, 0]
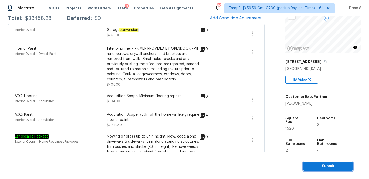
click at [310, 167] on span "Submit" at bounding box center [328, 166] width 41 height 6
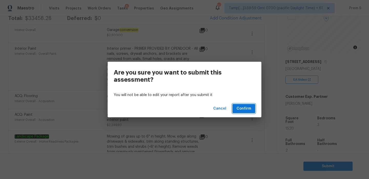
click at [243, 110] on span "Confirm" at bounding box center [244, 109] width 15 height 6
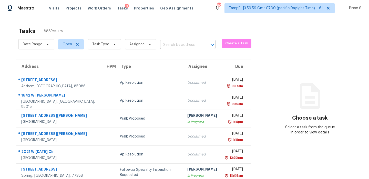
click at [180, 46] on input "text" at bounding box center [180, 45] width 41 height 8
paste input "3531 Dr Martin Luther King Jr St N Saint Petersburg, FL, 33704"
type input "3531 Dr Martin Luther King Jr St N Saint Petersburg, FL, 33704"
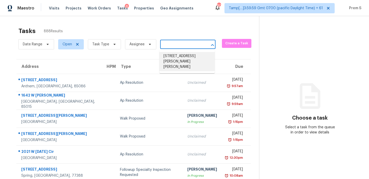
click at [186, 59] on li "3531 Dr Martin Luther King Jr St N, Saint Petersburg, FL 33704" at bounding box center [187, 61] width 55 height 19
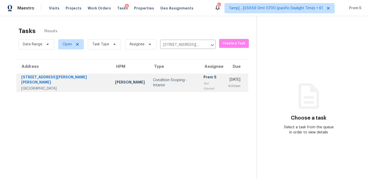
click at [229, 83] on div "Fri, Aug 29th 2025" at bounding box center [235, 80] width 12 height 6
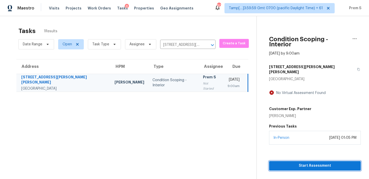
click at [316, 163] on span "Start Assessment" at bounding box center [316, 166] width 84 height 6
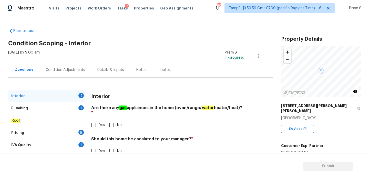
click at [114, 121] on input "No" at bounding box center [111, 125] width 11 height 11
checkbox input "true"
click at [110, 146] on input "No" at bounding box center [111, 151] width 11 height 11
checkbox input "true"
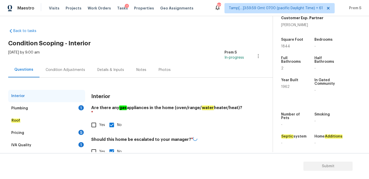
scroll to position [128, 0]
click at [70, 108] on div "Plumbing 1" at bounding box center [46, 108] width 77 height 12
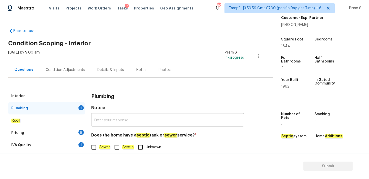
scroll to position [13, 0]
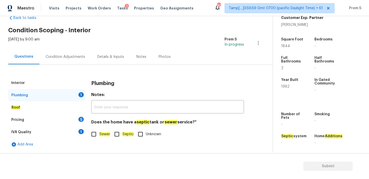
click at [95, 136] on input "Sewer" at bounding box center [94, 134] width 11 height 11
checkbox input "true"
click at [77, 118] on div "Pricing 5" at bounding box center [46, 120] width 77 height 12
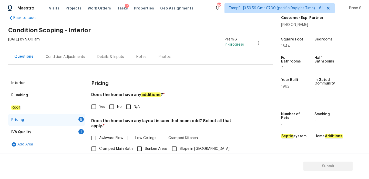
click at [114, 107] on input "No" at bounding box center [111, 107] width 11 height 11
checkbox input "true"
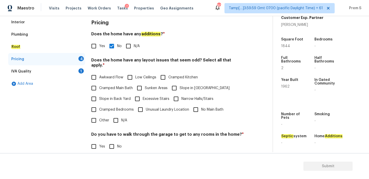
click at [115, 115] on input "N/A" at bounding box center [116, 120] width 11 height 11
checkbox input "true"
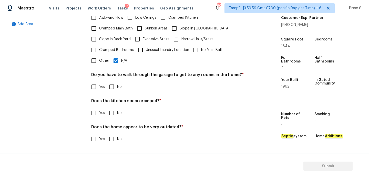
scroll to position [129, 0]
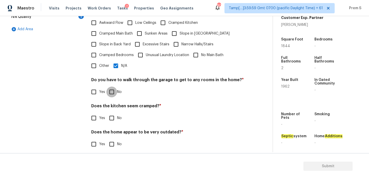
click at [115, 87] on input "No" at bounding box center [111, 92] width 11 height 11
checkbox input "true"
click at [113, 121] on div "Pricing Does the home have any additions ? * Yes No N/A Does the home have any …" at bounding box center [167, 59] width 153 height 194
click at [118, 116] on span "No" at bounding box center [119, 118] width 5 height 5
click at [117, 113] on input "No" at bounding box center [111, 118] width 11 height 11
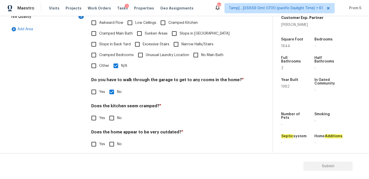
checkbox input "true"
click at [110, 140] on input "No" at bounding box center [111, 145] width 11 height 11
checkbox input "true"
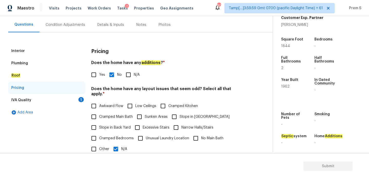
click at [81, 100] on div "1" at bounding box center [81, 99] width 5 height 5
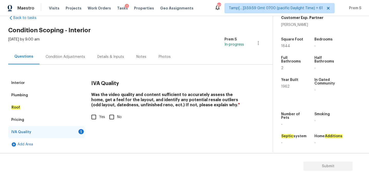
scroll to position [13, 0]
click at [94, 115] on input "Yes" at bounding box center [94, 117] width 11 height 11
checkbox input "true"
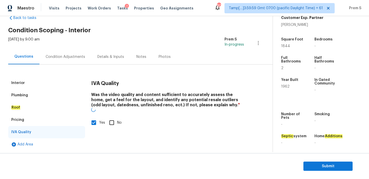
click at [82, 56] on div "Condition Adjustments" at bounding box center [66, 56] width 40 height 5
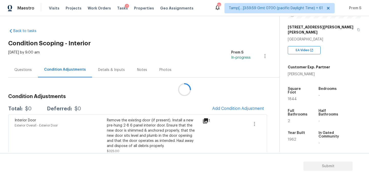
scroll to position [85, 0]
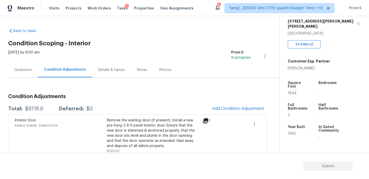
click at [15, 72] on div "Questions" at bounding box center [22, 69] width 17 height 5
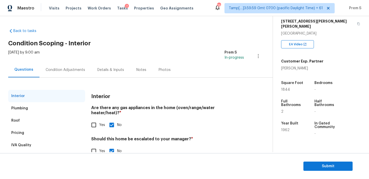
click at [82, 72] on div "Condition Adjustments" at bounding box center [66, 69] width 40 height 5
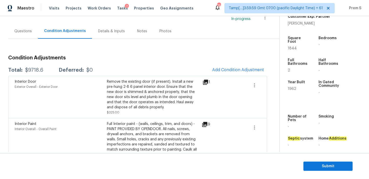
scroll to position [24, 0]
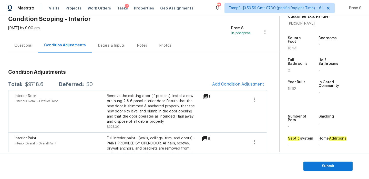
click at [25, 44] on div "Questions" at bounding box center [22, 45] width 17 height 5
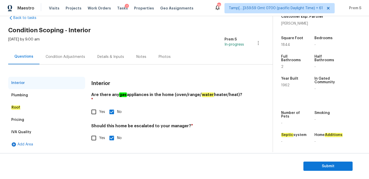
click at [58, 58] on div "Condition Adjustments" at bounding box center [66, 56] width 40 height 5
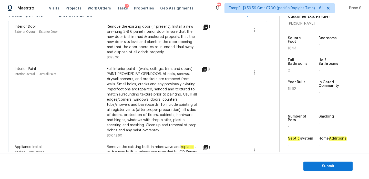
scroll to position [39, 0]
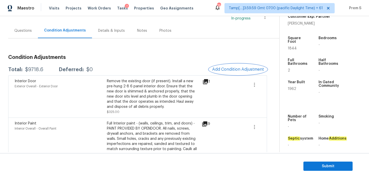
click at [234, 65] on button "Add Condition Adjustment" at bounding box center [238, 69] width 58 height 11
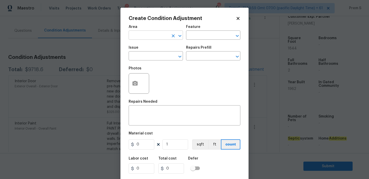
click at [155, 36] on input "text" at bounding box center [149, 36] width 40 height 8
type input "hvac"
click at [142, 48] on em "HVAC" at bounding box center [137, 47] width 9 height 4
type input "HVAC"
click at [141, 54] on input "text" at bounding box center [149, 57] width 40 height 8
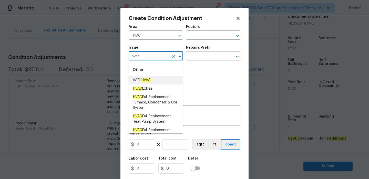
click at [145, 82] on span "ACQ: HVAC" at bounding box center [142, 80] width 18 height 5
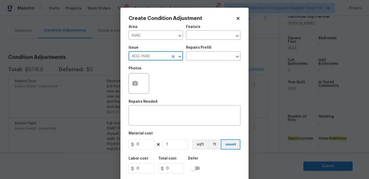
type input "ACQ: HVAC"
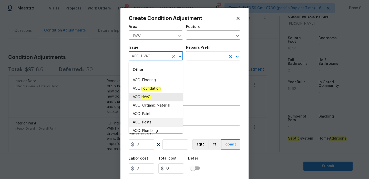
click at [217, 56] on input "text" at bounding box center [206, 57] width 40 height 8
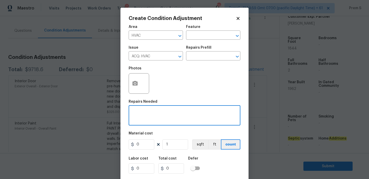
click at [157, 120] on textarea at bounding box center [185, 116] width 106 height 11
type textarea "HVAC"
click at [150, 145] on input "0" at bounding box center [142, 145] width 26 height 10
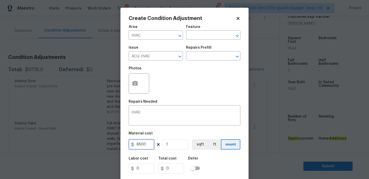
type input "6500"
click at [231, 163] on div "Labor cost 0 Total cost 6500 Defer" at bounding box center [185, 165] width 112 height 23
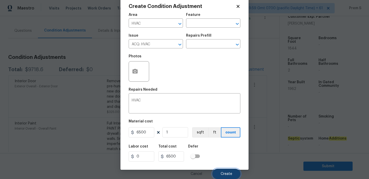
click at [227, 173] on span "Create" at bounding box center [227, 174] width 12 height 4
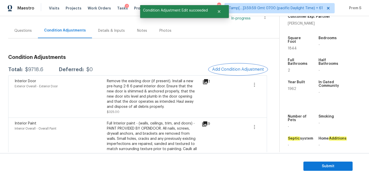
scroll to position [0, 0]
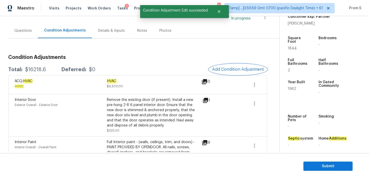
click at [243, 68] on span "Add Condition Adjustment" at bounding box center [238, 69] width 52 height 5
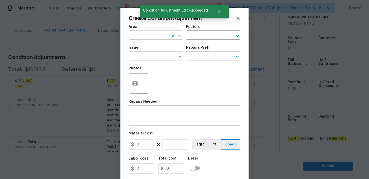
click at [156, 34] on input "text" at bounding box center [149, 36] width 40 height 8
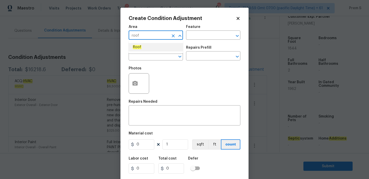
click at [154, 48] on li "Roof" at bounding box center [156, 47] width 54 height 8
type input "Roof"
click at [149, 56] on input "text" at bounding box center [149, 57] width 40 height 8
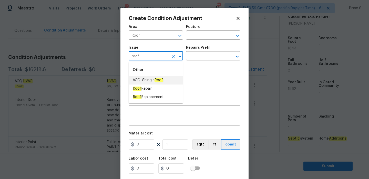
click at [163, 80] on em "Roof" at bounding box center [159, 80] width 9 height 4
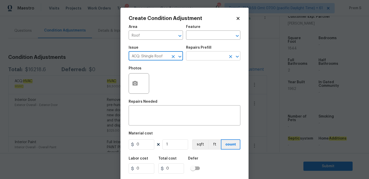
type input "ACQ: Shingle Roof"
click at [202, 55] on input "text" at bounding box center [206, 57] width 40 height 8
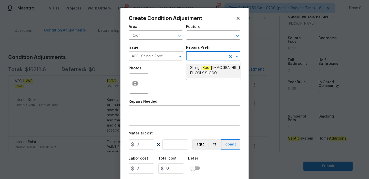
click at [204, 70] on span "Shingle Roof 15+ Years Old FL ONLY $10.00" at bounding box center [219, 70] width 59 height 11
type input "Acquisition"
type textarea "Acquisition Scope (Florida Only): Shingle Roof 15+ years in age maintenance."
type input "10"
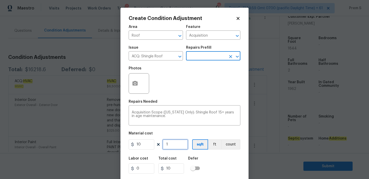
click at [179, 146] on input "1" at bounding box center [176, 145] width 26 height 10
type input "17"
type input "170"
type input "1"
type input "10"
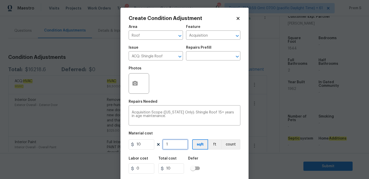
type input "18"
type input "180"
type input "184"
type input "1840"
type input "1844"
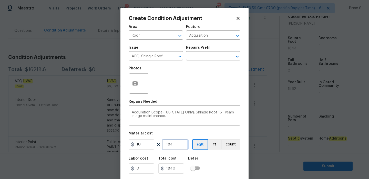
type input "18440"
type input "1844"
click at [232, 165] on div "Labor cost 0 Total cost 18440 Defer" at bounding box center [185, 165] width 112 height 23
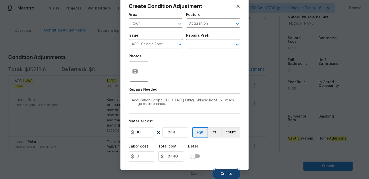
click at [229, 173] on span "Create" at bounding box center [227, 174] width 12 height 4
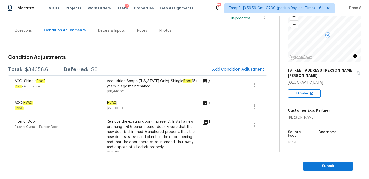
scroll to position [83, 0]
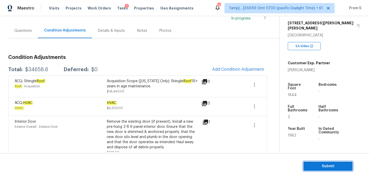
click at [320, 166] on span "Submit" at bounding box center [328, 166] width 41 height 6
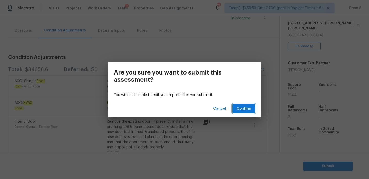
click at [250, 112] on button "Confirm" at bounding box center [244, 108] width 23 height 9
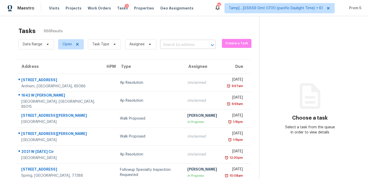
click at [185, 46] on input "text" at bounding box center [180, 45] width 41 height 8
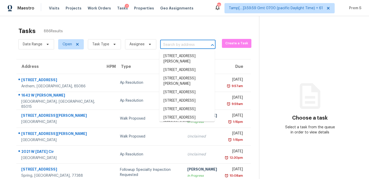
paste input "1025 Lakeside Cir Covington, GA, 30016"
type input "1025 Lakeside Cir Covington, GA, 30016"
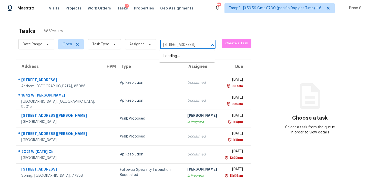
scroll to position [0, 30]
click at [185, 57] on li "1025 Lakeside Cir, Covington, GA 30016" at bounding box center [187, 56] width 55 height 8
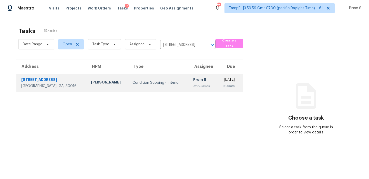
click at [193, 84] on div "Not Started" at bounding box center [202, 86] width 19 height 5
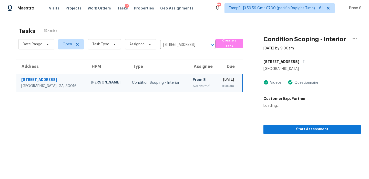
scroll to position [16, 0]
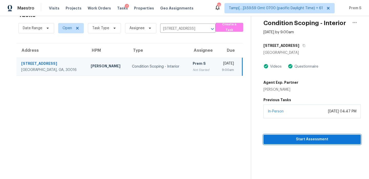
click at [305, 135] on button "Start Assessment" at bounding box center [313, 139] width 98 height 9
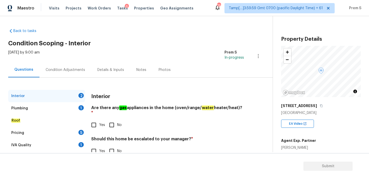
click at [95, 122] on input "Yes" at bounding box center [94, 125] width 11 height 11
checkbox input "true"
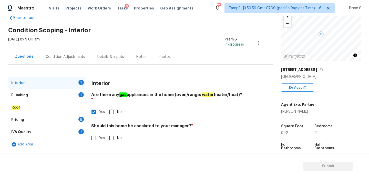
scroll to position [67, 0]
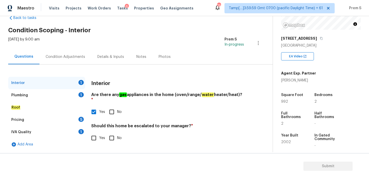
click at [114, 133] on input "No" at bounding box center [111, 138] width 11 height 11
checkbox input "true"
click at [80, 93] on div "1" at bounding box center [81, 94] width 5 height 5
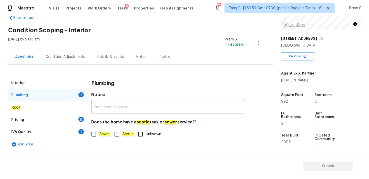
click at [103, 137] on em "Sewer" at bounding box center [104, 134] width 11 height 4
click at [99, 137] on input "Sewer" at bounding box center [94, 134] width 11 height 11
checkbox input "true"
click at [80, 116] on div "Pricing 5" at bounding box center [46, 120] width 77 height 12
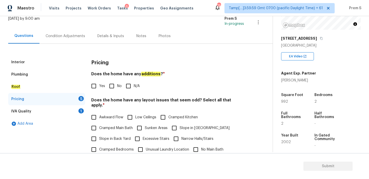
scroll to position [65, 0]
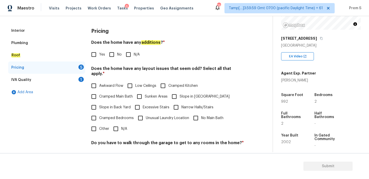
click at [113, 57] on input "No" at bounding box center [111, 54] width 11 height 11
checkbox input "true"
click at [117, 125] on input "N/A" at bounding box center [116, 129] width 11 height 11
checkbox input "true"
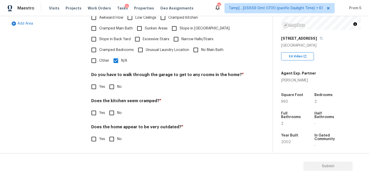
scroll to position [129, 0]
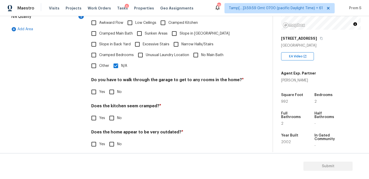
click at [111, 88] on input "No" at bounding box center [111, 92] width 11 height 11
checkbox input "true"
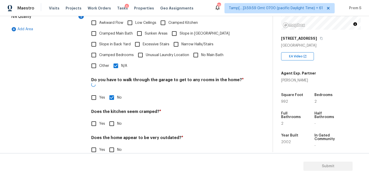
click at [111, 119] on input "No" at bounding box center [111, 124] width 11 height 11
checkbox input "true"
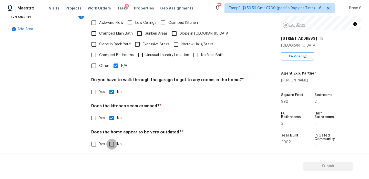
click at [115, 139] on input "No" at bounding box center [111, 144] width 11 height 11
checkbox input "true"
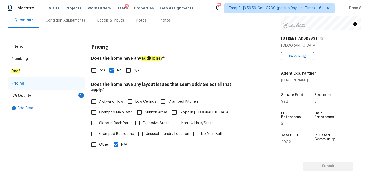
click at [79, 96] on div "1" at bounding box center [81, 95] width 5 height 5
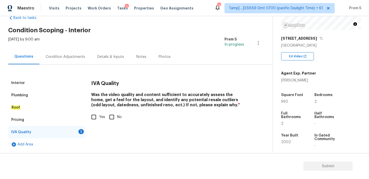
scroll to position [13, 0]
click at [98, 116] on input "Yes" at bounding box center [94, 117] width 11 height 11
checkbox input "true"
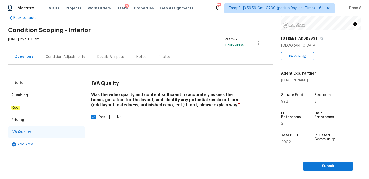
click at [81, 55] on div "Condition Adjustments" at bounding box center [66, 56] width 40 height 5
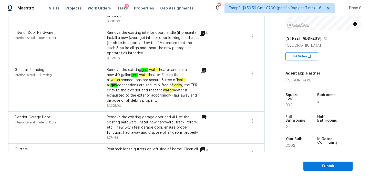
scroll to position [69, 0]
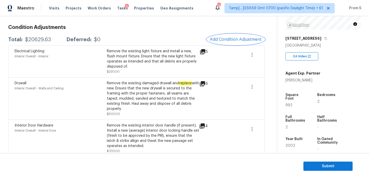
click at [222, 40] on span "Add Condition Adjustment" at bounding box center [236, 39] width 52 height 5
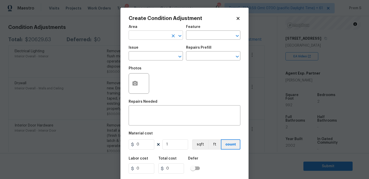
click at [160, 36] on input "text" at bounding box center [149, 36] width 40 height 8
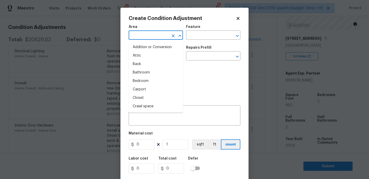
type input "i"
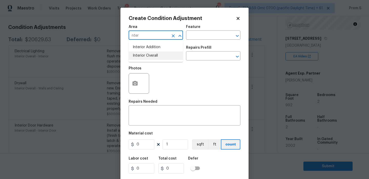
click at [155, 55] on li "Interior Overall" at bounding box center [156, 56] width 54 height 8
type input "Interior Overall"
click at [155, 55] on input "text" at bounding box center [149, 57] width 40 height 8
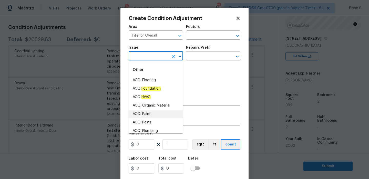
click at [163, 111] on li "ACQ: Paint" at bounding box center [156, 114] width 54 height 8
type input "ACQ: Paint"
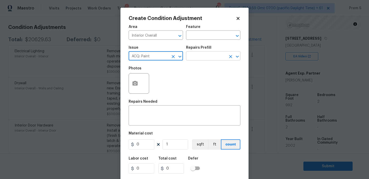
click at [218, 56] on input "text" at bounding box center [206, 57] width 40 height 8
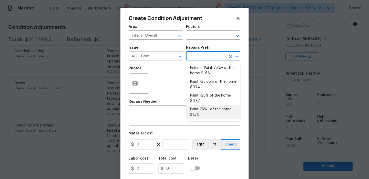
click at [206, 110] on li "Paint 75%+ of the home $1.70" at bounding box center [213, 112] width 54 height 14
type input "Acquisition"
type textarea "Acquisition Scope: 75%+ of the home will likely require interior paint"
type input "1.7"
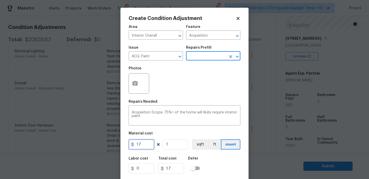
click at [147, 147] on input "1.7" at bounding box center [142, 145] width 26 height 10
type input "1.8"
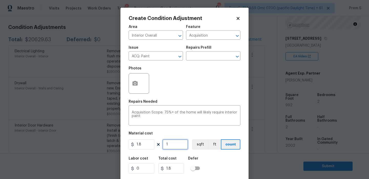
click at [173, 145] on input "1" at bounding box center [176, 145] width 26 height 10
type input "12"
type input "21.6"
type input "120"
type input "216"
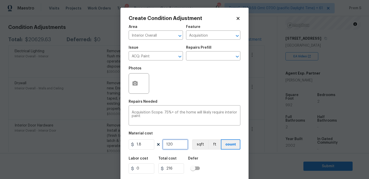
type input "1200"
type input "2160"
type input "1200"
click at [216, 154] on div "Labor cost 0 Total cost 2160 Defer" at bounding box center [185, 165] width 112 height 23
click at [134, 85] on icon "button" at bounding box center [135, 83] width 5 height 5
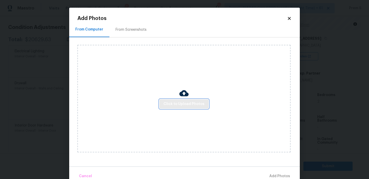
click at [187, 102] on span "Click to Upload Photos" at bounding box center [184, 104] width 41 height 6
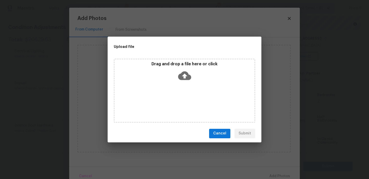
click at [181, 76] on icon at bounding box center [184, 75] width 13 height 9
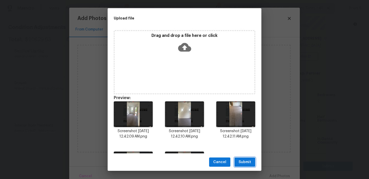
click at [243, 165] on span "Submit" at bounding box center [245, 162] width 13 height 6
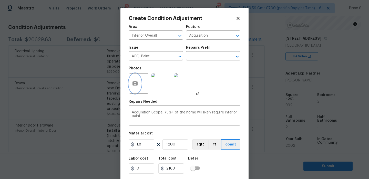
scroll to position [12, 0]
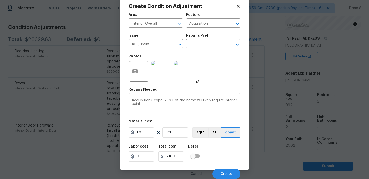
click at [225, 168] on div "Cancel Create" at bounding box center [185, 172] width 112 height 14
click at [223, 174] on span "Create" at bounding box center [227, 174] width 12 height 4
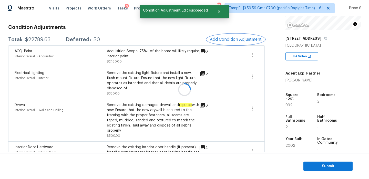
scroll to position [0, 0]
click at [233, 42] on span "Add Condition Adjustment" at bounding box center [236, 39] width 52 height 5
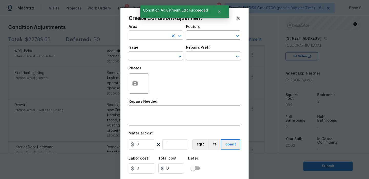
click at [139, 35] on input "text" at bounding box center [149, 36] width 40 height 8
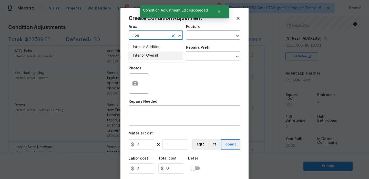
click at [144, 55] on li "Interior Overall" at bounding box center [156, 56] width 54 height 8
type input "Interior Overall"
click at [144, 55] on input "text" at bounding box center [149, 57] width 40 height 8
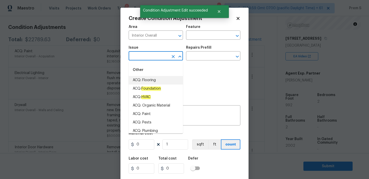
click at [146, 79] on li "ACQ: Flooring" at bounding box center [156, 80] width 54 height 8
type input "ACQ: Flooring"
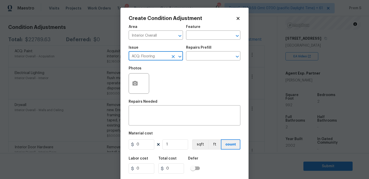
click at [211, 52] on div "Repairs Prefill" at bounding box center [213, 49] width 54 height 7
click at [208, 58] on input "text" at bounding box center [206, 57] width 40 height 8
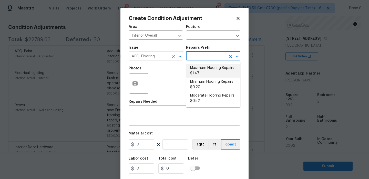
click at [173, 57] on icon "Clear" at bounding box center [173, 56] width 5 height 5
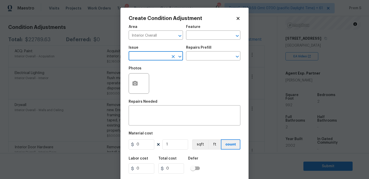
click at [159, 59] on input "text" at bounding box center [149, 57] width 40 height 8
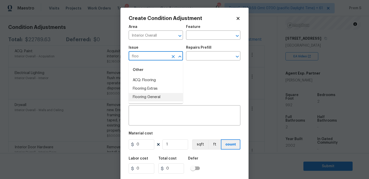
click at [161, 99] on li "Flooring General" at bounding box center [156, 97] width 54 height 8
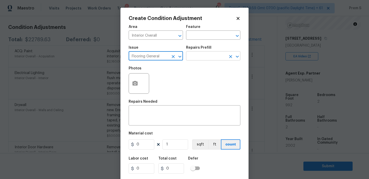
type input "Flooring General"
click at [208, 57] on input "text" at bounding box center [206, 57] width 40 height 8
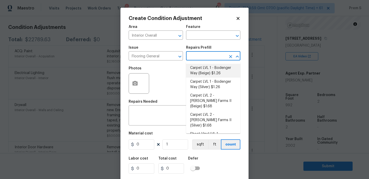
click at [212, 74] on li "Carpet LVL 1 - Bodenger Way (Beige) $1.26" at bounding box center [213, 71] width 54 height 14
type input "Overall Flooring"
type textarea "Install new carpet. (Bodenger Way 749 Bird Bath, Beige) at all previously carpe…"
type input "1.26"
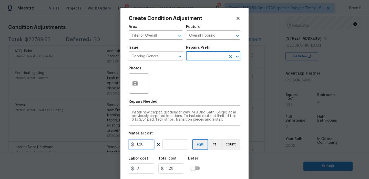
click at [145, 147] on input "1.26" at bounding box center [142, 145] width 26 height 10
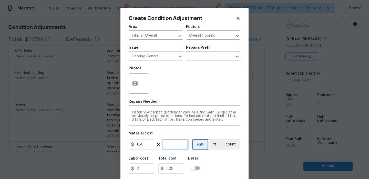
click at [175, 147] on input "1" at bounding box center [176, 145] width 26 height 10
type input "1.5"
click at [175, 147] on input "1" at bounding box center [176, 145] width 26 height 10
type input "6"
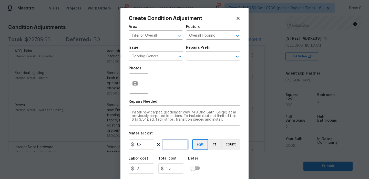
type input "9"
type input "65"
type input "97.5"
type input "650"
type input "975"
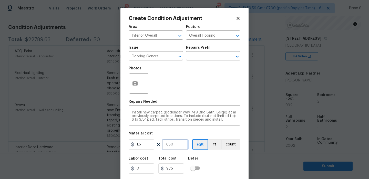
type input "650"
click at [137, 89] on button "button" at bounding box center [135, 84] width 12 height 20
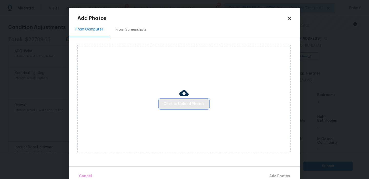
click at [177, 104] on span "Click to Upload Photos" at bounding box center [184, 104] width 41 height 6
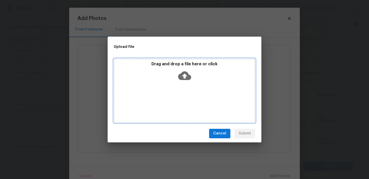
click at [187, 77] on icon at bounding box center [184, 75] width 13 height 9
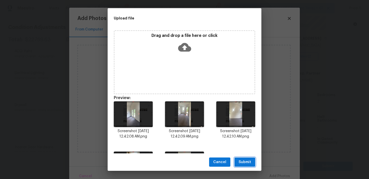
click at [242, 164] on span "Submit" at bounding box center [245, 162] width 13 height 6
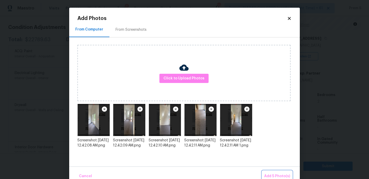
click at [269, 176] on span "Add 5 Photo(s)" at bounding box center [278, 176] width 26 height 6
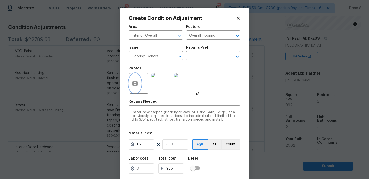
scroll to position [12, 0]
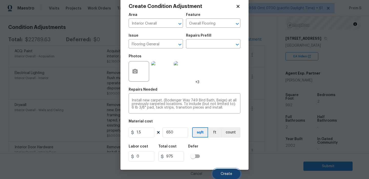
click at [229, 173] on span "Create" at bounding box center [227, 174] width 12 height 4
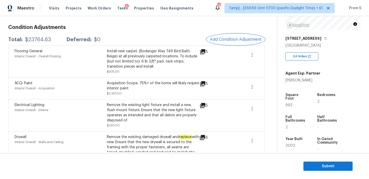
scroll to position [0, 0]
click at [234, 39] on span "Add Condition Adjustment" at bounding box center [236, 39] width 52 height 5
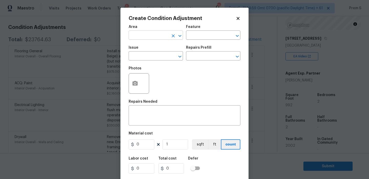
click at [154, 37] on input "text" at bounding box center [149, 36] width 40 height 8
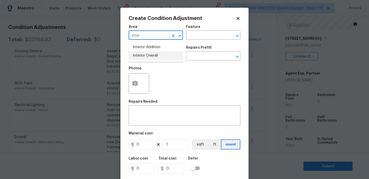
click at [151, 55] on li "Interior Overall" at bounding box center [156, 56] width 54 height 8
type input "Interior Overall"
click at [156, 57] on input "text" at bounding box center [149, 57] width 40 height 8
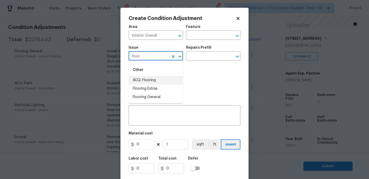
click at [162, 78] on li "ACQ: Flooring" at bounding box center [156, 80] width 54 height 8
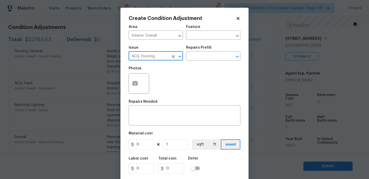
type input "ACQ: Flooring"
click at [145, 146] on input "0" at bounding box center [142, 145] width 26 height 10
type input "2.25"
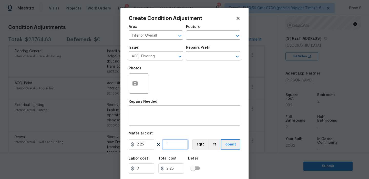
click at [179, 149] on input "1" at bounding box center [176, 145] width 26 height 10
type input "4"
type input "9"
type input "40"
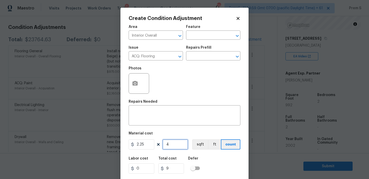
type input "90"
type input "400"
type input "900"
type input "400"
click at [133, 83] on icon "button" at bounding box center [135, 83] width 5 height 5
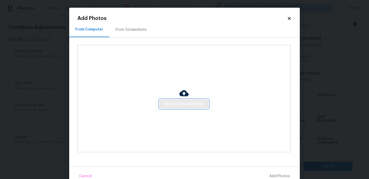
click at [189, 103] on span "Click to Upload Photos" at bounding box center [184, 104] width 41 height 6
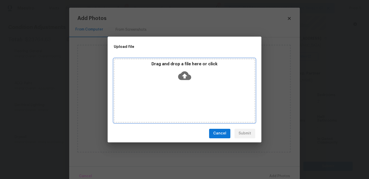
click at [187, 76] on icon at bounding box center [184, 75] width 13 height 9
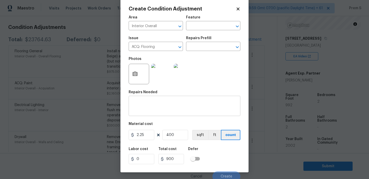
scroll to position [11, 0]
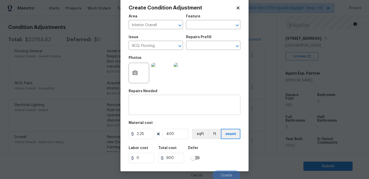
click at [213, 108] on textarea at bounding box center [185, 105] width 106 height 11
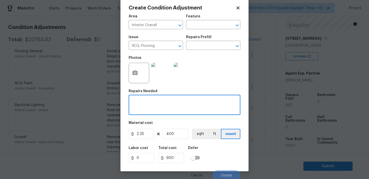
paste textarea "vinyl replacement."
type textarea "vinyl replacement."
click at [233, 175] on button "Create" at bounding box center [227, 176] width 28 height 10
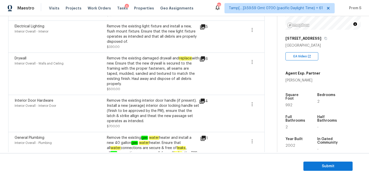
scroll to position [166, 0]
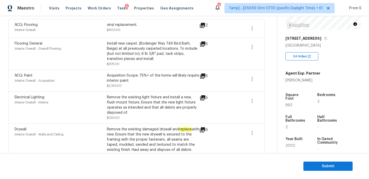
click at [228, 62] on span at bounding box center [235, 54] width 20 height 26
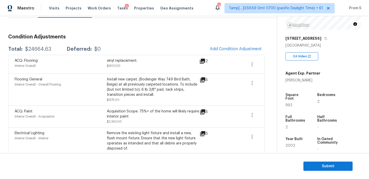
scroll to position [61, 0]
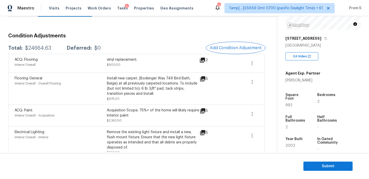
click at [237, 48] on span "Add Condition Adjustment" at bounding box center [236, 48] width 52 height 5
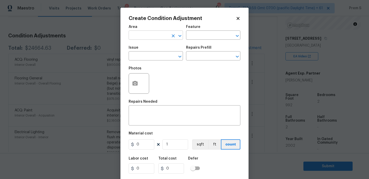
click at [162, 38] on input "text" at bounding box center [149, 36] width 40 height 8
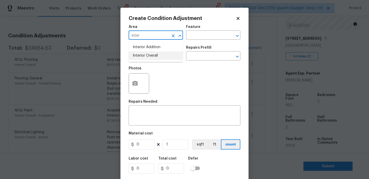
click at [160, 56] on li "Interior Overall" at bounding box center [156, 56] width 54 height 8
type input "Interior Overall"
click at [160, 56] on input "text" at bounding box center [149, 57] width 40 height 8
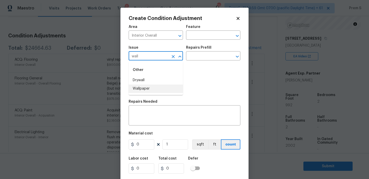
click at [154, 91] on li "Wallpaper" at bounding box center [156, 89] width 54 height 8
type input "Wallpaper"
click at [149, 113] on textarea at bounding box center [185, 116] width 106 height 11
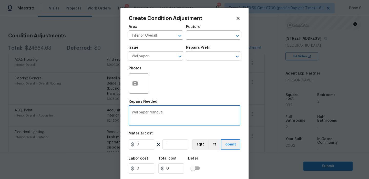
type textarea "Wallpaper removal"
click at [142, 146] on input "0" at bounding box center [142, 145] width 26 height 10
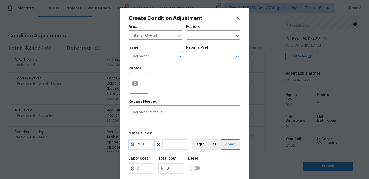
type input "200"
click at [227, 170] on div "Labor cost 0 Total cost 200 Defer" at bounding box center [185, 165] width 112 height 23
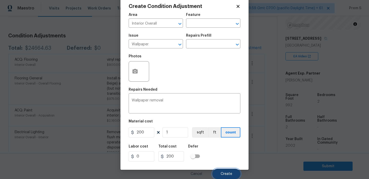
click at [232, 174] on span "Create" at bounding box center [227, 174] width 12 height 4
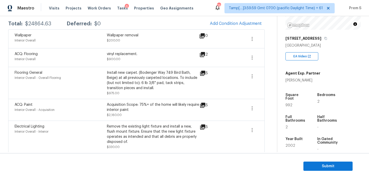
scroll to position [85, 0]
click at [314, 167] on span "Submit" at bounding box center [328, 166] width 41 height 6
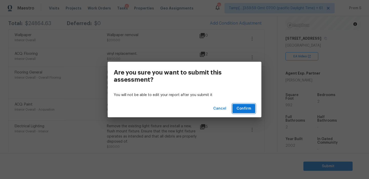
click at [247, 106] on span "Confirm" at bounding box center [244, 109] width 15 height 6
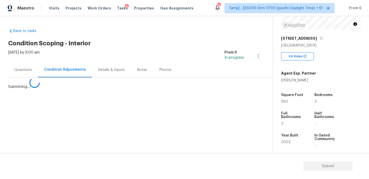
scroll to position [0, 0]
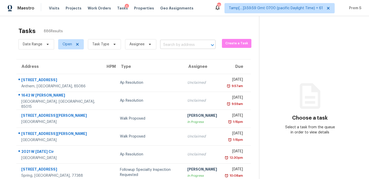
click at [198, 46] on input "text" at bounding box center [180, 45] width 41 height 8
paste input "[STREET_ADDRESS]"
type input "[STREET_ADDRESS]"
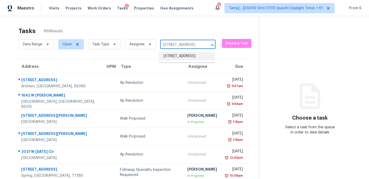
click at [193, 61] on li "[STREET_ADDRESS]" at bounding box center [187, 56] width 55 height 8
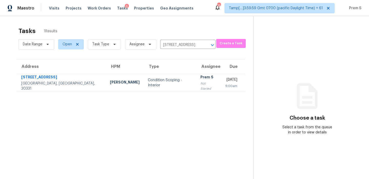
click at [197, 87] on td "Prem S Not Started" at bounding box center [209, 83] width 25 height 18
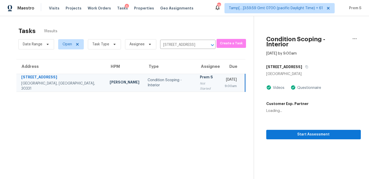
scroll to position [16, 0]
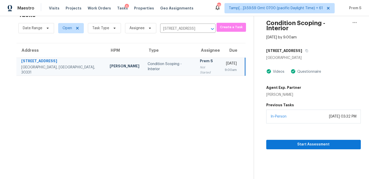
click at [329, 114] on div "August 28, 2025 at 03:32 PM" at bounding box center [342, 116] width 27 height 5
click at [319, 142] on span "Start Assessment" at bounding box center [314, 145] width 86 height 6
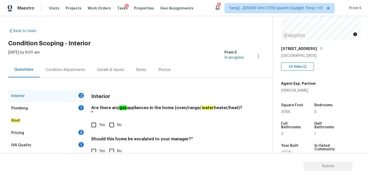
scroll to position [55, 0]
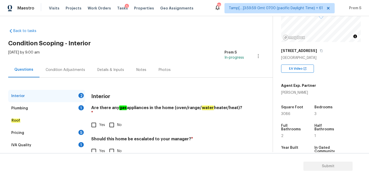
click at [96, 120] on input "Yes" at bounding box center [94, 125] width 11 height 11
checkbox input "true"
click at [114, 151] on input "No" at bounding box center [111, 151] width 11 height 11
checkbox input "true"
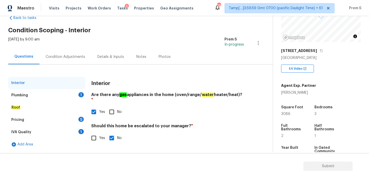
click at [74, 98] on div "Plumbing 1" at bounding box center [46, 95] width 77 height 12
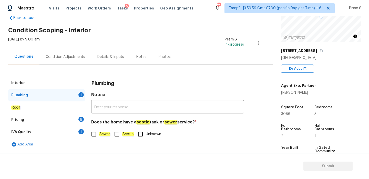
click at [101, 135] on em "Sewer" at bounding box center [104, 134] width 11 height 4
click at [99, 135] on input "Sewer" at bounding box center [94, 134] width 11 height 11
checkbox input "true"
click at [77, 119] on div "Pricing 5" at bounding box center [46, 120] width 77 height 12
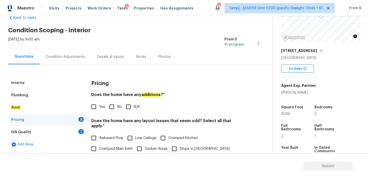
click at [111, 112] on input "No" at bounding box center [111, 107] width 11 height 11
checkbox input "true"
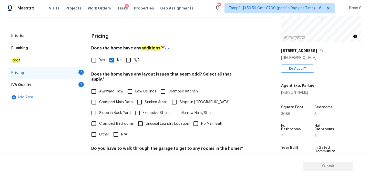
scroll to position [89, 0]
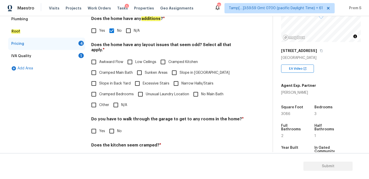
click at [115, 100] on input "N/A" at bounding box center [116, 105] width 11 height 11
checkbox input "true"
click at [114, 127] on input "No" at bounding box center [111, 131] width 11 height 11
checkbox input "true"
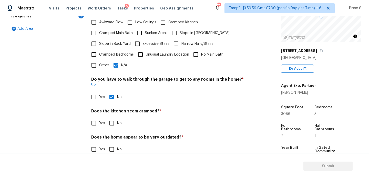
scroll to position [129, 0]
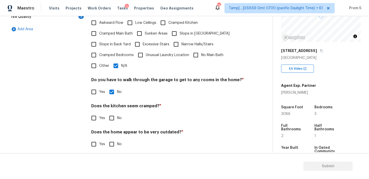
click at [111, 113] on input "No" at bounding box center [111, 118] width 11 height 11
checkbox input "true"
click at [113, 140] on input "No" at bounding box center [111, 145] width 11 height 11
checkbox input "true"
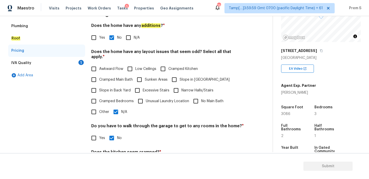
click at [83, 62] on div "1" at bounding box center [81, 62] width 5 height 5
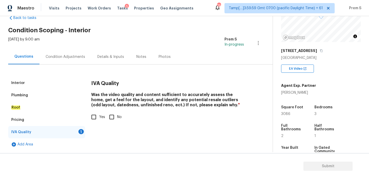
click at [98, 114] on input "Yes" at bounding box center [94, 117] width 11 height 11
checkbox input "true"
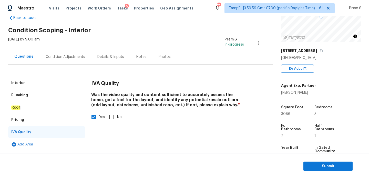
click at [84, 53] on div "Condition Adjustments" at bounding box center [66, 56] width 52 height 15
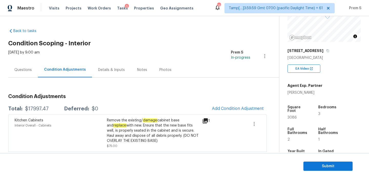
scroll to position [57, 0]
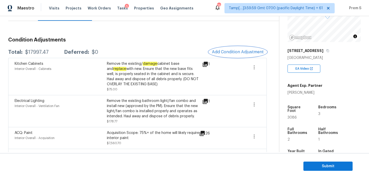
click at [238, 47] on button "Add Condition Adjustment" at bounding box center [238, 52] width 58 height 11
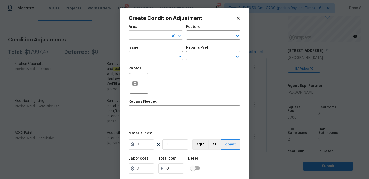
click at [156, 36] on input "text" at bounding box center [149, 36] width 40 height 8
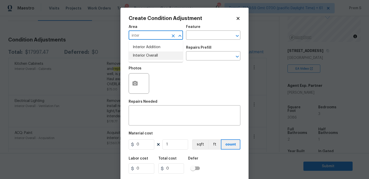
click at [159, 57] on li "Interior Overall" at bounding box center [156, 56] width 54 height 8
type input "Interior Overall"
click at [159, 57] on input "text" at bounding box center [149, 57] width 40 height 8
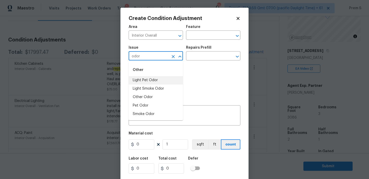
click at [145, 81] on li "Light Pet Odor" at bounding box center [156, 80] width 54 height 8
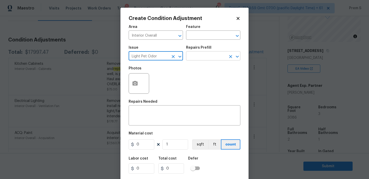
type input "Light Pet Odor"
click at [205, 57] on input "text" at bounding box center [206, 57] width 40 height 8
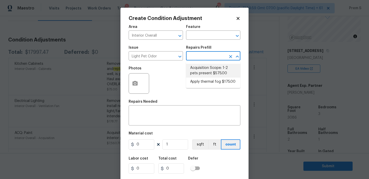
click at [203, 71] on li "Acquisition Scope: 1-2 pets present $575.00" at bounding box center [213, 71] width 54 height 14
type textarea "Acquisition Scope: 1-2 pets present"
type input "575"
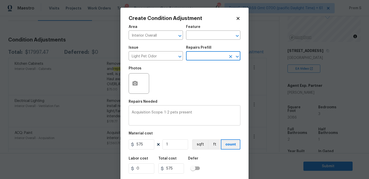
click at [162, 115] on textarea "Acquisition Scope: 1-2 pets present" at bounding box center [185, 116] width 106 height 11
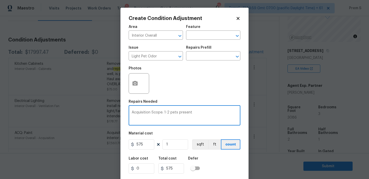
click at [162, 115] on textarea "Acquisition Scope: 1-2 pets present" at bounding box center [185, 116] width 106 height 11
type textarea "Food odor"
click at [230, 166] on div "Labor cost 0 Total cost 575 Defer" at bounding box center [185, 165] width 112 height 23
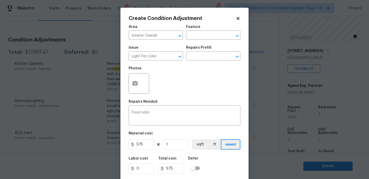
scroll to position [12, 0]
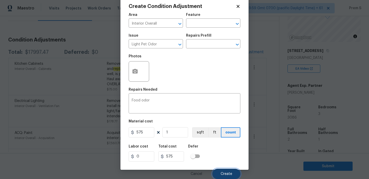
click at [227, 173] on span "Create" at bounding box center [227, 174] width 12 height 4
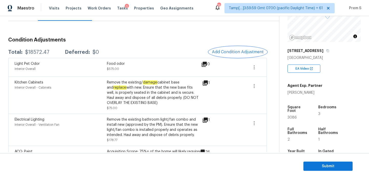
scroll to position [69, 0]
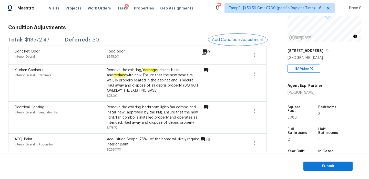
click at [228, 41] on span "Add Condition Adjustment" at bounding box center [238, 39] width 52 height 5
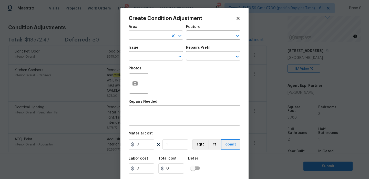
click at [148, 34] on input "text" at bounding box center [149, 36] width 40 height 8
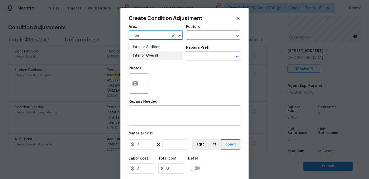
click at [154, 58] on li "Interior Overall" at bounding box center [156, 56] width 54 height 8
type input "Interior Overall"
click at [154, 58] on input "text" at bounding box center [149, 57] width 40 height 8
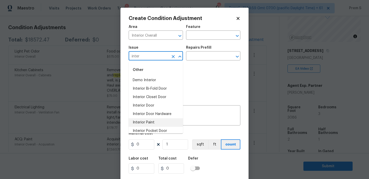
click at [153, 122] on li "Interior Paint" at bounding box center [156, 123] width 54 height 8
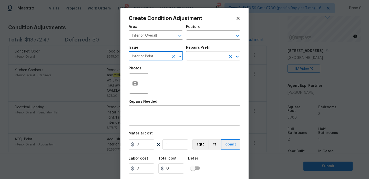
type input "Interior Paint"
click at [196, 59] on input "text" at bounding box center [206, 57] width 40 height 8
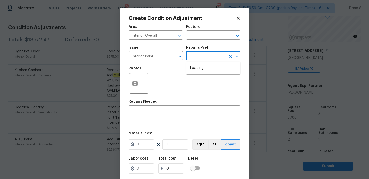
type input "p"
type input "rimer"
click at [211, 72] on li "Primer - Labor Only $0.40" at bounding box center [213, 68] width 54 height 8
type input "Overall Paint"
type textarea "Interior primer - PRIMER PROVIDED BY OPENDOOR - All nails, screws, drywall anch…"
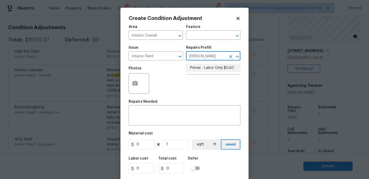
type input "0.4"
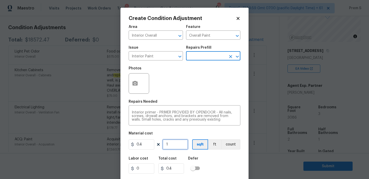
click at [175, 147] on input "1" at bounding box center [176, 145] width 26 height 10
type input "10"
type input "4"
type input "1"
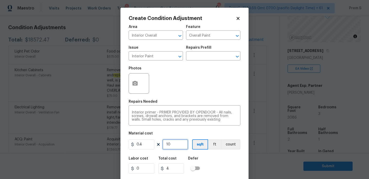
type input "0.4"
type input "15"
type input "6"
type input "150"
type input "60"
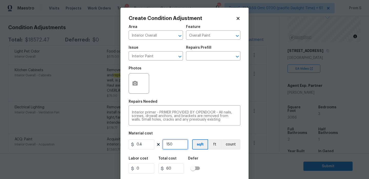
type input "1500"
type input "600"
type input "1500"
click at [227, 173] on div "Labor cost 0 Total cost 600 Defer" at bounding box center [185, 165] width 112 height 23
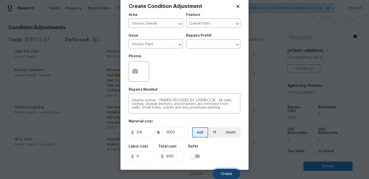
click at [226, 175] on span "Create" at bounding box center [227, 174] width 12 height 4
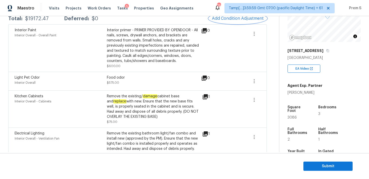
scroll to position [64, 0]
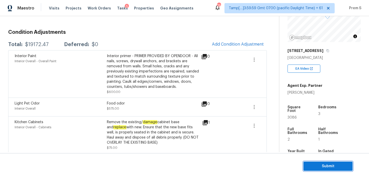
click at [317, 167] on span "Submit" at bounding box center [328, 166] width 41 height 6
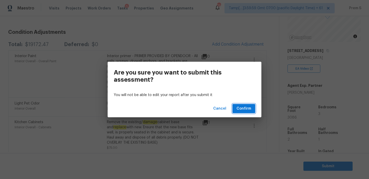
click at [243, 110] on span "Confirm" at bounding box center [244, 109] width 15 height 6
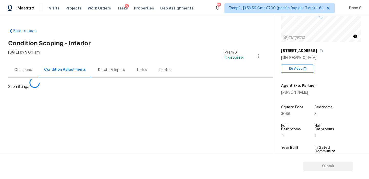
scroll to position [0, 0]
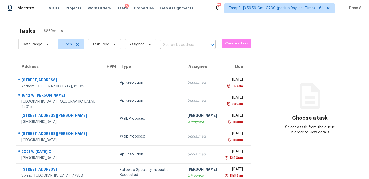
click at [195, 45] on input "text" at bounding box center [180, 45] width 41 height 8
paste input "16923 Langham Crossing Ln Houston, TX, 77084"
type input "16923 Langham Crossing Ln Houston, TX, 77084"
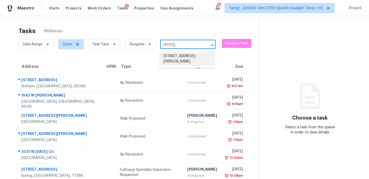
click at [178, 60] on li "16923 Langham Crossing Ln, Houston, TX 77084" at bounding box center [187, 59] width 55 height 14
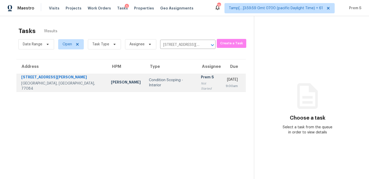
click at [197, 87] on td "Prem S Not Started" at bounding box center [209, 83] width 25 height 18
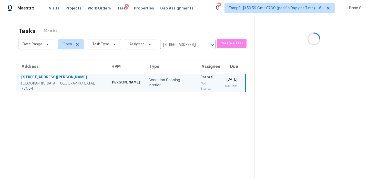
scroll to position [16, 0]
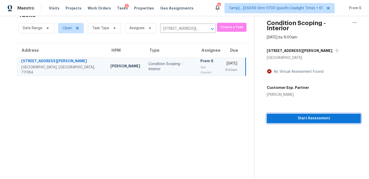
click at [309, 116] on span "Start Assessment" at bounding box center [314, 118] width 86 height 6
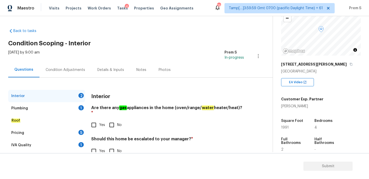
scroll to position [99, 0]
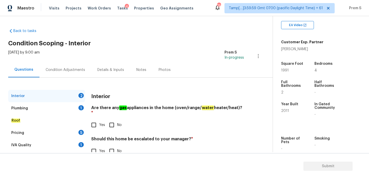
click at [95, 120] on input "Yes" at bounding box center [94, 125] width 11 height 11
checkbox input "true"
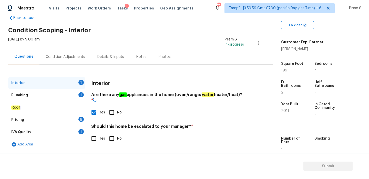
click at [96, 137] on input "Yes" at bounding box center [94, 138] width 11 height 11
checkbox input "true"
click at [122, 145] on input "text" at bounding box center [167, 151] width 153 height 12
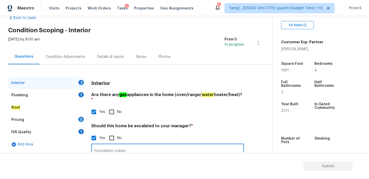
scroll to position [55, 0]
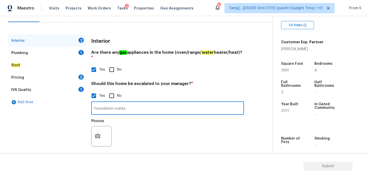
type input "Foundation cracks"
click at [98, 133] on icon "button" at bounding box center [98, 136] width 6 height 6
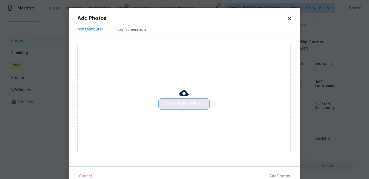
click at [186, 103] on span "Click to Upload Photos" at bounding box center [184, 104] width 41 height 6
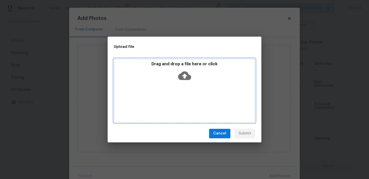
click at [186, 83] on div "Drag and drop a file here or click" at bounding box center [185, 73] width 140 height 22
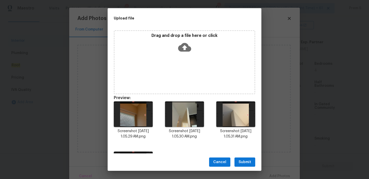
click at [248, 166] on button "Submit" at bounding box center [245, 162] width 21 height 9
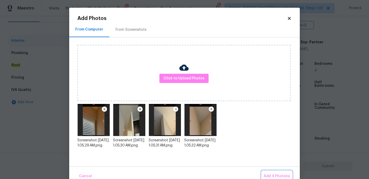
click at [277, 174] on span "Add 4 Photo(s)" at bounding box center [277, 176] width 26 height 6
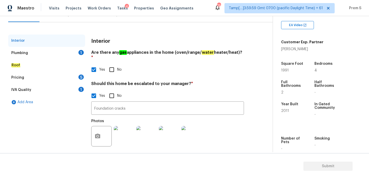
click at [73, 49] on div "Plumbing 1" at bounding box center [46, 53] width 77 height 12
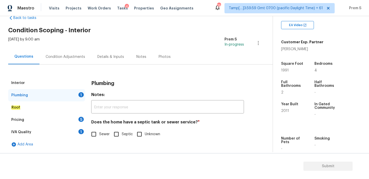
scroll to position [13, 0]
click at [95, 135] on input "Sewer" at bounding box center [94, 134] width 11 height 11
checkbox input "true"
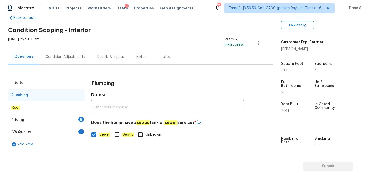
click at [76, 116] on div "Pricing 5" at bounding box center [46, 120] width 77 height 12
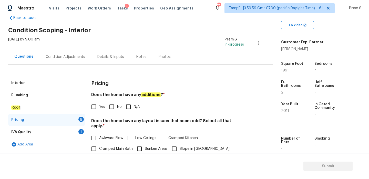
click at [101, 109] on span "Yes" at bounding box center [102, 106] width 6 height 5
click at [99, 109] on input "Yes" at bounding box center [94, 107] width 11 height 11
checkbox input "true"
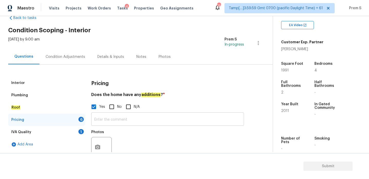
click at [106, 125] on input "text" at bounding box center [167, 120] width 153 height 12
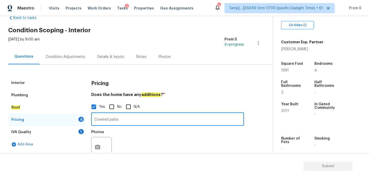
scroll to position [75, 0]
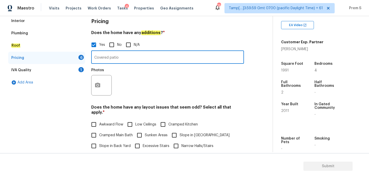
type input "Covered patio"
click at [101, 86] on icon "button" at bounding box center [98, 85] width 6 height 6
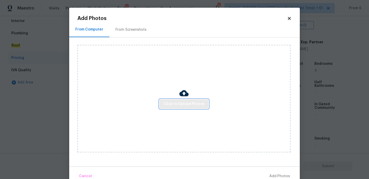
click at [187, 101] on span "Click to Upload Photos" at bounding box center [184, 104] width 41 height 6
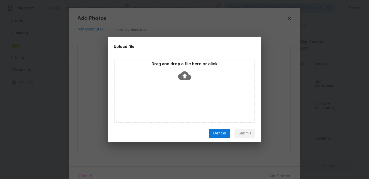
click at [183, 75] on icon at bounding box center [184, 75] width 13 height 9
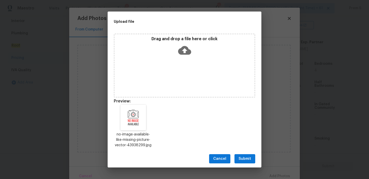
click at [247, 158] on span "Submit" at bounding box center [245, 159] width 13 height 6
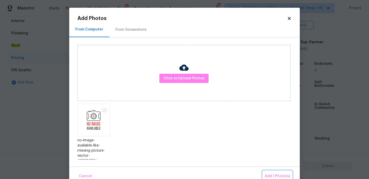
click at [276, 174] on span "Add 1 Photo(s)" at bounding box center [277, 176] width 25 height 6
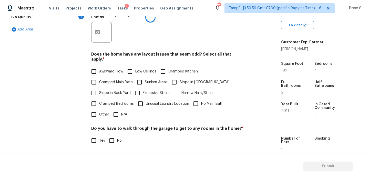
click at [116, 109] on input "N/A" at bounding box center [116, 114] width 11 height 11
checkbox input "true"
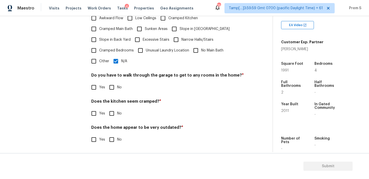
click at [112, 90] on input "No" at bounding box center [111, 87] width 11 height 11
checkbox input "true"
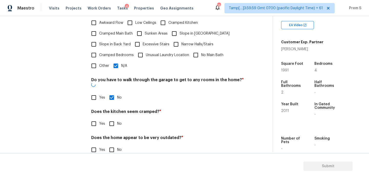
click at [113, 119] on input "No" at bounding box center [111, 124] width 11 height 11
checkbox input "true"
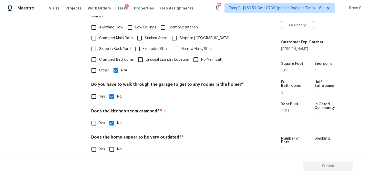
click at [116, 144] on input "No" at bounding box center [111, 149] width 11 height 11
checkbox input "true"
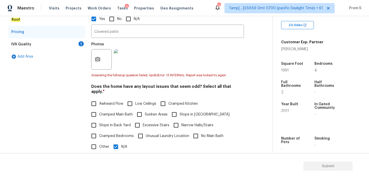
scroll to position [0, 0]
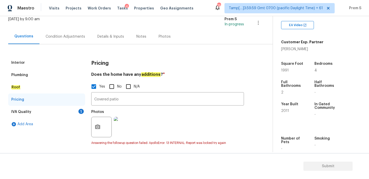
click at [71, 110] on div "IVA Quality 1" at bounding box center [46, 112] width 77 height 12
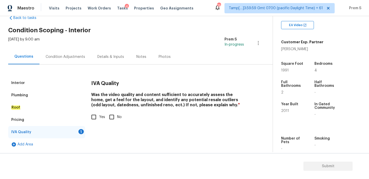
scroll to position [13, 0]
click at [110, 116] on input "No" at bounding box center [111, 117] width 11 height 11
checkbox input "true"
click at [93, 119] on input "Yes" at bounding box center [94, 123] width 11 height 11
checkbox input "true"
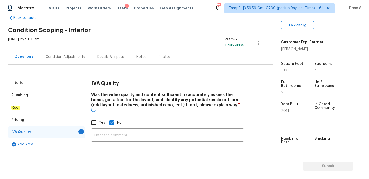
checkbox input "false"
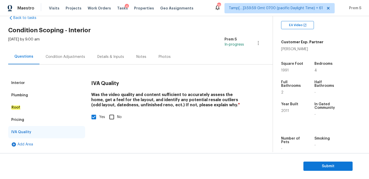
click at [59, 59] on div "Condition Adjustments" at bounding box center [66, 56] width 40 height 5
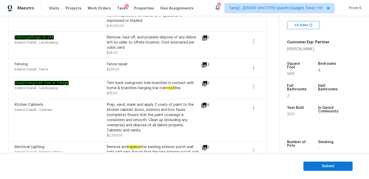
scroll to position [64, 0]
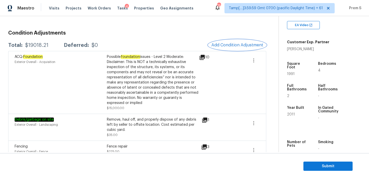
click at [247, 45] on span "Add Condition Adjustment" at bounding box center [238, 45] width 52 height 5
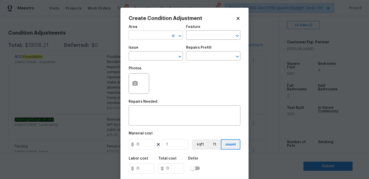
click at [170, 39] on div "​" at bounding box center [156, 36] width 54 height 8
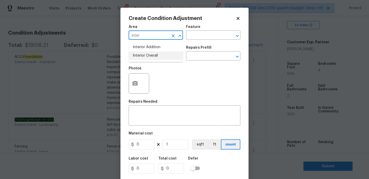
click at [169, 56] on li "Interior Overall" at bounding box center [156, 56] width 54 height 8
click at [169, 56] on div "​" at bounding box center [156, 57] width 54 height 8
type input "Interior Overall"
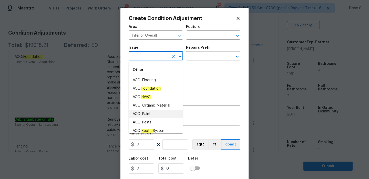
click at [155, 114] on li "ACQ: Paint" at bounding box center [156, 114] width 54 height 8
type input "ACQ: Paint"
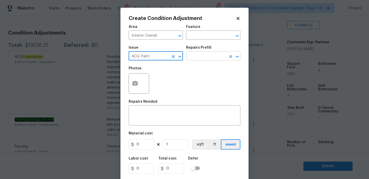
click at [210, 56] on input "text" at bounding box center [206, 57] width 40 height 8
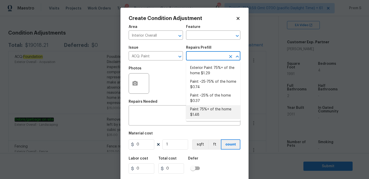
click at [208, 113] on li "Paint 75%+ of the home $1.48" at bounding box center [213, 112] width 54 height 14
type input "Acquisition"
type textarea "Acquisition Scope: 75%+ of the home will likely require interior paint"
type input "1.48"
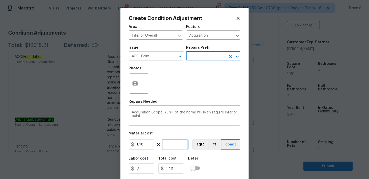
click at [175, 145] on input "1" at bounding box center [176, 145] width 26 height 10
type input "19"
type input "28.12"
type input "199"
type input "294.52"
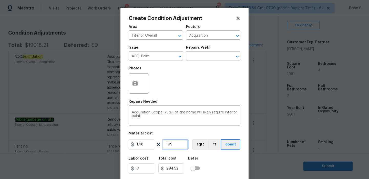
type input "1991"
type input "2946.68"
type input "1991"
click at [135, 88] on button "button" at bounding box center [135, 84] width 12 height 20
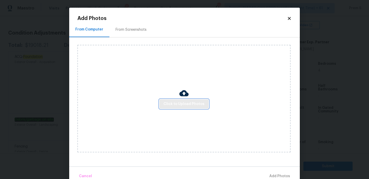
click at [195, 106] on span "Click to Upload Photos" at bounding box center [184, 104] width 41 height 6
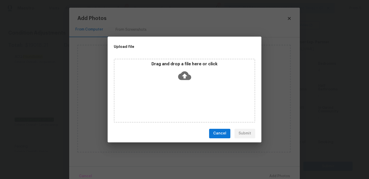
click at [181, 75] on icon at bounding box center [184, 75] width 13 height 9
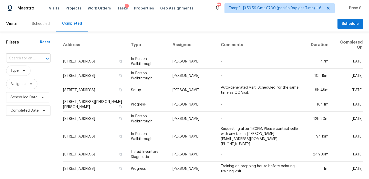
click at [34, 61] on input "text" at bounding box center [21, 59] width 30 height 8
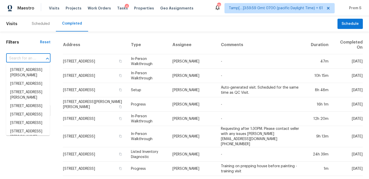
paste input "[STREET_ADDRESS][PERSON_NAME]"
type input "[STREET_ADDRESS][PERSON_NAME]"
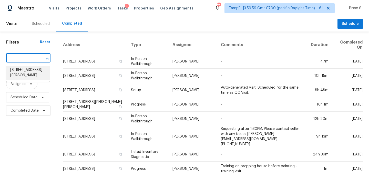
click at [29, 71] on li "[STREET_ADDRESS][PERSON_NAME]" at bounding box center [28, 73] width 44 height 14
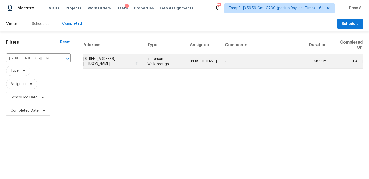
click at [102, 57] on td "[STREET_ADDRESS][PERSON_NAME]" at bounding box center [113, 61] width 60 height 14
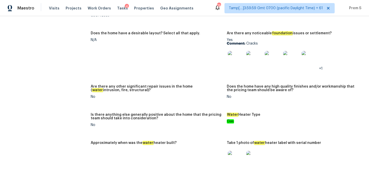
scroll to position [835, 0]
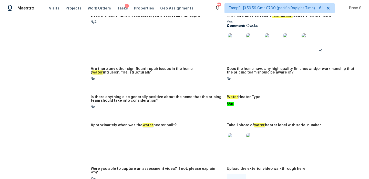
click at [237, 39] on img at bounding box center [236, 41] width 16 height 16
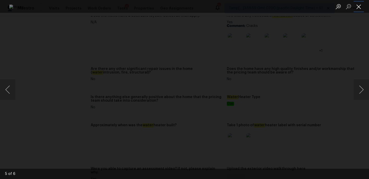
click at [360, 6] on button "Close lightbox" at bounding box center [359, 6] width 10 height 9
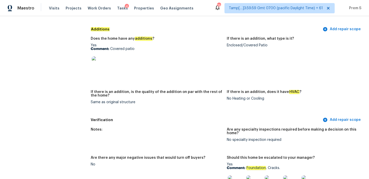
scroll to position [948, 0]
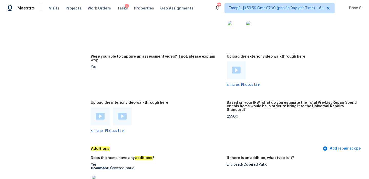
click at [101, 113] on img at bounding box center [100, 116] width 9 height 7
click at [123, 113] on img at bounding box center [122, 116] width 9 height 7
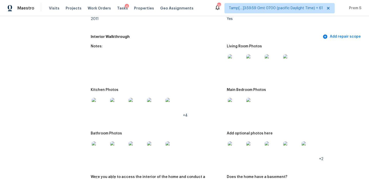
scroll to position [540, 0]
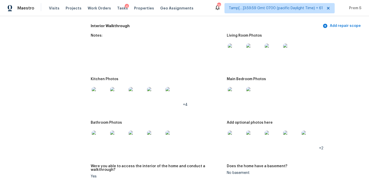
click at [239, 56] on img at bounding box center [236, 52] width 16 height 16
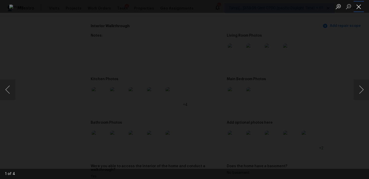
click at [360, 5] on button "Close lightbox" at bounding box center [359, 6] width 10 height 9
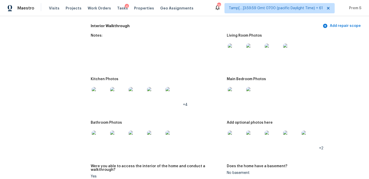
click at [234, 84] on div at bounding box center [236, 95] width 18 height 23
click at [234, 90] on img at bounding box center [236, 95] width 16 height 16
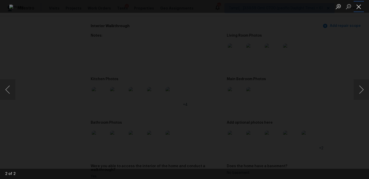
click at [359, 11] on button "Close lightbox" at bounding box center [359, 6] width 10 height 9
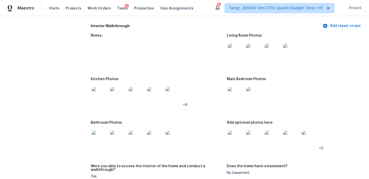
click at [237, 139] on img at bounding box center [236, 139] width 16 height 16
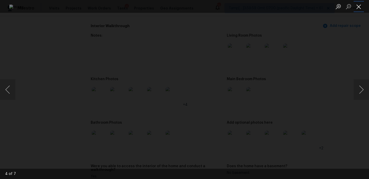
click at [361, 6] on button "Close lightbox" at bounding box center [359, 6] width 10 height 9
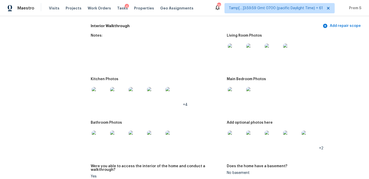
click at [240, 96] on img at bounding box center [236, 95] width 16 height 16
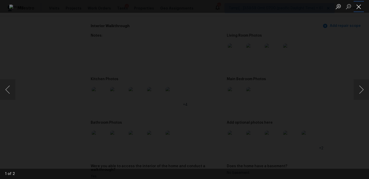
click at [357, 7] on button "Close lightbox" at bounding box center [359, 6] width 10 height 9
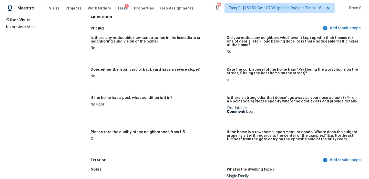
scroll to position [0, 0]
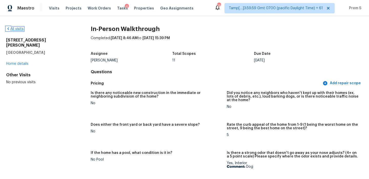
click at [21, 27] on link "All visits" at bounding box center [14, 29] width 17 height 4
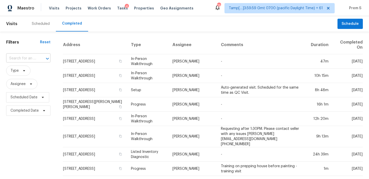
click at [32, 56] on input "text" at bounding box center [21, 59] width 30 height 8
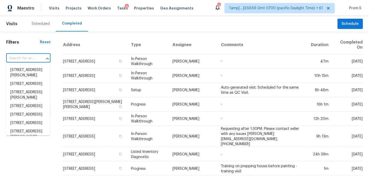
paste input "[STREET_ADDRESS][PERSON_NAME]"
type input "[STREET_ADDRESS][PERSON_NAME]"
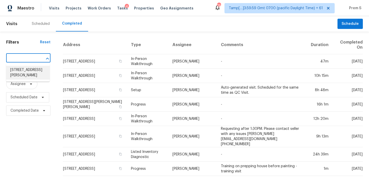
click at [39, 75] on li "[STREET_ADDRESS][PERSON_NAME]" at bounding box center [28, 73] width 44 height 14
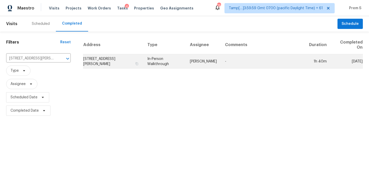
click at [101, 59] on td "[STREET_ADDRESS][PERSON_NAME]" at bounding box center [113, 61] width 60 height 14
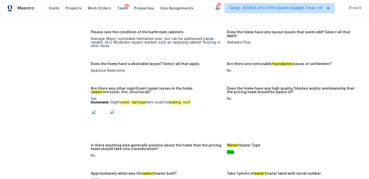
scroll to position [804, 0]
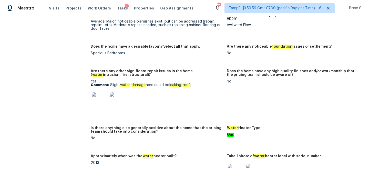
click at [104, 96] on img at bounding box center [100, 101] width 16 height 16
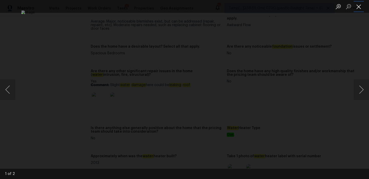
click at [359, 5] on button "Close lightbox" at bounding box center [359, 6] width 10 height 9
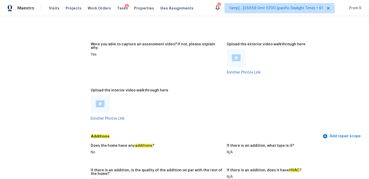
scroll to position [969, 0]
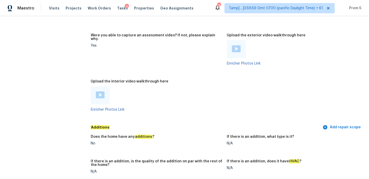
click at [99, 92] on img at bounding box center [100, 95] width 9 height 7
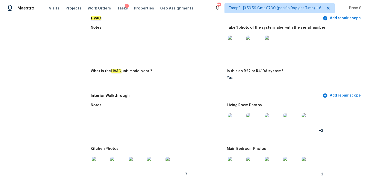
scroll to position [478, 0]
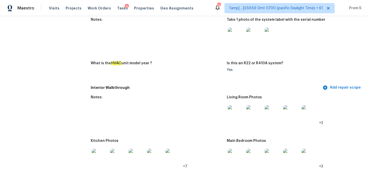
click at [240, 105] on img at bounding box center [236, 113] width 16 height 16
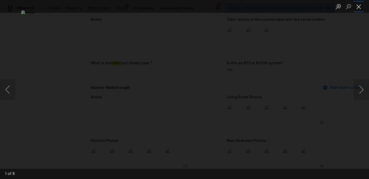
click at [360, 7] on button "Close lightbox" at bounding box center [359, 6] width 10 height 9
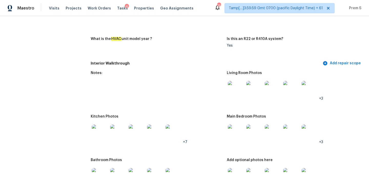
scroll to position [0, 0]
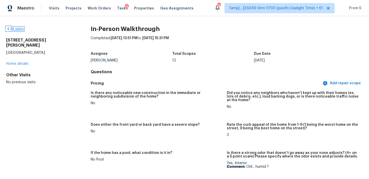
click at [19, 30] on link "All visits" at bounding box center [14, 29] width 17 height 4
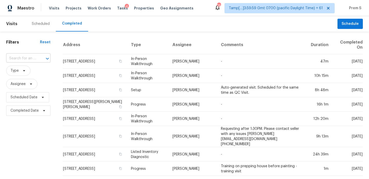
click at [27, 61] on input "text" at bounding box center [21, 59] width 30 height 8
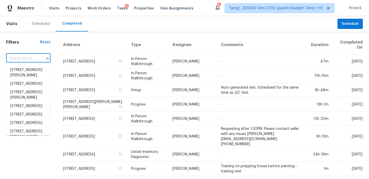
paste input "48471 Willis Rd Belleville, MI, 48111"
type input "48471 Willis Rd Belleville, MI, 48111"
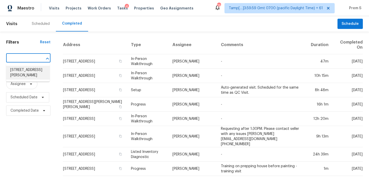
click at [36, 73] on li "48471 Willis Rd, Belleville, MI 48111" at bounding box center [28, 73] width 44 height 14
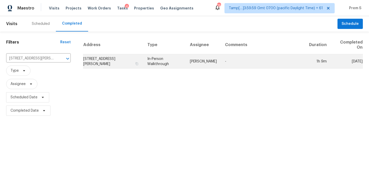
click at [125, 62] on td "48471 Willis Rd, Belleville, MI 48111" at bounding box center [113, 61] width 60 height 14
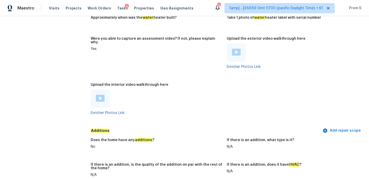
scroll to position [919, 0]
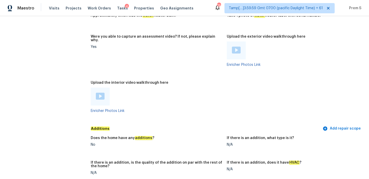
click at [101, 93] on img at bounding box center [100, 96] width 9 height 7
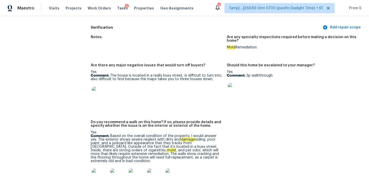
scroll to position [1082, 0]
click at [226, 92] on figure "Are there any major negative issues that would turn off buyers? Yes Comment: Th…" at bounding box center [159, 89] width 136 height 51
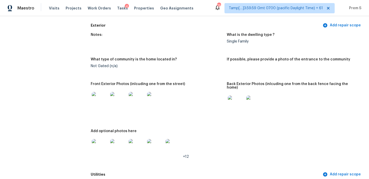
scroll to position [200, 0]
click at [105, 104] on img at bounding box center [100, 100] width 16 height 16
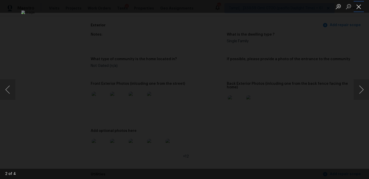
click at [360, 6] on button "Close lightbox" at bounding box center [359, 6] width 10 height 9
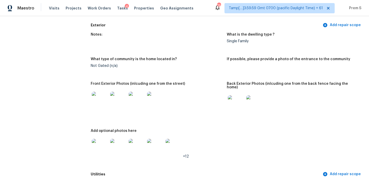
click at [232, 98] on img at bounding box center [236, 103] width 16 height 16
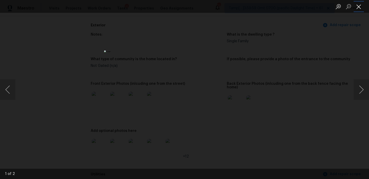
click at [359, 9] on button "Close lightbox" at bounding box center [359, 6] width 10 height 9
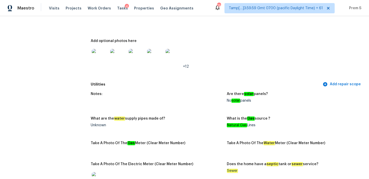
scroll to position [290, 0]
click at [101, 58] on img at bounding box center [100, 57] width 16 height 16
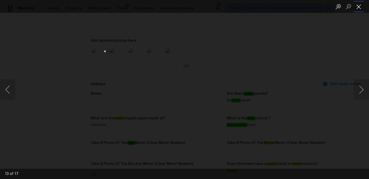
click at [358, 6] on button "Close lightbox" at bounding box center [359, 6] width 10 height 9
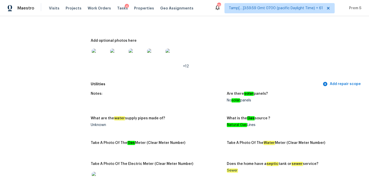
scroll to position [0, 0]
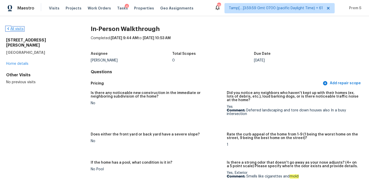
click at [16, 29] on link "All visits" at bounding box center [14, 29] width 17 height 4
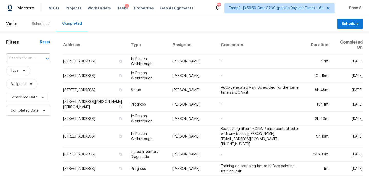
click at [27, 61] on input "text" at bounding box center [21, 59] width 30 height 8
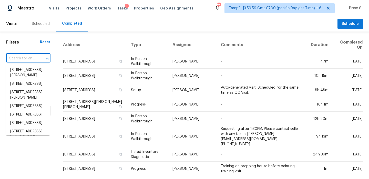
paste input "1005 Windridge Dr Loganville, GA, 30052"
type input "1005 Windridge Dr Loganville, GA, 30052"
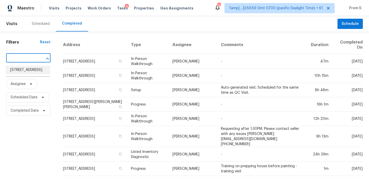
click at [33, 73] on li "1005 Windridge Dr, Loganville, GA 30052" at bounding box center [28, 70] width 44 height 8
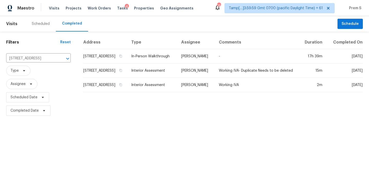
click at [96, 60] on td "1005 Windridge Dr, Loganville, GA 30052" at bounding box center [105, 56] width 44 height 14
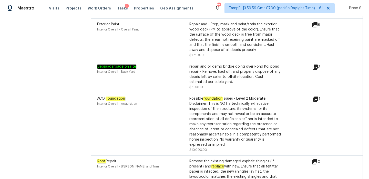
scroll to position [1514, 0]
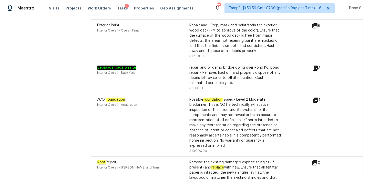
click at [317, 98] on icon at bounding box center [316, 100] width 5 height 5
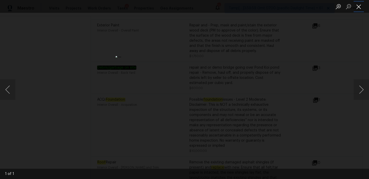
click at [361, 6] on button "Close lightbox" at bounding box center [359, 6] width 10 height 9
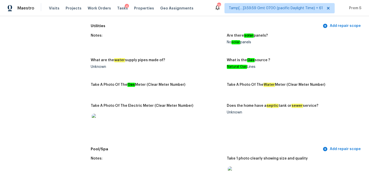
scroll to position [405, 0]
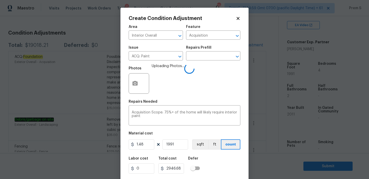
scroll to position [12, 0]
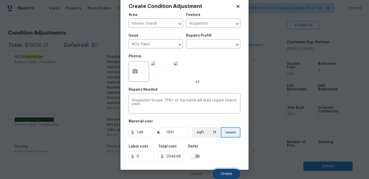
click at [231, 176] on button "Create" at bounding box center [227, 174] width 28 height 10
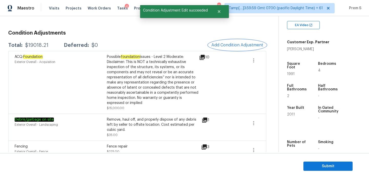
scroll to position [0, 0]
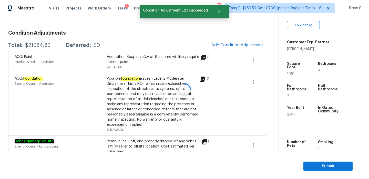
click at [244, 44] on div at bounding box center [184, 89] width 369 height 179
click at [240, 43] on span "Add Condition Adjustment" at bounding box center [238, 45] width 52 height 5
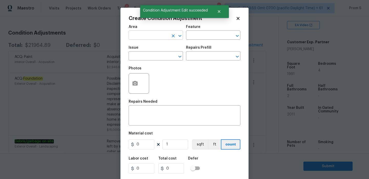
click at [158, 35] on input "text" at bounding box center [149, 36] width 40 height 8
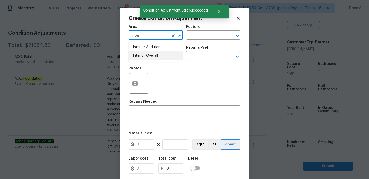
click at [161, 56] on li "Interior Overall" at bounding box center [156, 56] width 54 height 8
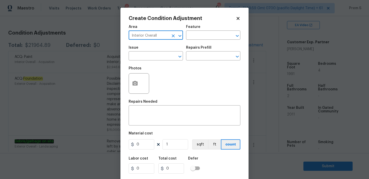
type input "Interior Overall"
click at [161, 56] on input "text" at bounding box center [149, 57] width 40 height 8
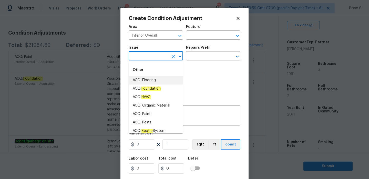
click at [164, 82] on li "ACQ: Flooring" at bounding box center [156, 80] width 54 height 8
type input "ACQ: Flooring"
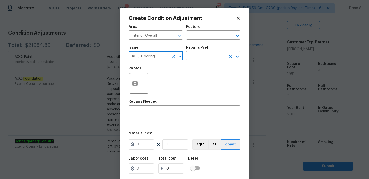
click at [215, 59] on input "text" at bounding box center [206, 57] width 40 height 8
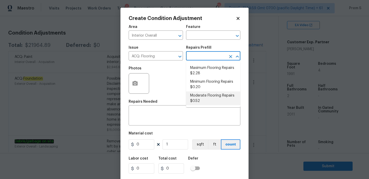
click at [202, 100] on li "Moderate Flooring Repairs $0.52" at bounding box center [213, 99] width 54 height 14
type input "Acquisition"
type textarea "Acquisition Scope: Moderate flooring repairs"
type input "0.52"
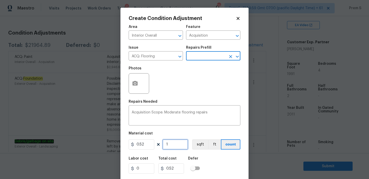
click at [175, 148] on input "1" at bounding box center [176, 145] width 26 height 10
type input "19"
type input "9.88"
type input "199"
type input "103.48"
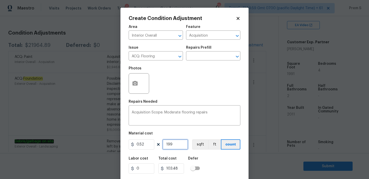
type input "1991"
type input "1035.32"
type input "1991"
click at [138, 82] on button "button" at bounding box center [135, 84] width 12 height 20
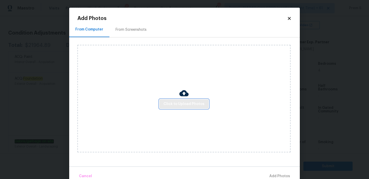
click at [187, 105] on span "Click to Upload Photos" at bounding box center [184, 104] width 41 height 6
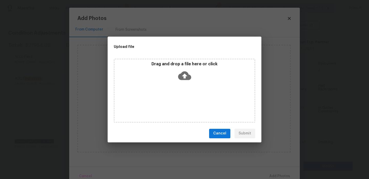
click at [186, 72] on icon at bounding box center [184, 75] width 13 height 9
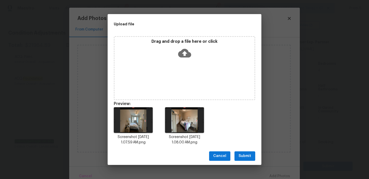
click at [241, 156] on span "Submit" at bounding box center [245, 156] width 13 height 6
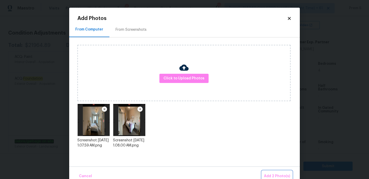
click at [272, 174] on span "Add 2 Photo(s)" at bounding box center [277, 176] width 26 height 6
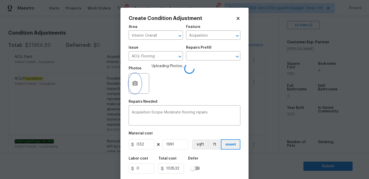
scroll to position [12, 0]
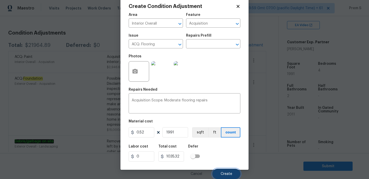
click at [222, 173] on span "Create" at bounding box center [227, 174] width 12 height 4
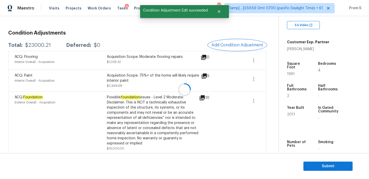
scroll to position [0, 0]
click at [236, 46] on span "Add Condition Adjustment" at bounding box center [238, 45] width 52 height 5
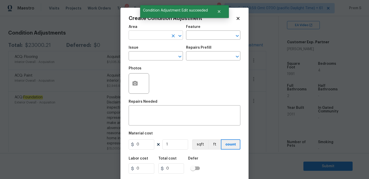
click at [157, 38] on input "text" at bounding box center [149, 36] width 40 height 8
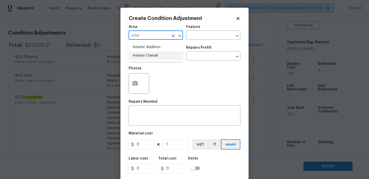
click at [159, 54] on li "Interior Overall" at bounding box center [156, 56] width 54 height 8
type input "Interior Overall"
click at [159, 54] on input "text" at bounding box center [149, 57] width 40 height 8
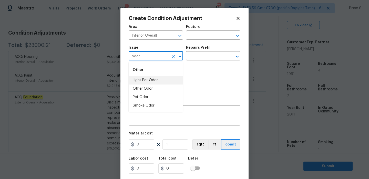
click at [159, 81] on li "Light Pet Odor" at bounding box center [156, 80] width 54 height 8
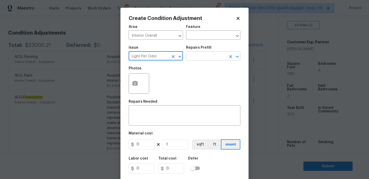
type input "Light Pet Odor"
click at [209, 56] on input "text" at bounding box center [206, 57] width 40 height 8
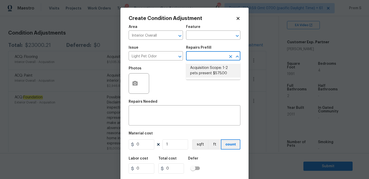
click at [218, 74] on li "Acquisition Scope: 1-2 pets present $575.00" at bounding box center [213, 71] width 54 height 14
type textarea "Acquisition Scope: 1-2 pets present"
type input "575"
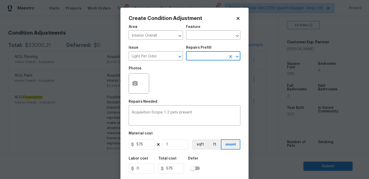
scroll to position [12, 0]
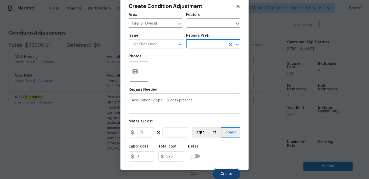
click at [228, 172] on span "Create" at bounding box center [227, 174] width 12 height 4
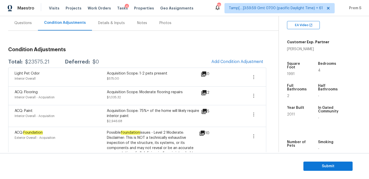
scroll to position [52, 0]
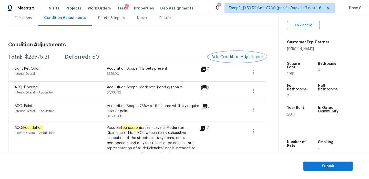
click at [231, 59] on span "Add Condition Adjustment" at bounding box center [238, 57] width 52 height 5
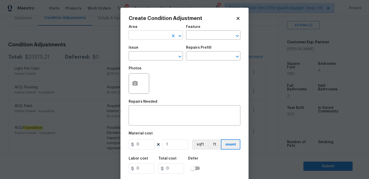
click at [165, 34] on input "text" at bounding box center [149, 36] width 40 height 8
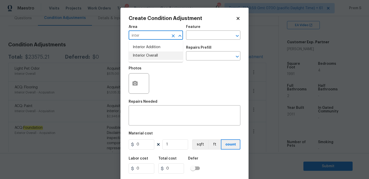
click at [157, 57] on li "Interior Overall" at bounding box center [156, 56] width 54 height 8
click at [154, 56] on input "text" at bounding box center [149, 57] width 40 height 8
type input "Interior Overall"
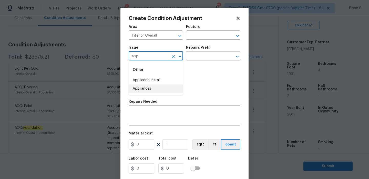
click at [156, 90] on li "Appliances" at bounding box center [156, 89] width 54 height 8
type input "Appliances"
click at [203, 59] on input "text" at bounding box center [206, 57] width 40 height 8
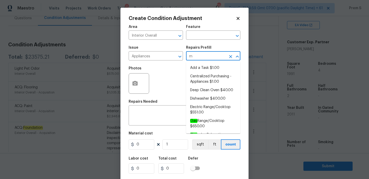
type input "mi"
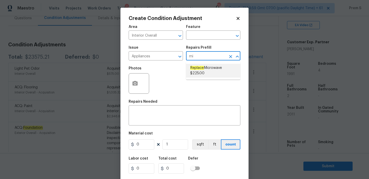
click at [199, 74] on span "Replace Microwave $225.00" at bounding box center [213, 70] width 46 height 11
type input "Appliances"
type textarea "Remove the existing microwave and replace it with a new microwave"
type input "225"
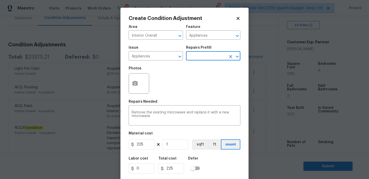
scroll to position [12, 0]
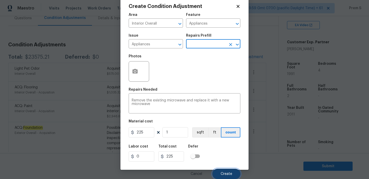
click at [227, 173] on span "Create" at bounding box center [227, 174] width 12 height 4
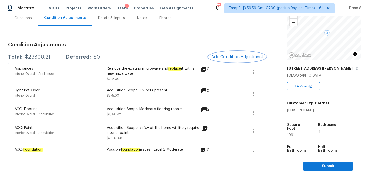
scroll to position [67, 0]
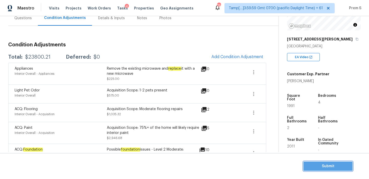
click at [312, 165] on span "Submit" at bounding box center [328, 166] width 41 height 6
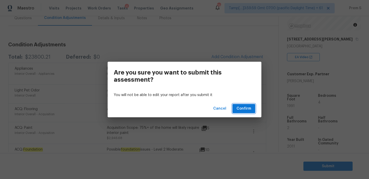
click at [248, 109] on span "Confirm" at bounding box center [244, 109] width 15 height 6
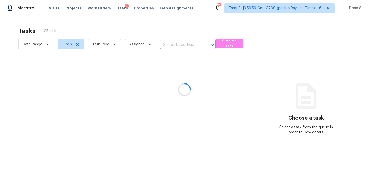
click at [193, 45] on div at bounding box center [184, 89] width 369 height 179
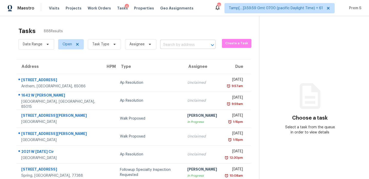
click at [186, 47] on input "text" at bounding box center [180, 45] width 41 height 8
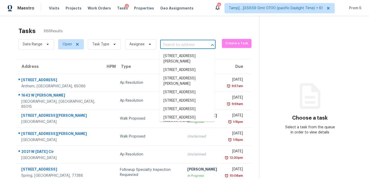
paste input "[STREET_ADDRESS][PERSON_NAME]"
type input "[STREET_ADDRESS][PERSON_NAME]"
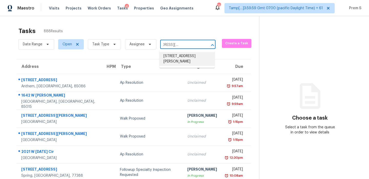
click at [185, 61] on li "[STREET_ADDRESS][PERSON_NAME]" at bounding box center [187, 59] width 55 height 14
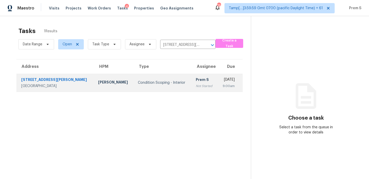
click at [218, 82] on td "[DATE] 9:00am" at bounding box center [230, 83] width 25 height 18
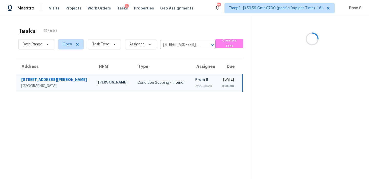
scroll to position [16, 0]
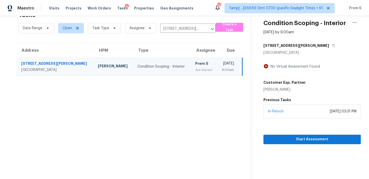
click at [311, 145] on section "Condition Scoping - Interior [DATE] by 9:00am [STREET_ADDRESS][PERSON_NAME] No …" at bounding box center [306, 89] width 110 height 179
click at [320, 138] on span "Start Assessment" at bounding box center [312, 140] width 89 height 6
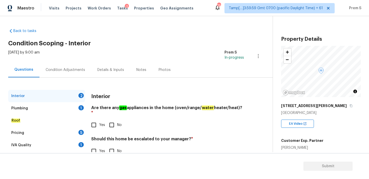
click at [96, 121] on input "Yes" at bounding box center [94, 125] width 11 height 11
checkbox input "true"
click at [112, 148] on input "No" at bounding box center [111, 151] width 11 height 11
checkbox input "true"
click at [81, 110] on div "1" at bounding box center [81, 107] width 5 height 5
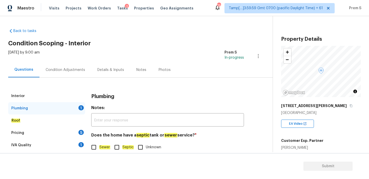
scroll to position [13, 0]
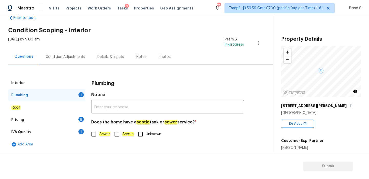
click at [99, 135] on input "Sewer" at bounding box center [94, 134] width 11 height 11
checkbox input "true"
click at [83, 116] on div "Pricing 5" at bounding box center [46, 120] width 77 height 12
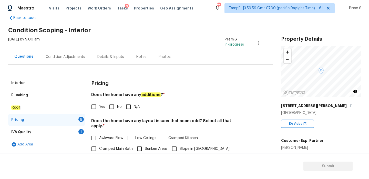
click at [115, 106] on input "No" at bounding box center [111, 107] width 11 height 11
checkbox input "true"
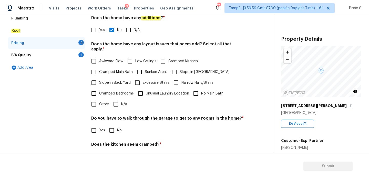
click at [116, 99] on input "N/A" at bounding box center [116, 104] width 11 height 11
checkbox input "true"
click at [113, 124] on div "Do you have to walk through the garage to get to any rooms in the home? * Yes No" at bounding box center [167, 126] width 153 height 20
click at [113, 126] on input "No" at bounding box center [111, 130] width 11 height 11
checkbox input "true"
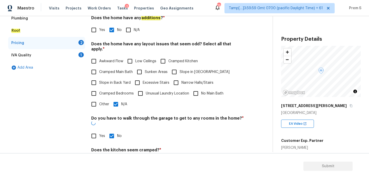
scroll to position [129, 0]
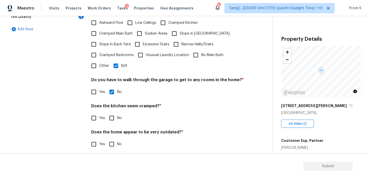
click at [111, 117] on input "No" at bounding box center [111, 118] width 11 height 11
checkbox input "true"
click at [111, 140] on input "No" at bounding box center [111, 145] width 11 height 11
checkbox input "true"
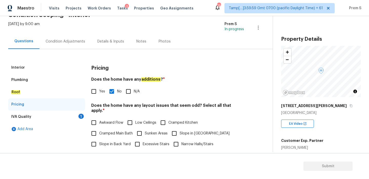
scroll to position [0, 0]
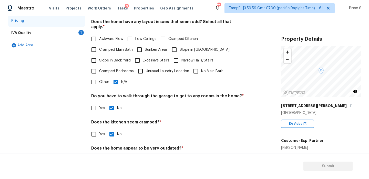
click at [79, 36] on div "IVA Quality 1" at bounding box center [46, 33] width 77 height 12
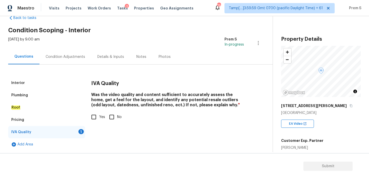
click at [100, 121] on label "Yes" at bounding box center [97, 117] width 17 height 11
click at [99, 121] on input "Yes" at bounding box center [94, 117] width 11 height 11
checkbox input "true"
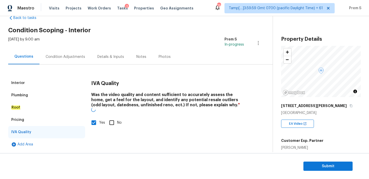
click at [73, 61] on div "Condition Adjustments" at bounding box center [66, 56] width 52 height 15
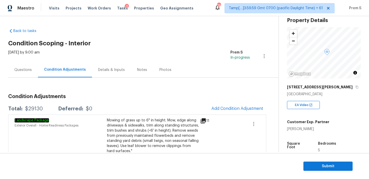
scroll to position [95, 0]
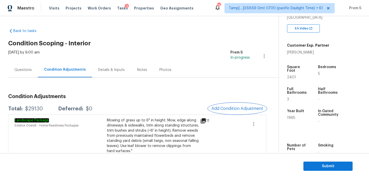
click at [233, 108] on span "Add Condition Adjustment" at bounding box center [238, 108] width 52 height 5
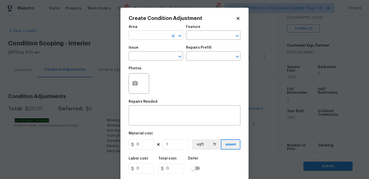
click at [157, 35] on input "text" at bounding box center [149, 36] width 40 height 8
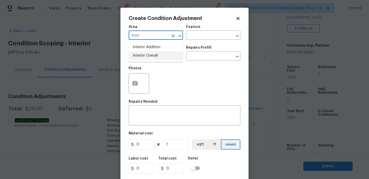
click at [149, 56] on li "Interior Overall" at bounding box center [156, 56] width 54 height 8
type input "Interior Overall"
click at [149, 56] on input "text" at bounding box center [149, 57] width 40 height 8
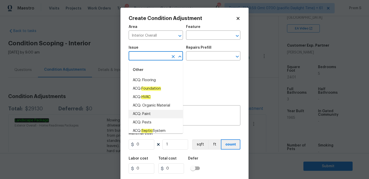
click at [154, 114] on li "ACQ: Paint" at bounding box center [156, 114] width 54 height 8
type input "ACQ: Paint"
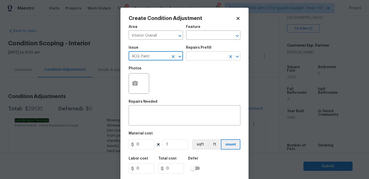
click at [223, 54] on input "text" at bounding box center [206, 57] width 40 height 8
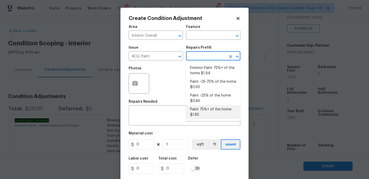
click at [203, 108] on li "Paint 75%+ of the home $1.85" at bounding box center [213, 112] width 54 height 14
type input "Acquisition"
type textarea "Acquisition Scope: 75%+ of the home will likely require interior paint"
type input "1.85"
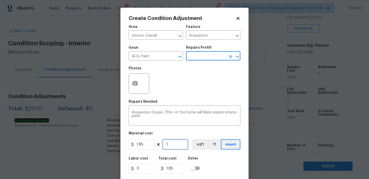
click at [176, 147] on input "1" at bounding box center [176, 145] width 26 height 10
type input "2"
type input "3.7"
type input "24"
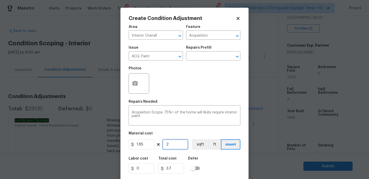
type input "44.4"
type input "240"
type input "444"
type input "2401"
type input "4441.85"
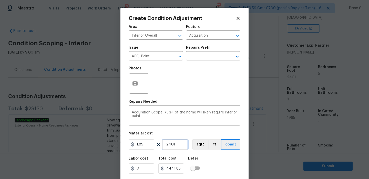
type input "2401"
click at [135, 84] on circle "button" at bounding box center [135, 84] width 2 height 2
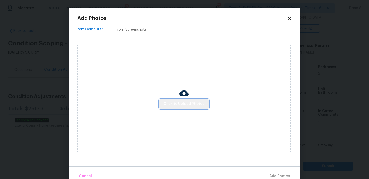
click at [191, 105] on span "Click to Upload Photos" at bounding box center [184, 104] width 41 height 6
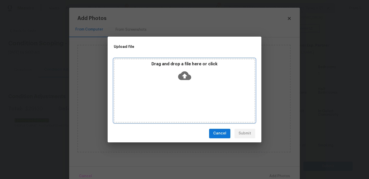
click at [186, 71] on icon at bounding box center [184, 75] width 13 height 9
